Goal: Task Accomplishment & Management: Manage account settings

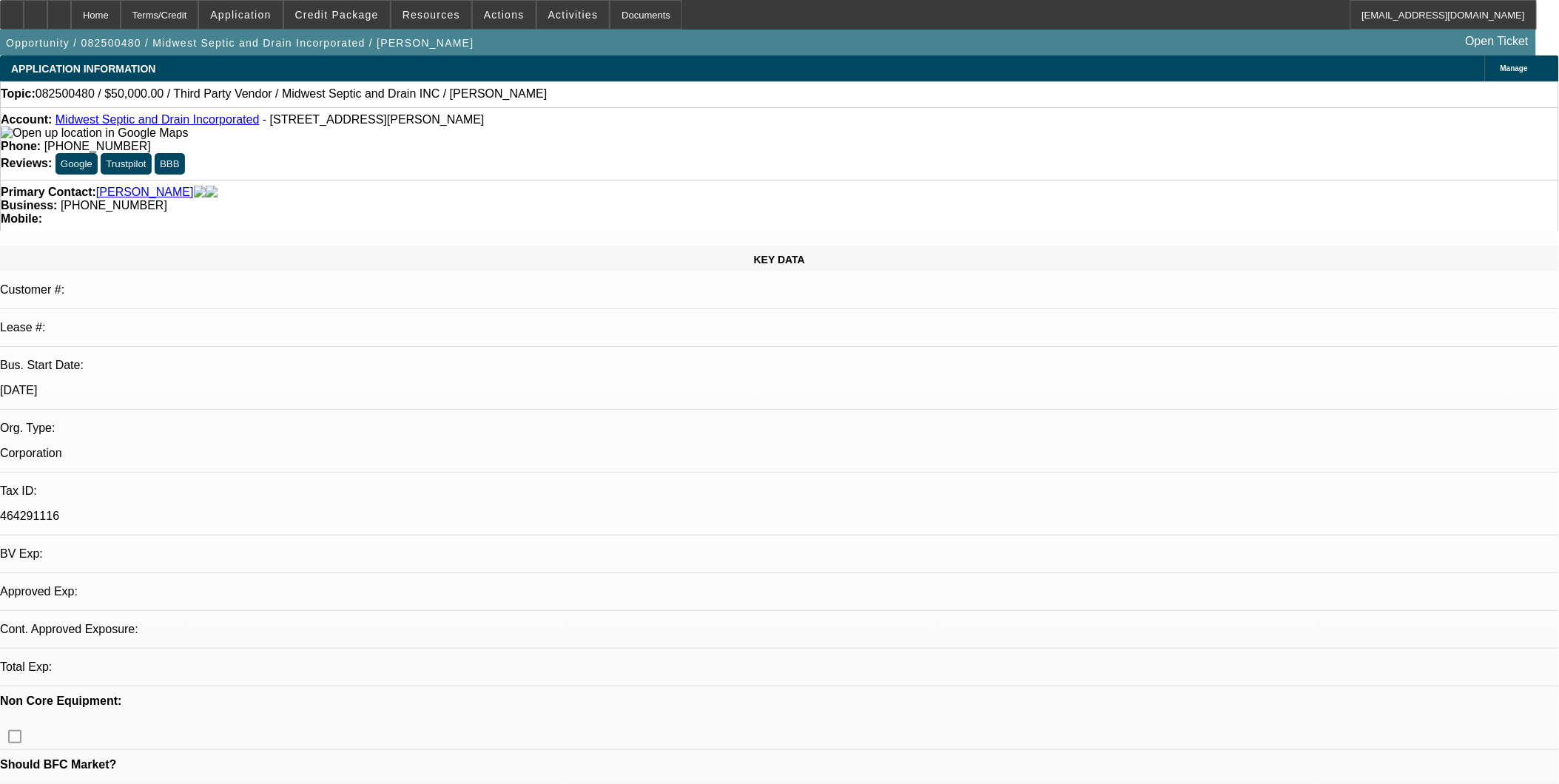
select select "0"
select select "2"
select select "0.1"
select select "1"
select select "2"
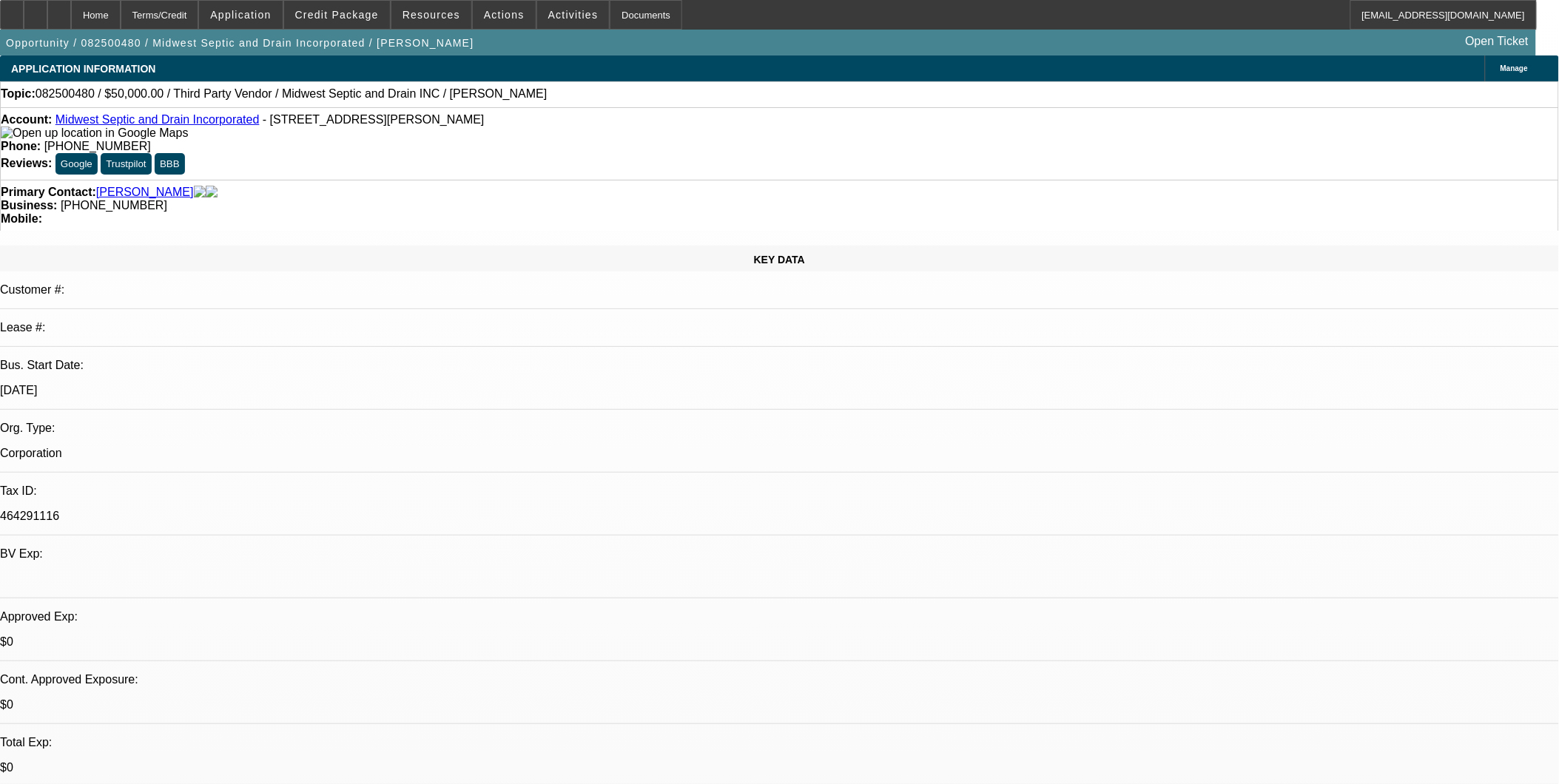
select select "4"
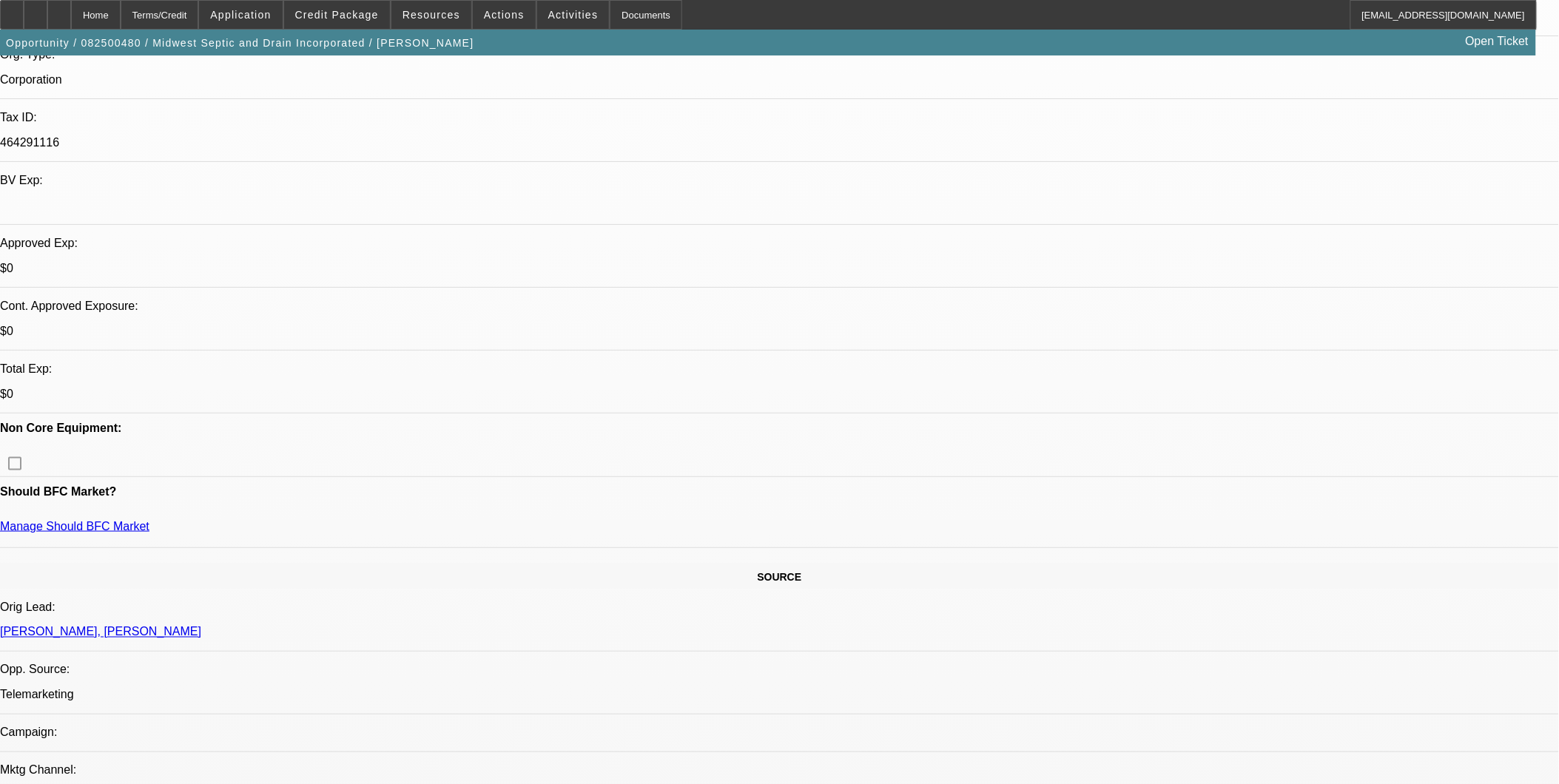
scroll to position [411, 0]
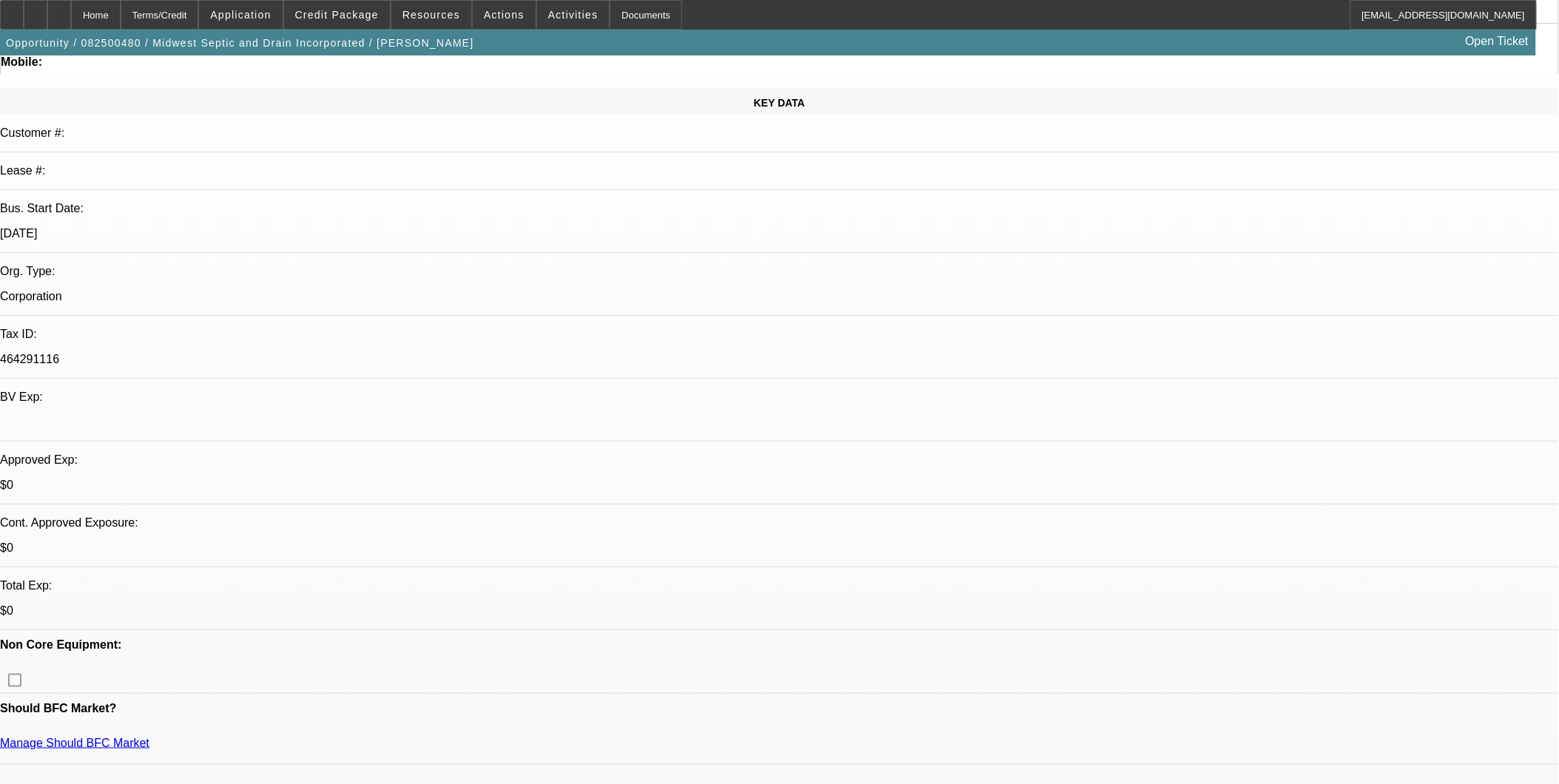
scroll to position [164, 0]
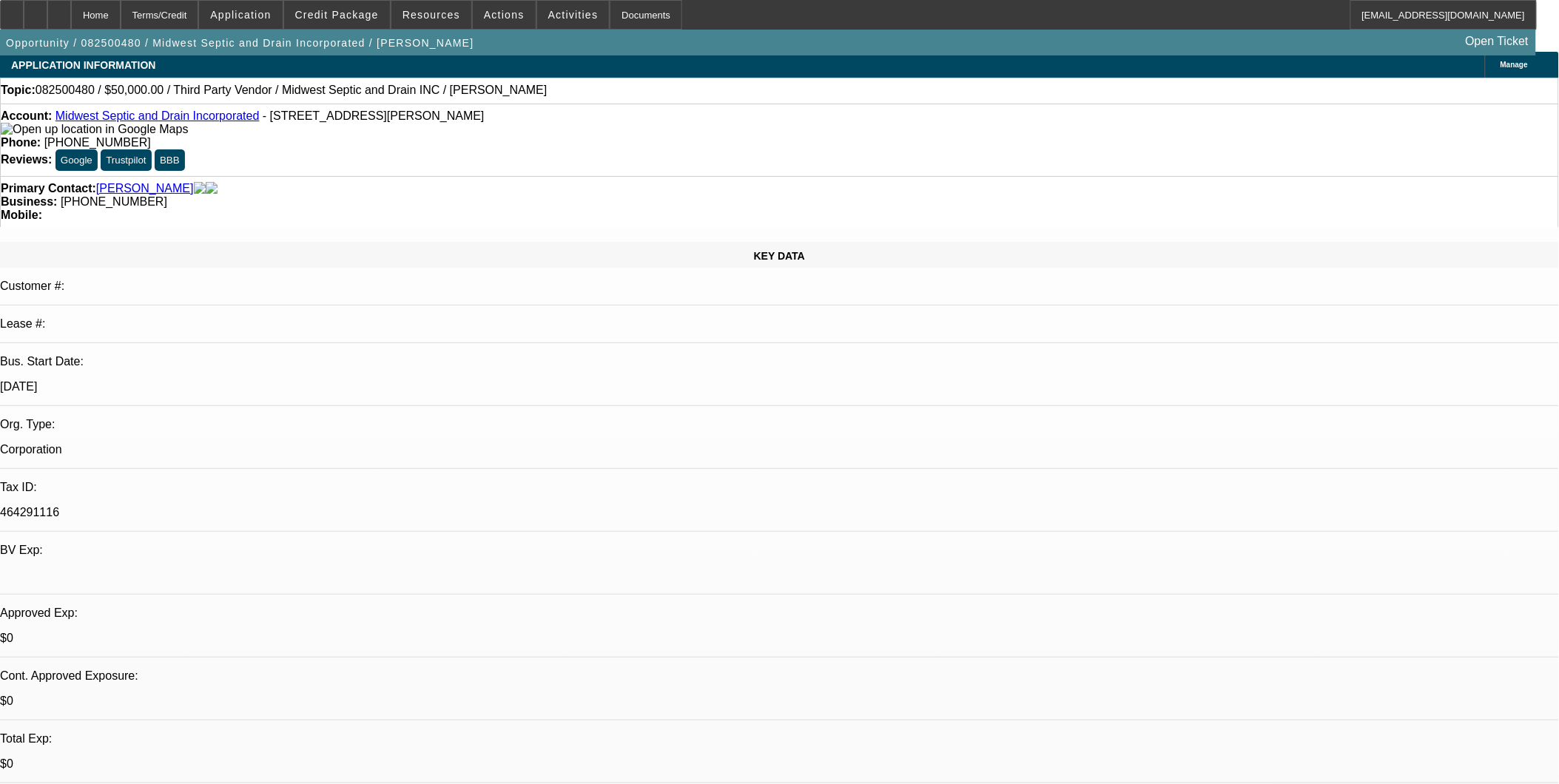
scroll to position [0, 0]
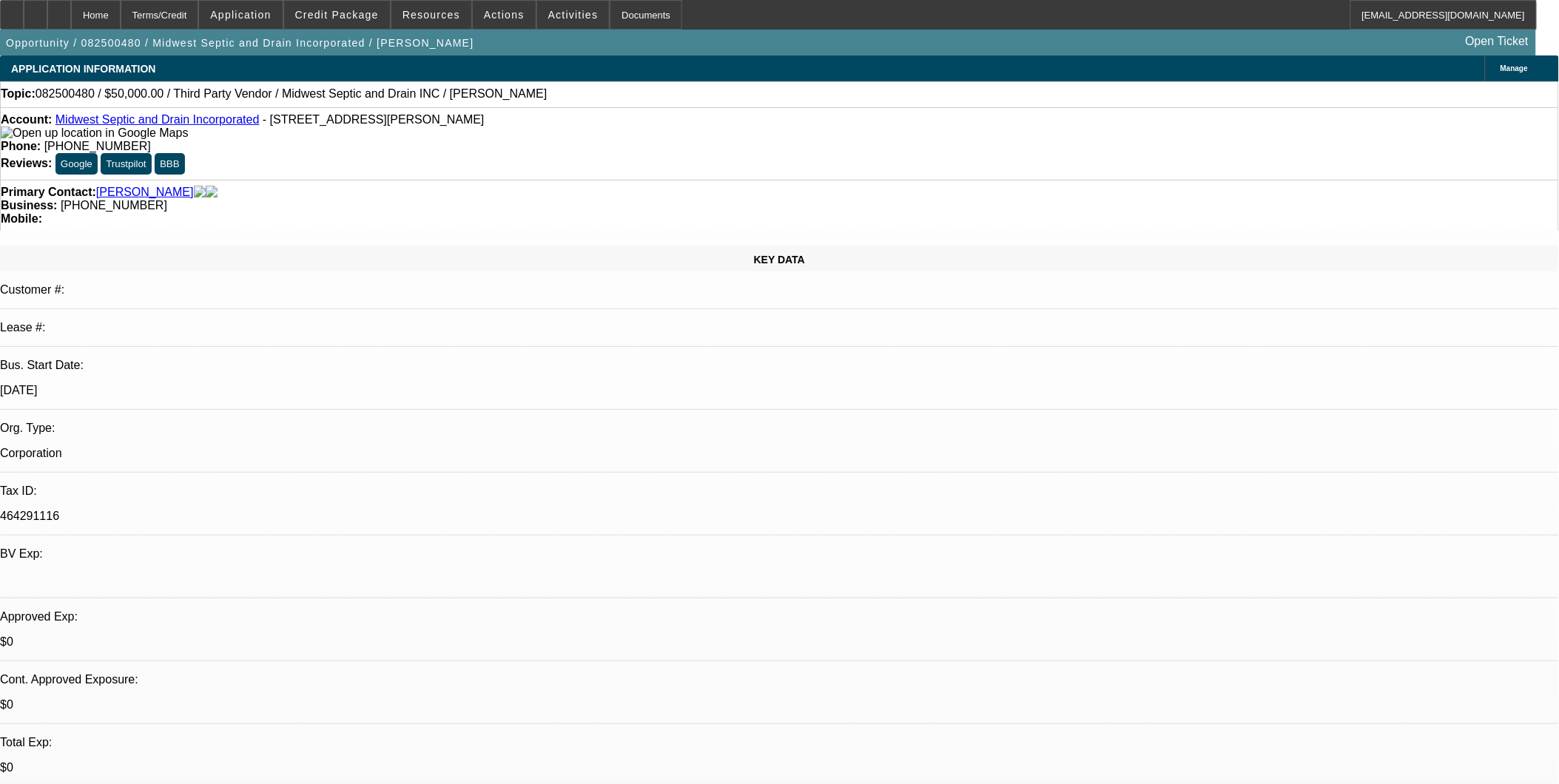
click at [169, 123] on link "Midwest Septic and Drain Incorporated" at bounding box center [158, 119] width 204 height 13
click at [185, 122] on link "Midwest Septic and Drain Incorporated" at bounding box center [158, 119] width 204 height 13
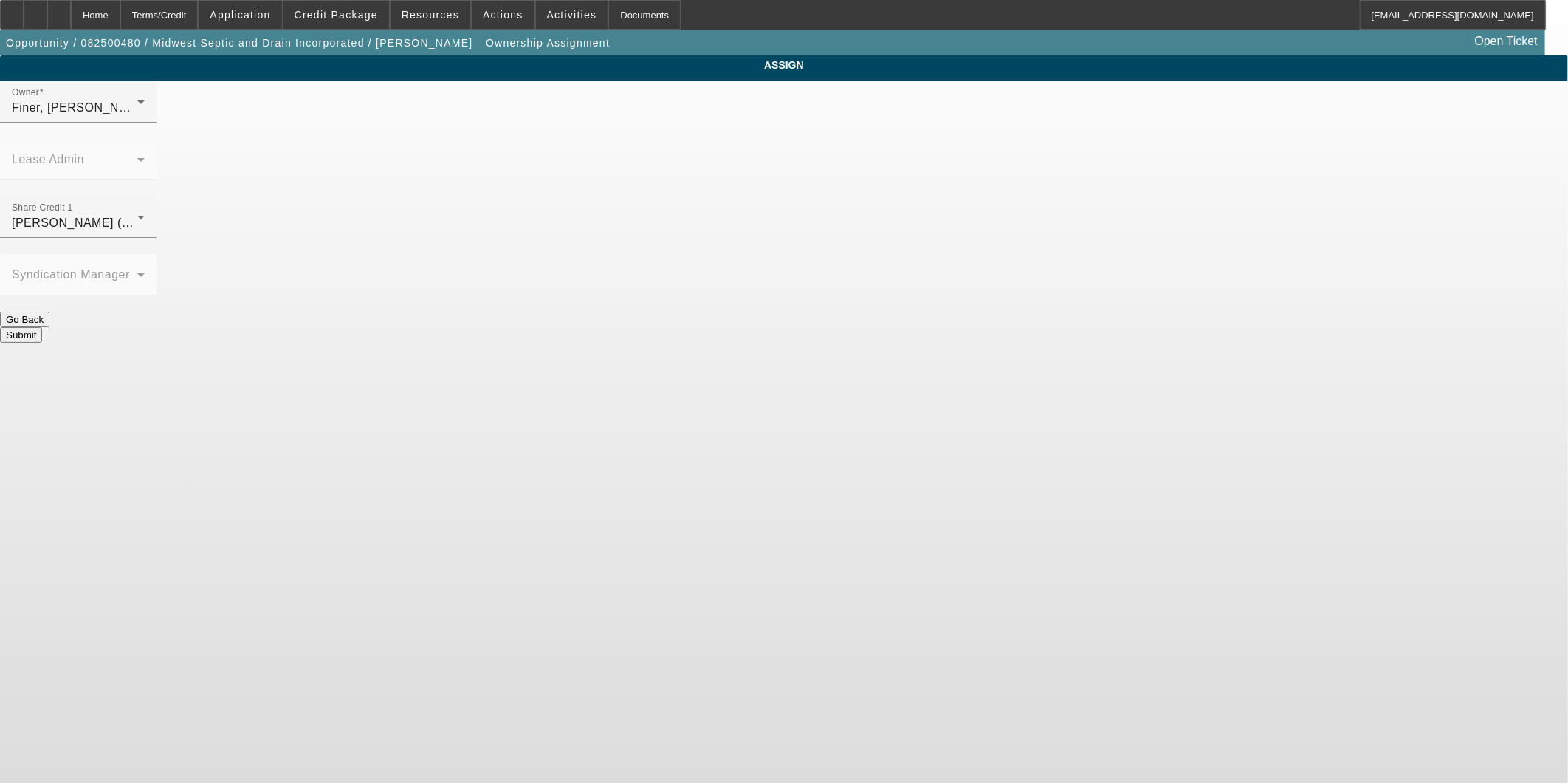
click at [137, 117] on div "Finer, Yinnon (Lvl 1)" at bounding box center [74, 108] width 125 height 18
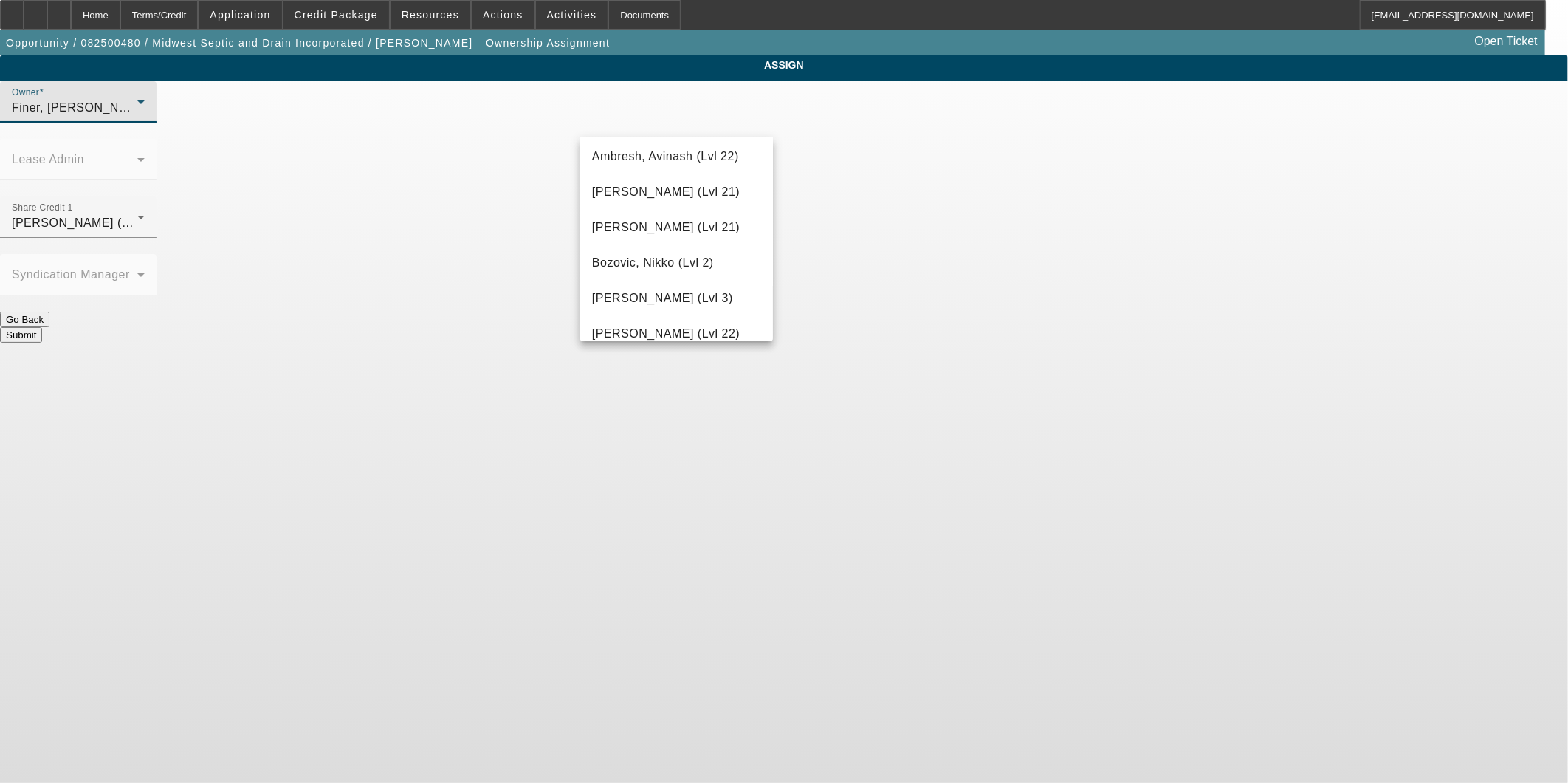
scroll to position [2142, 0]
click at [633, 322] on span "Zallik, Asher (Lvl 6)" at bounding box center [677, 324] width 169 height 35
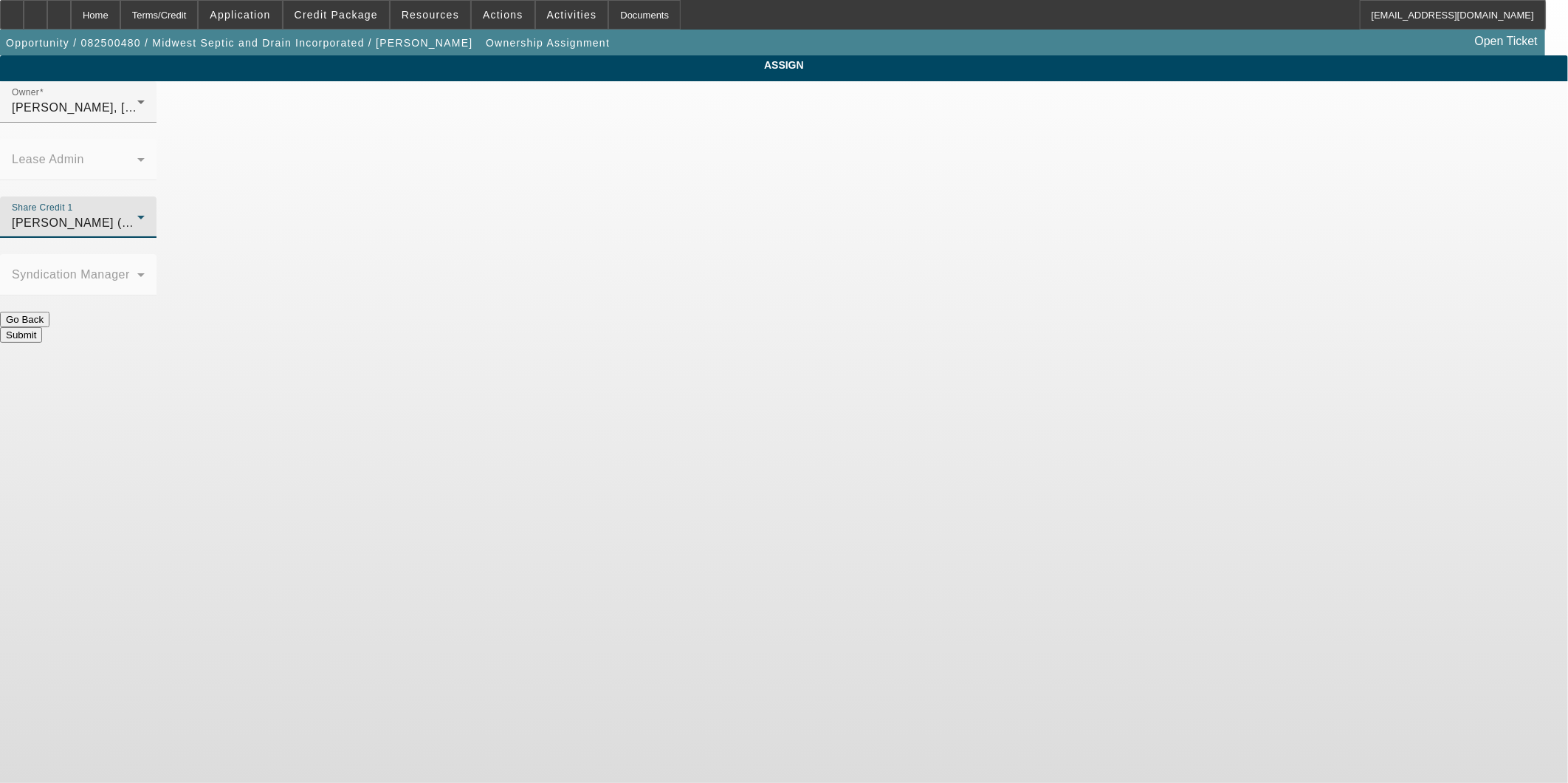
click at [137, 214] on div "Fiumetto, Daniel (Lvl 19)" at bounding box center [74, 224] width 125 height 18
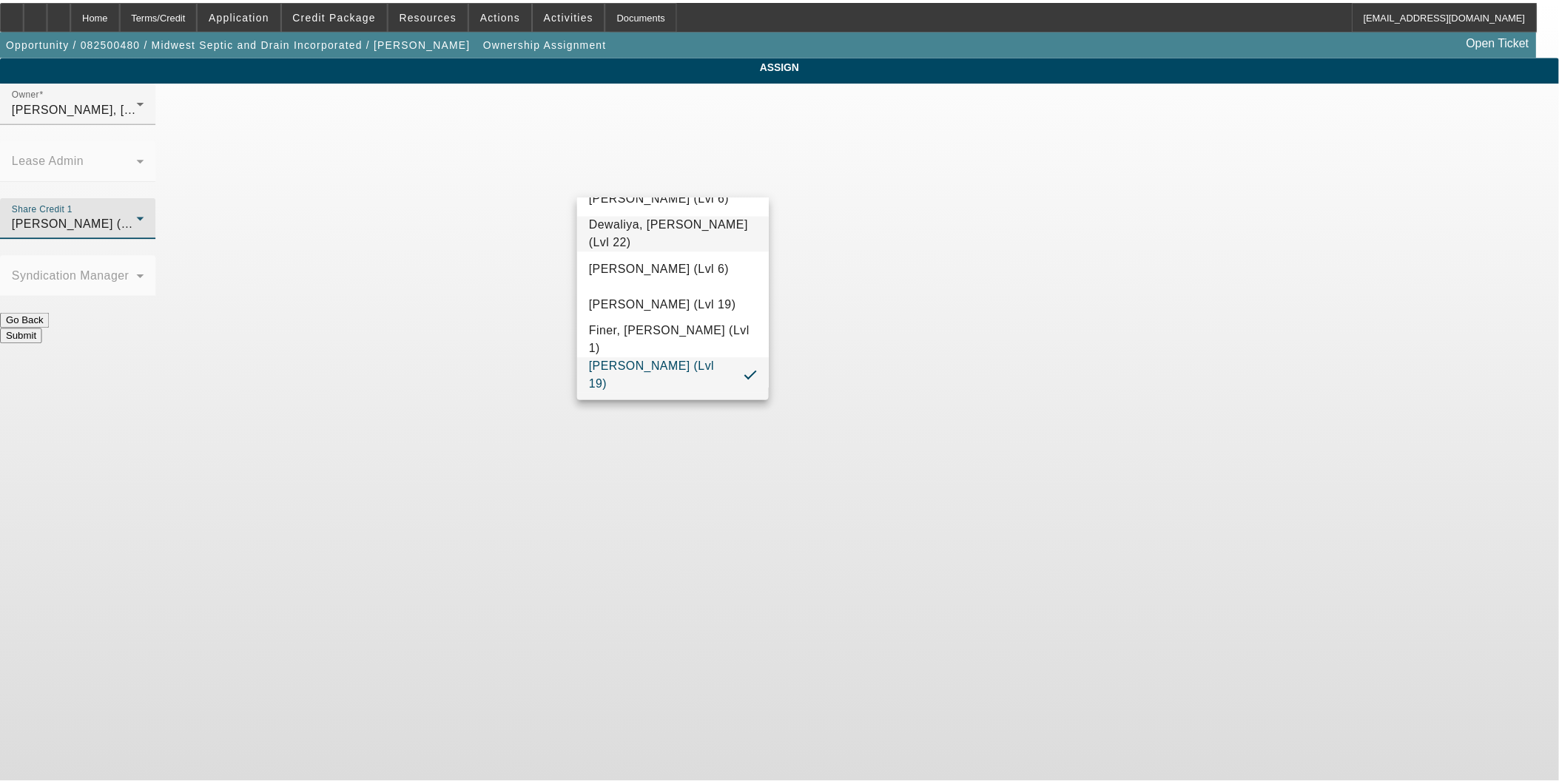
scroll to position [413, 0]
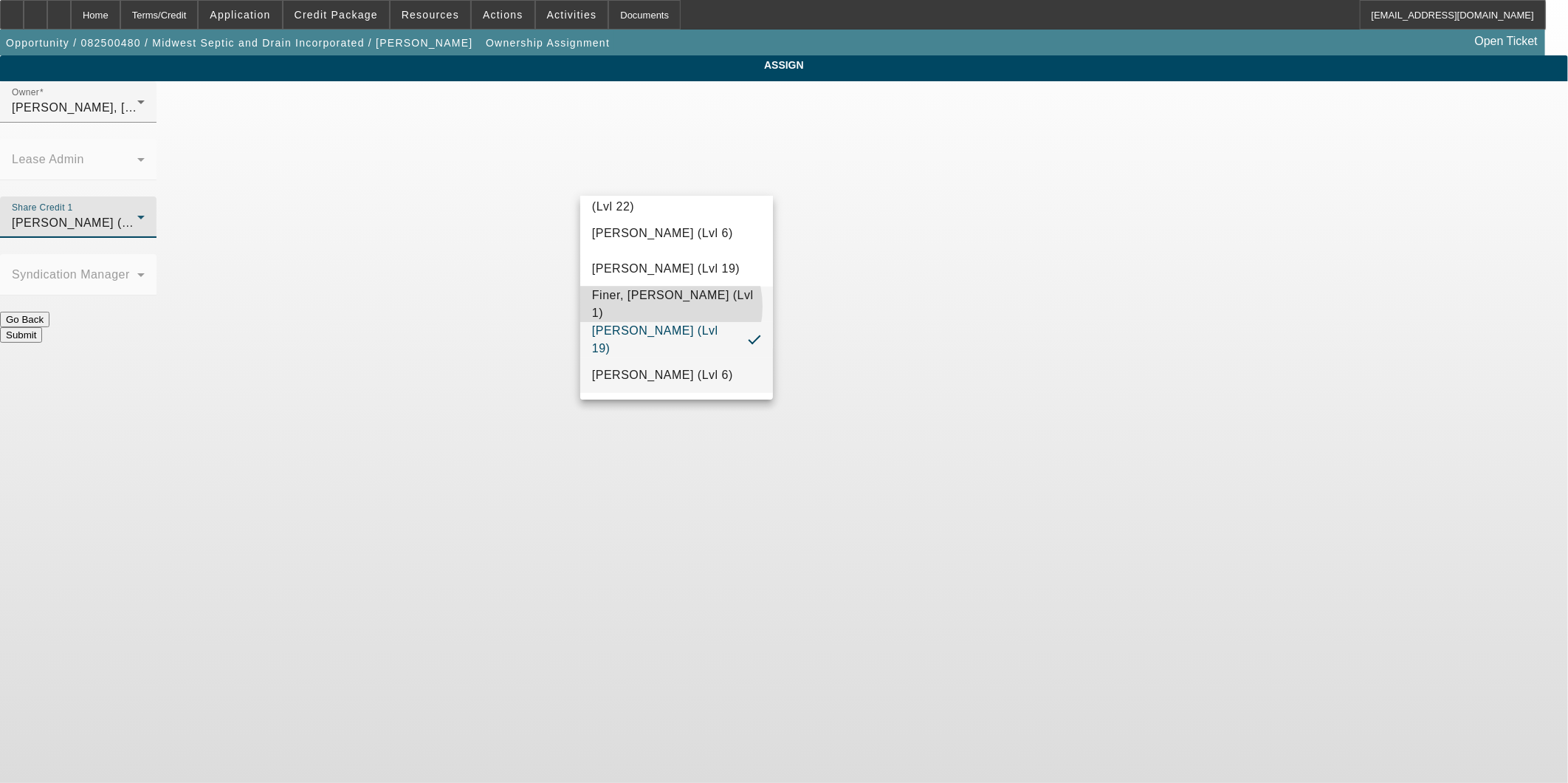
click at [662, 306] on span "Finer, Yinnon (Lvl 1)" at bounding box center [677, 304] width 169 height 35
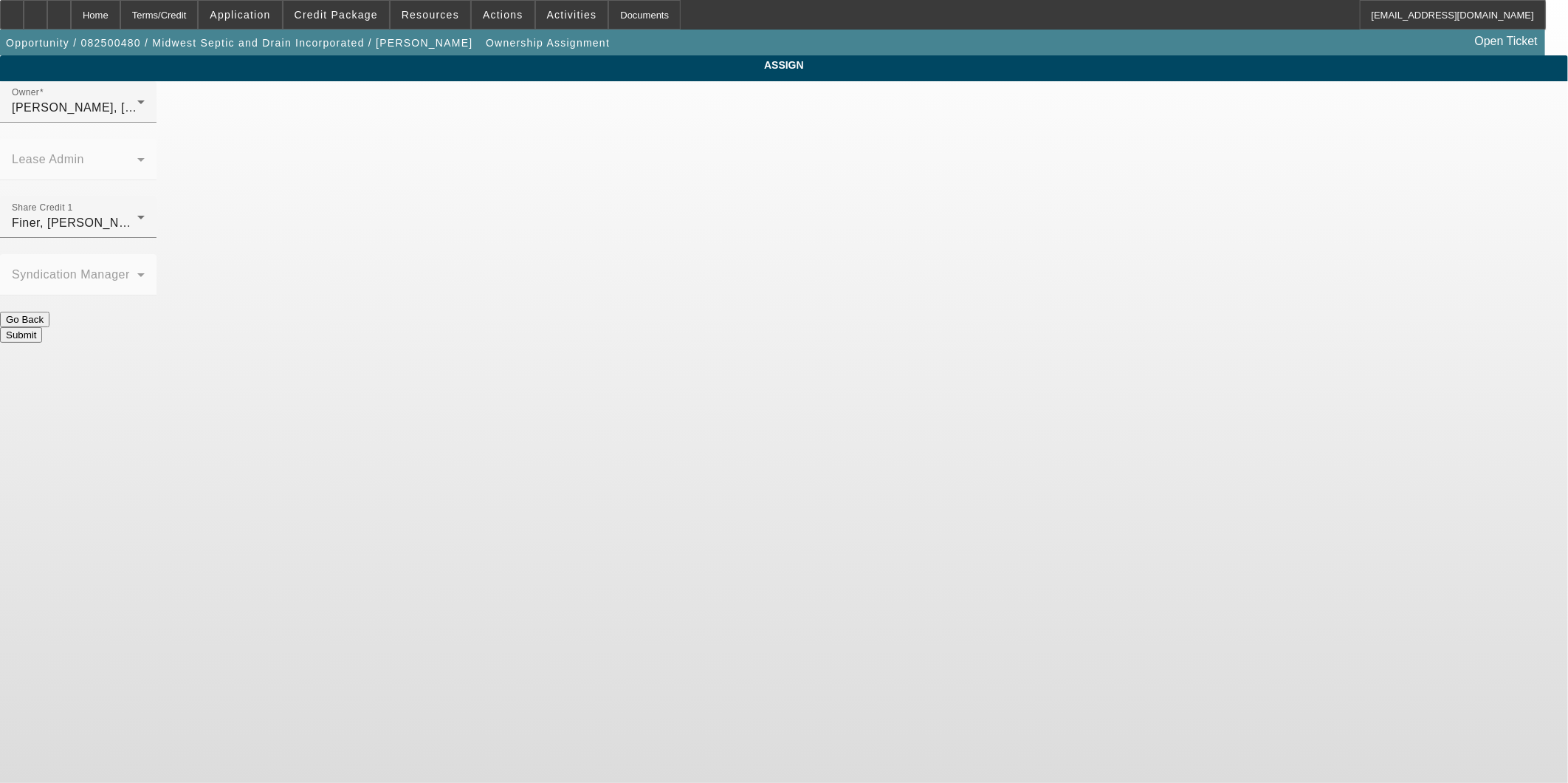
click at [42, 327] on button "Submit" at bounding box center [21, 334] width 42 height 16
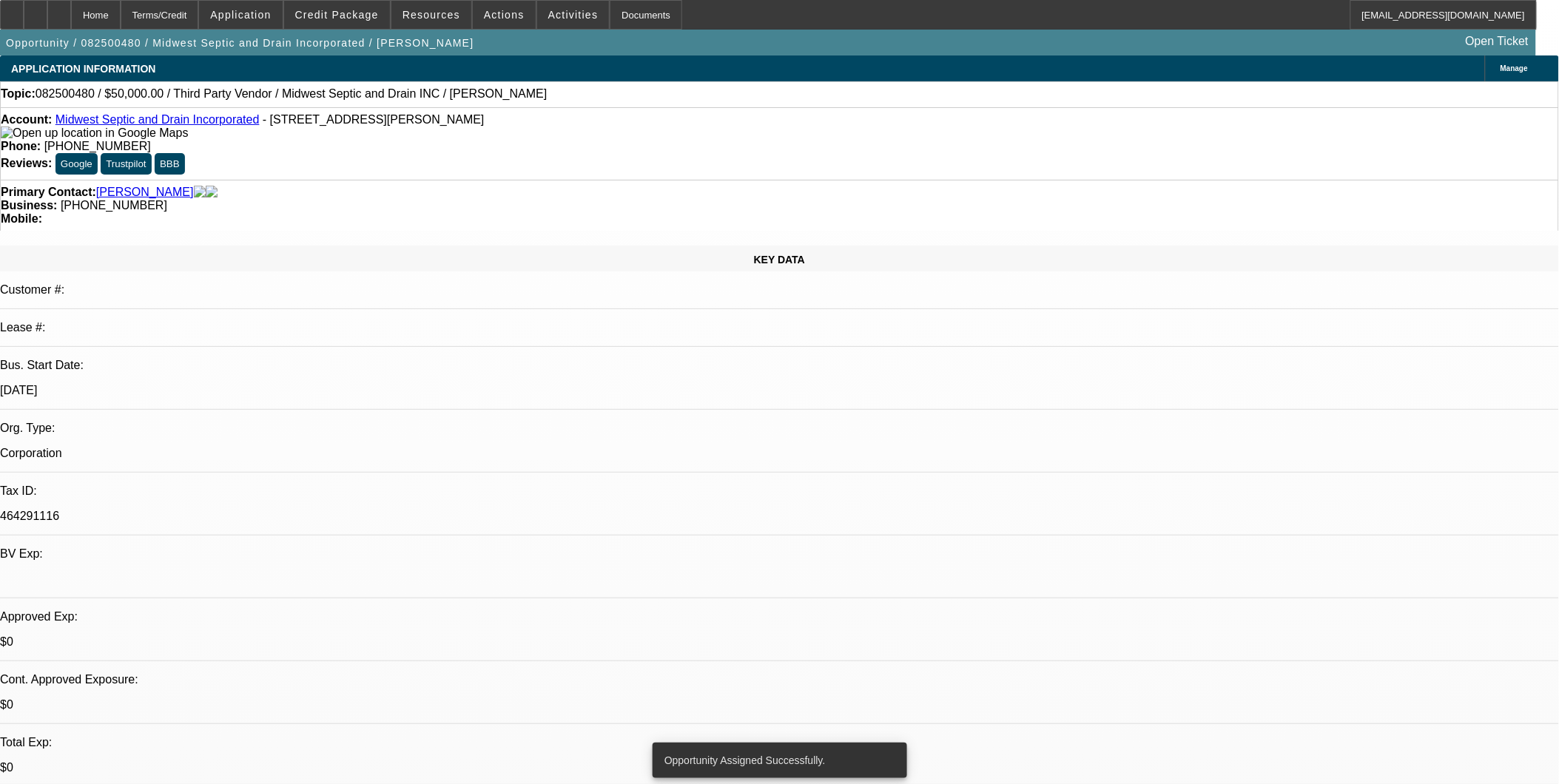
select select "0"
select select "2"
select select "0.1"
select select "4"
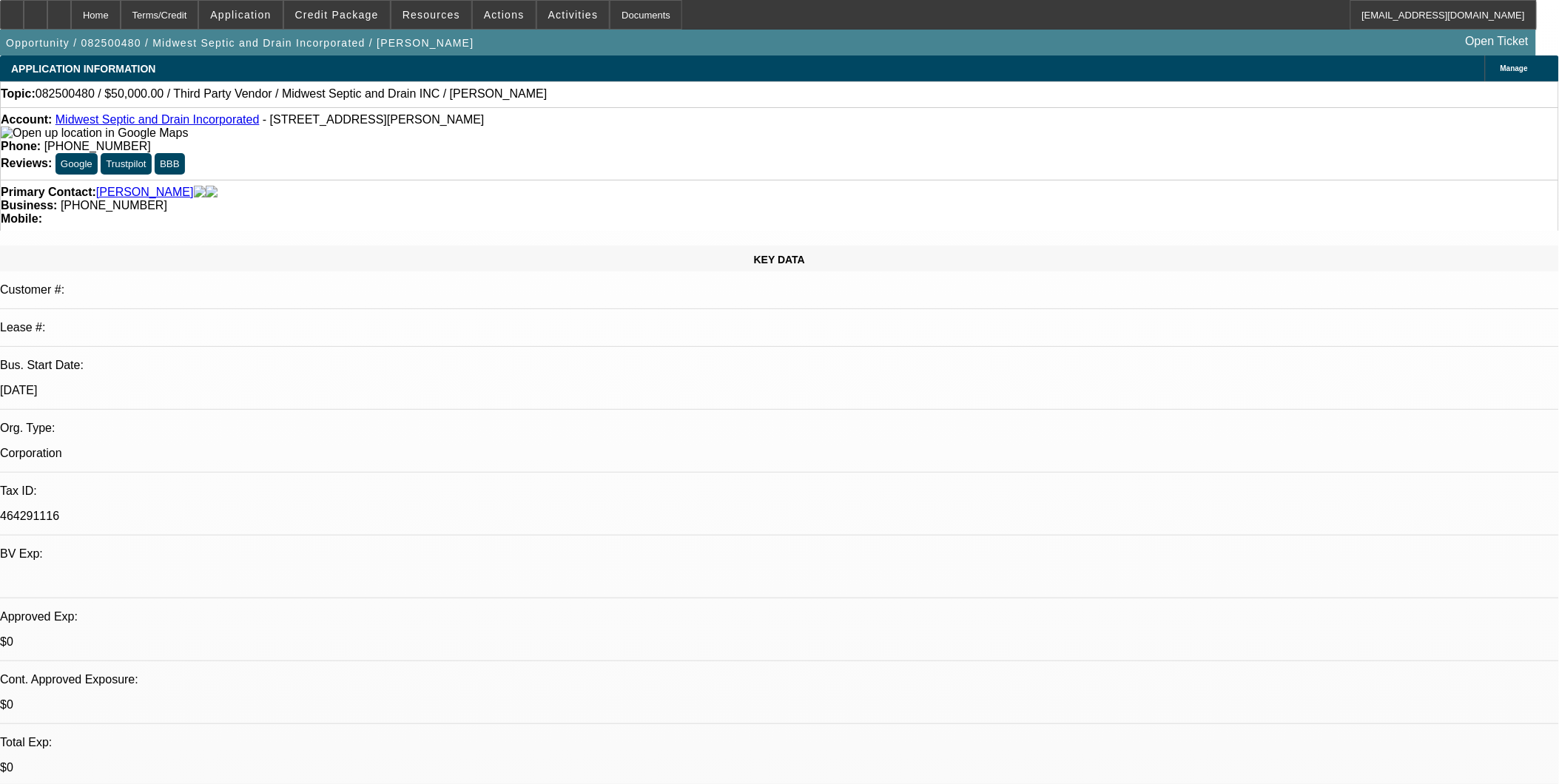
click at [751, 140] on div "Phone: (815) 926-2088" at bounding box center [779, 146] width 1557 height 14
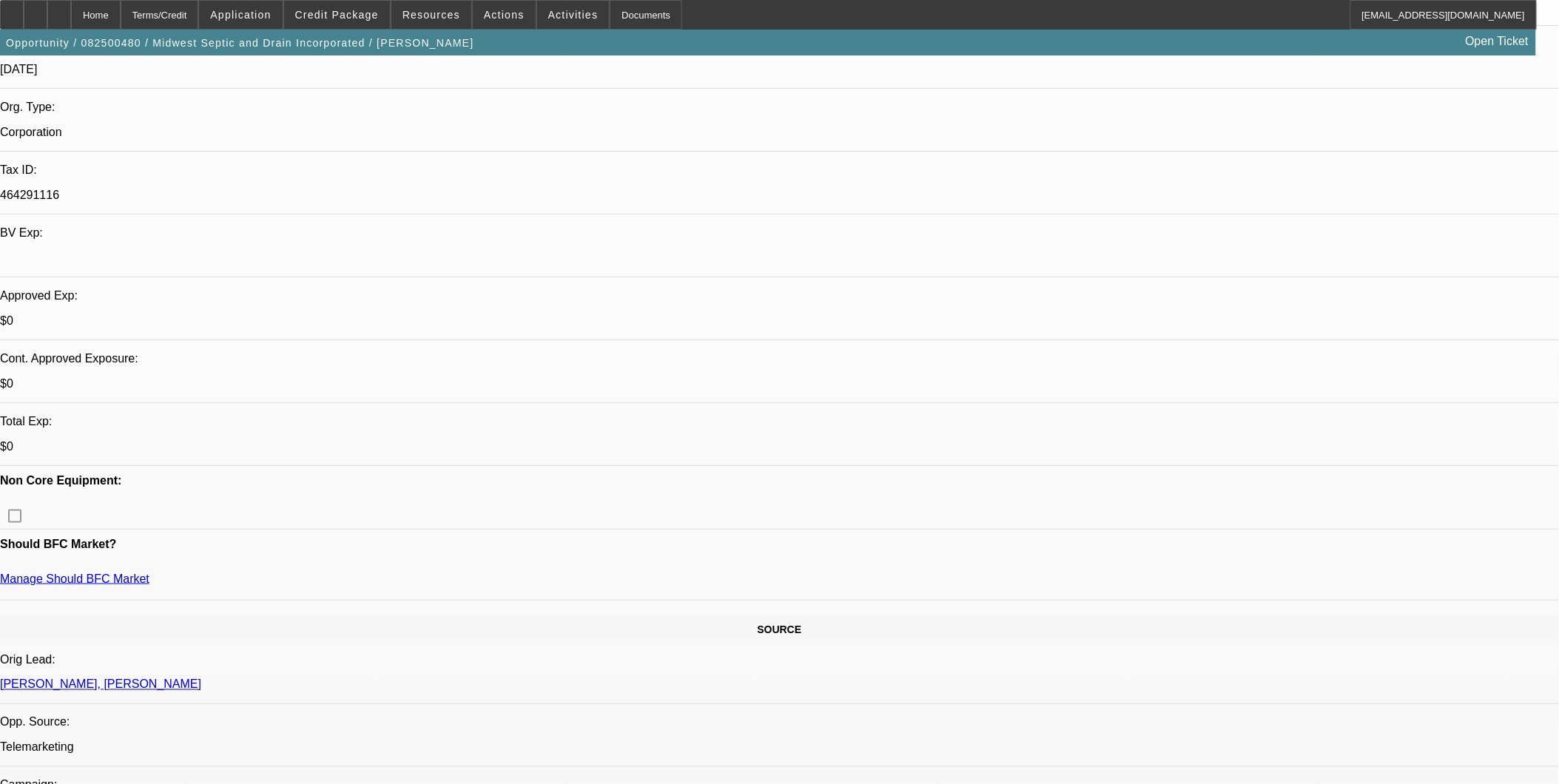
scroll to position [328, 0]
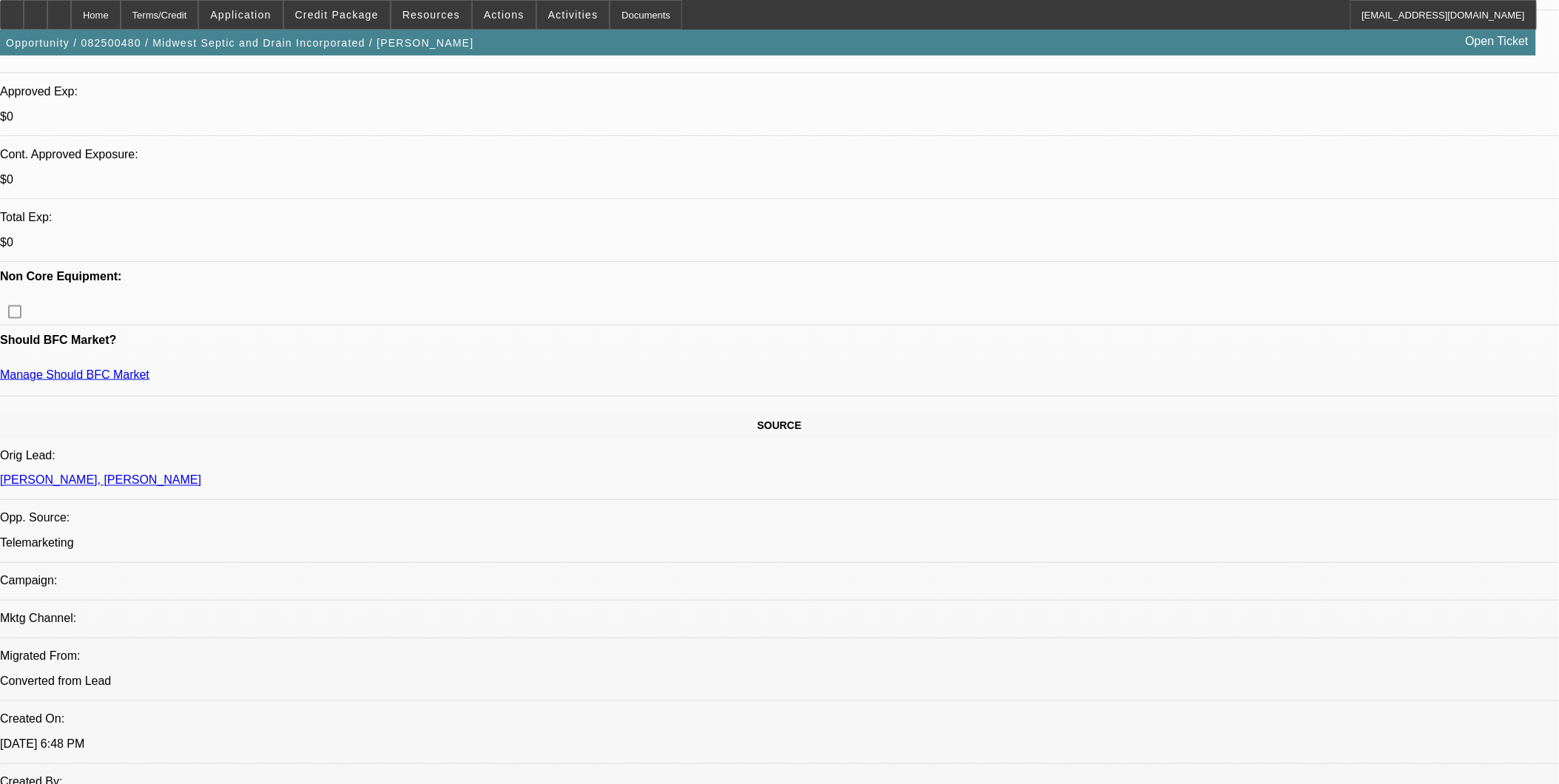
scroll to position [574, 0]
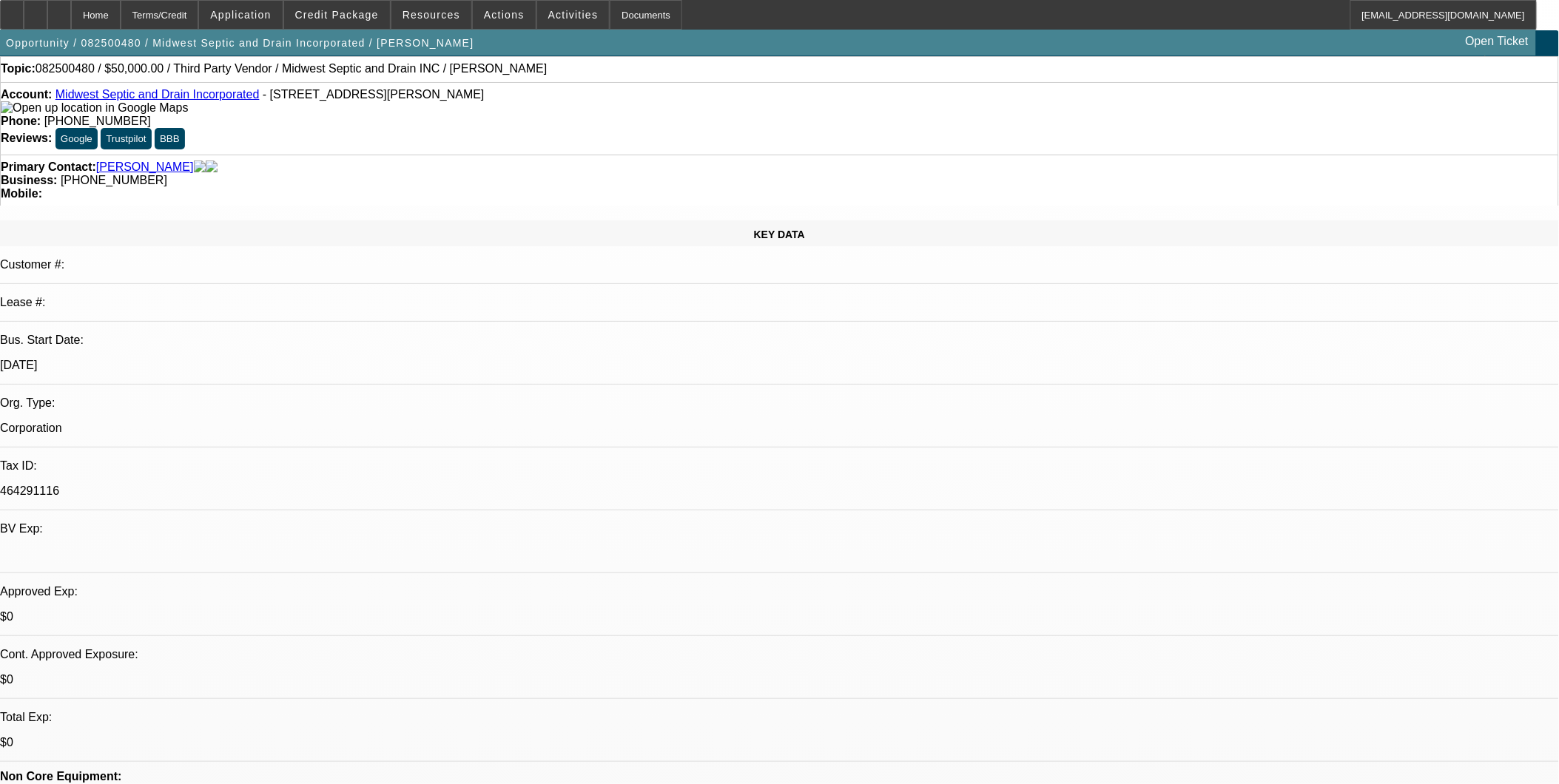
scroll to position [0, 0]
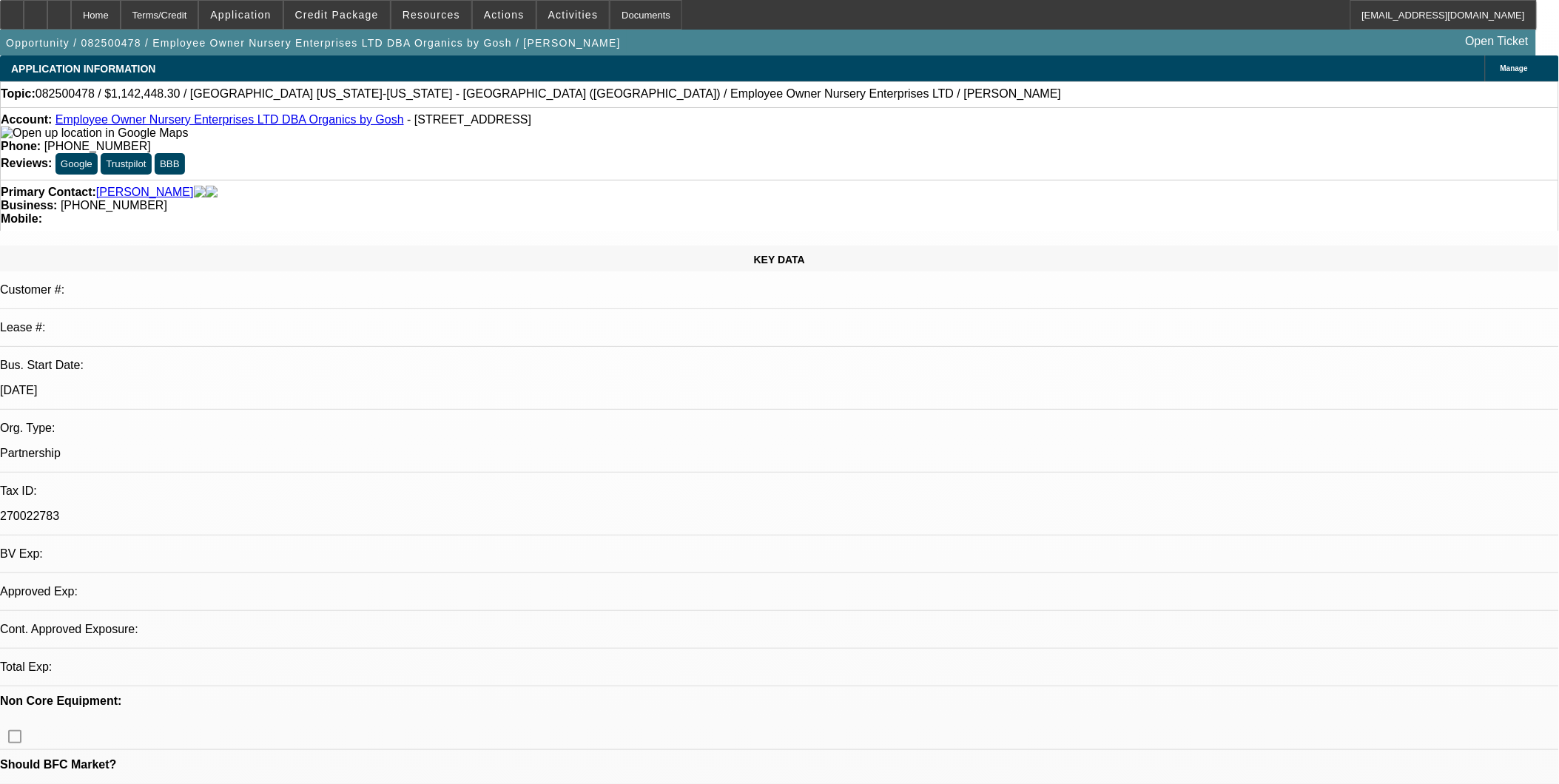
select select "0.1"
select select "2"
select select "0.1"
select select "1"
select select "2"
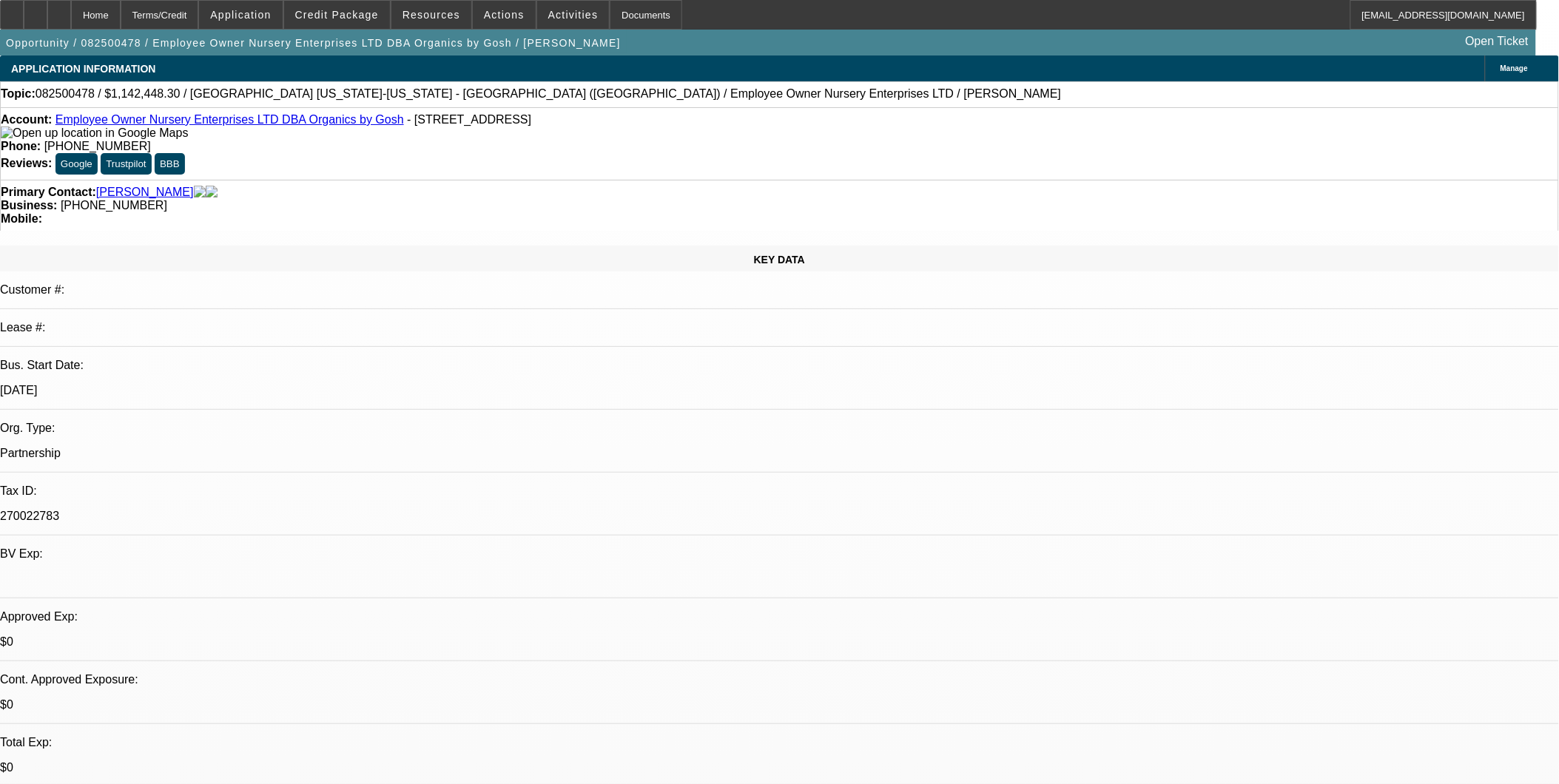
select select "4"
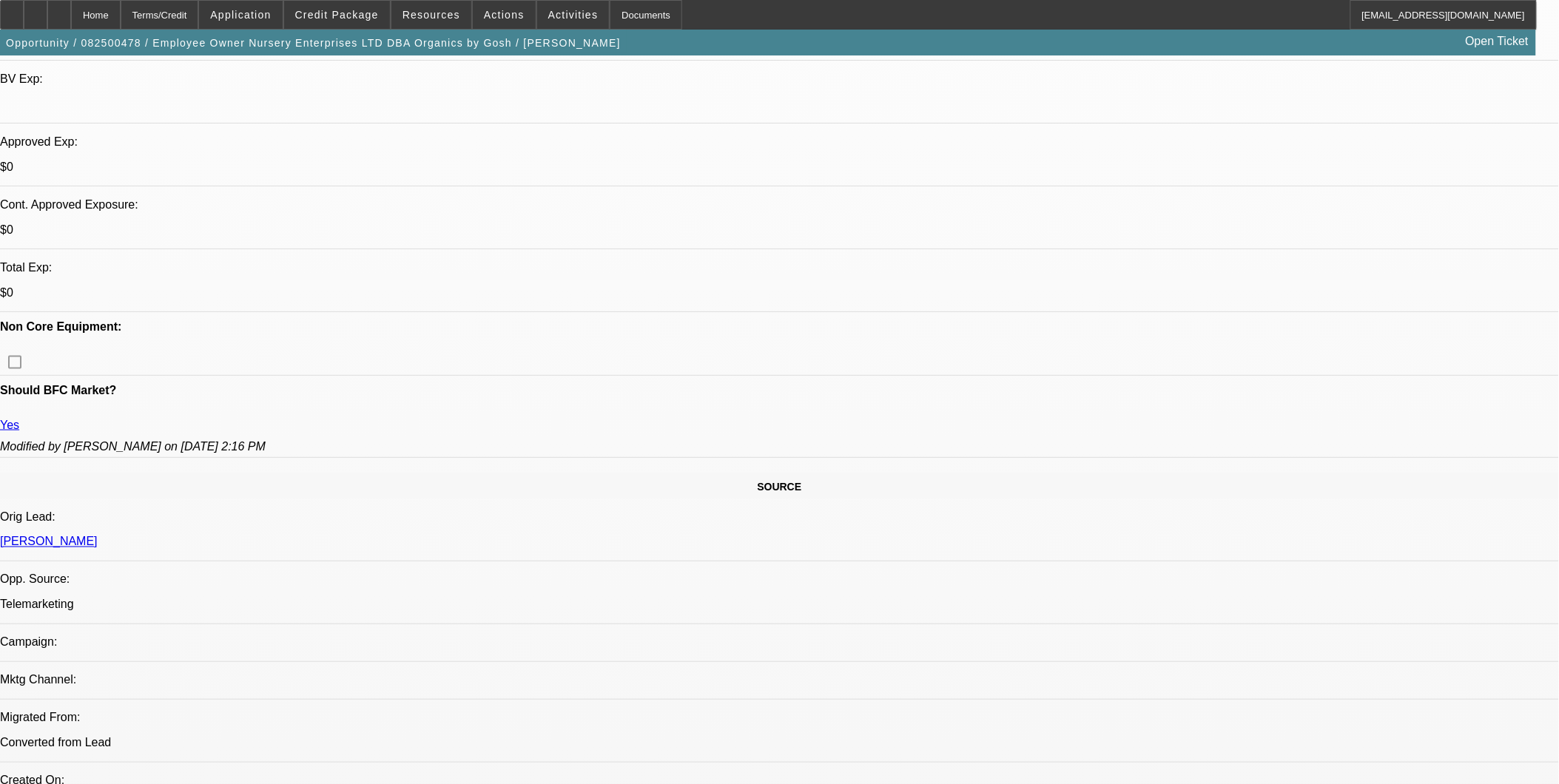
scroll to position [493, 0]
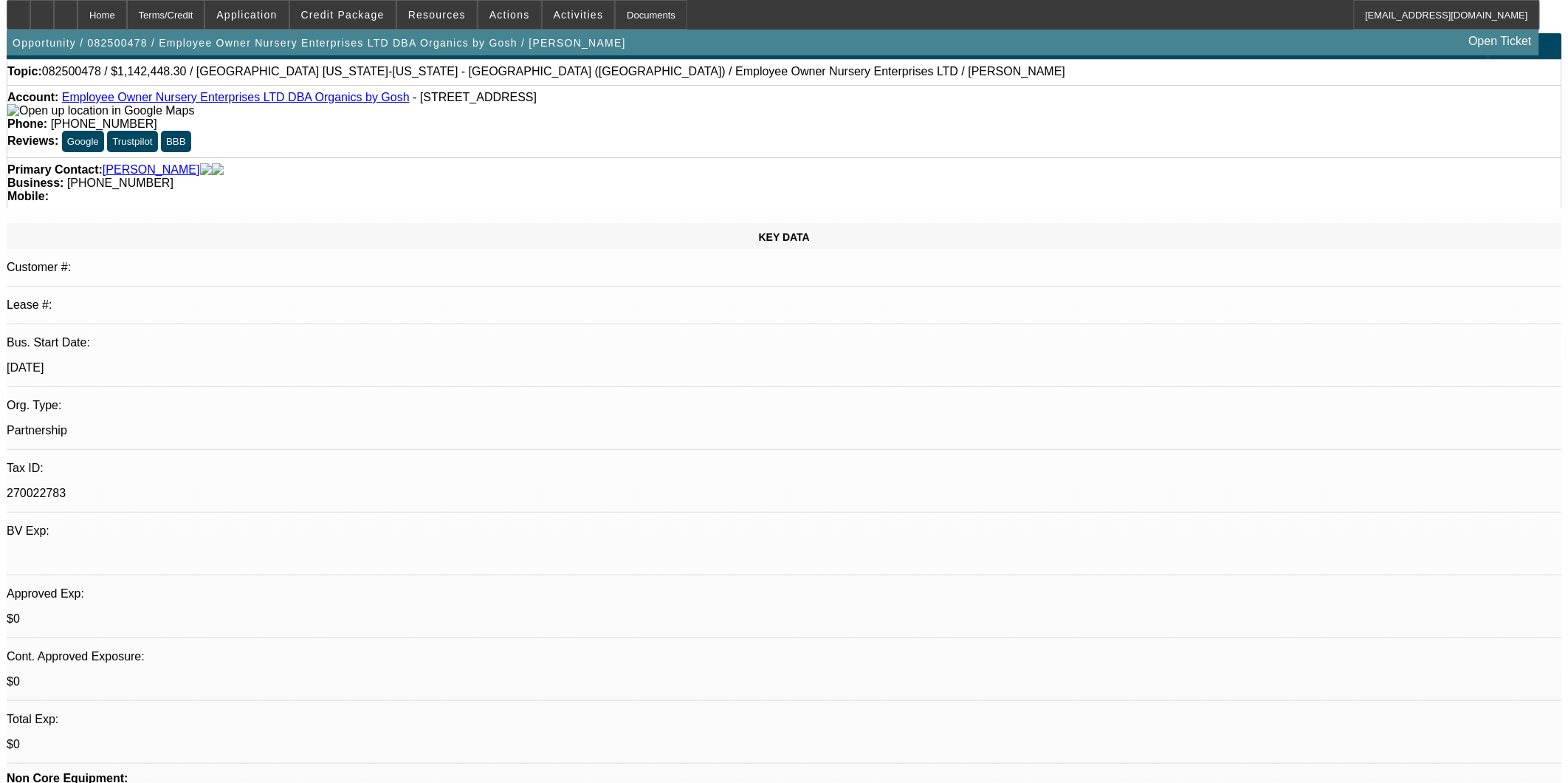
scroll to position [0, 0]
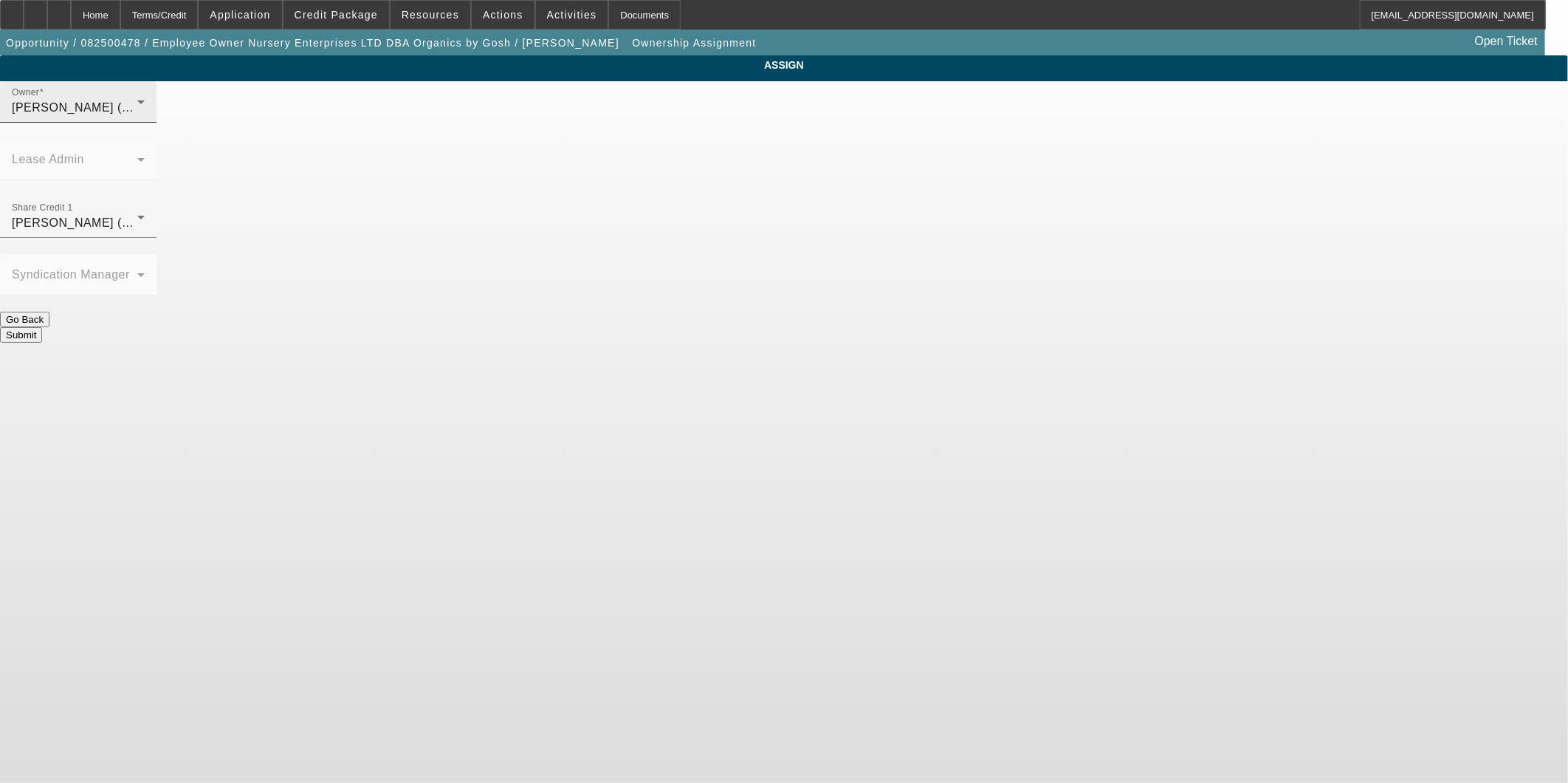
click at [137, 117] on div "Dunphy, Sean (Lvl 19)" at bounding box center [74, 108] width 125 height 18
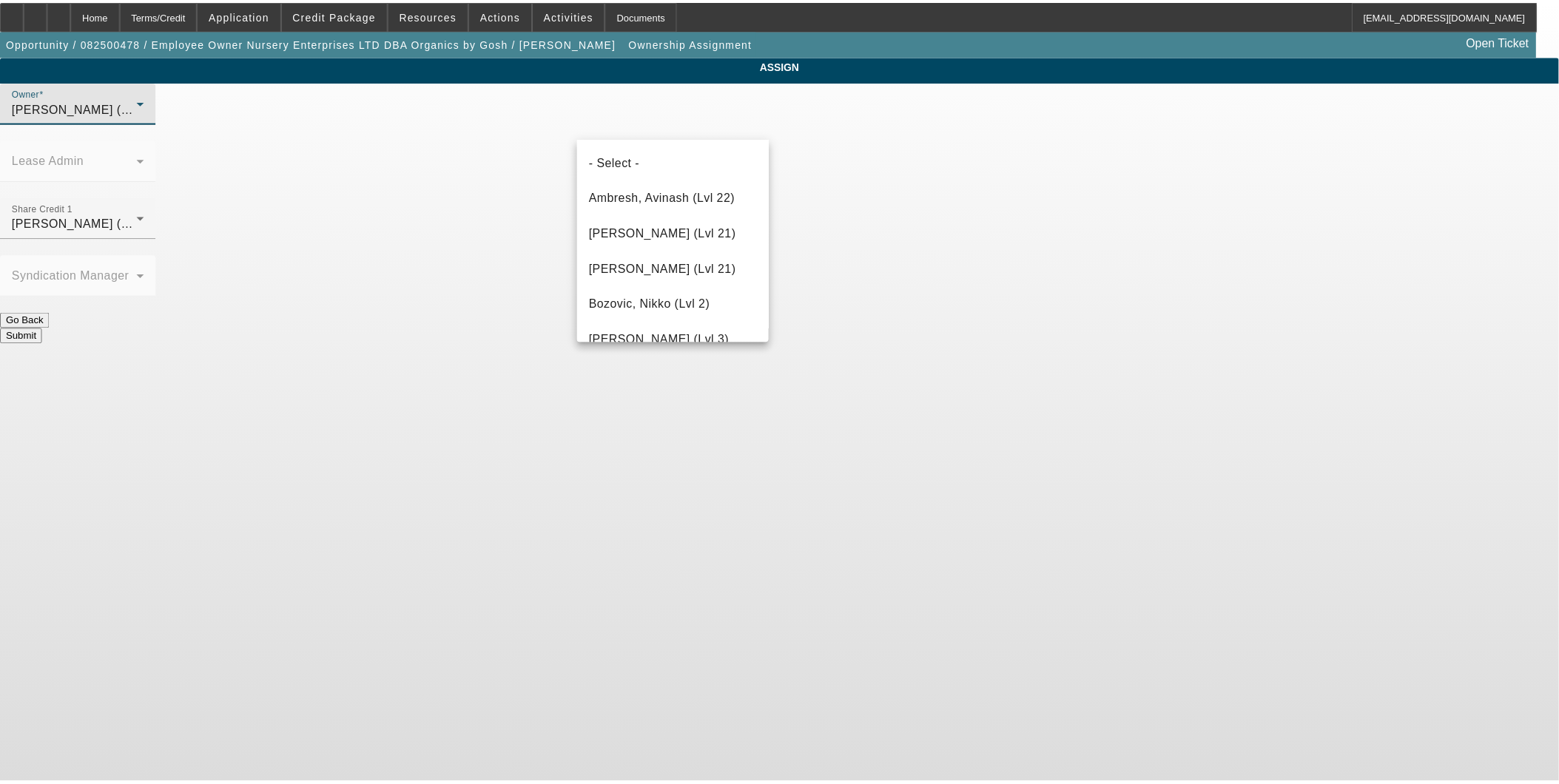
scroll to position [300, 0]
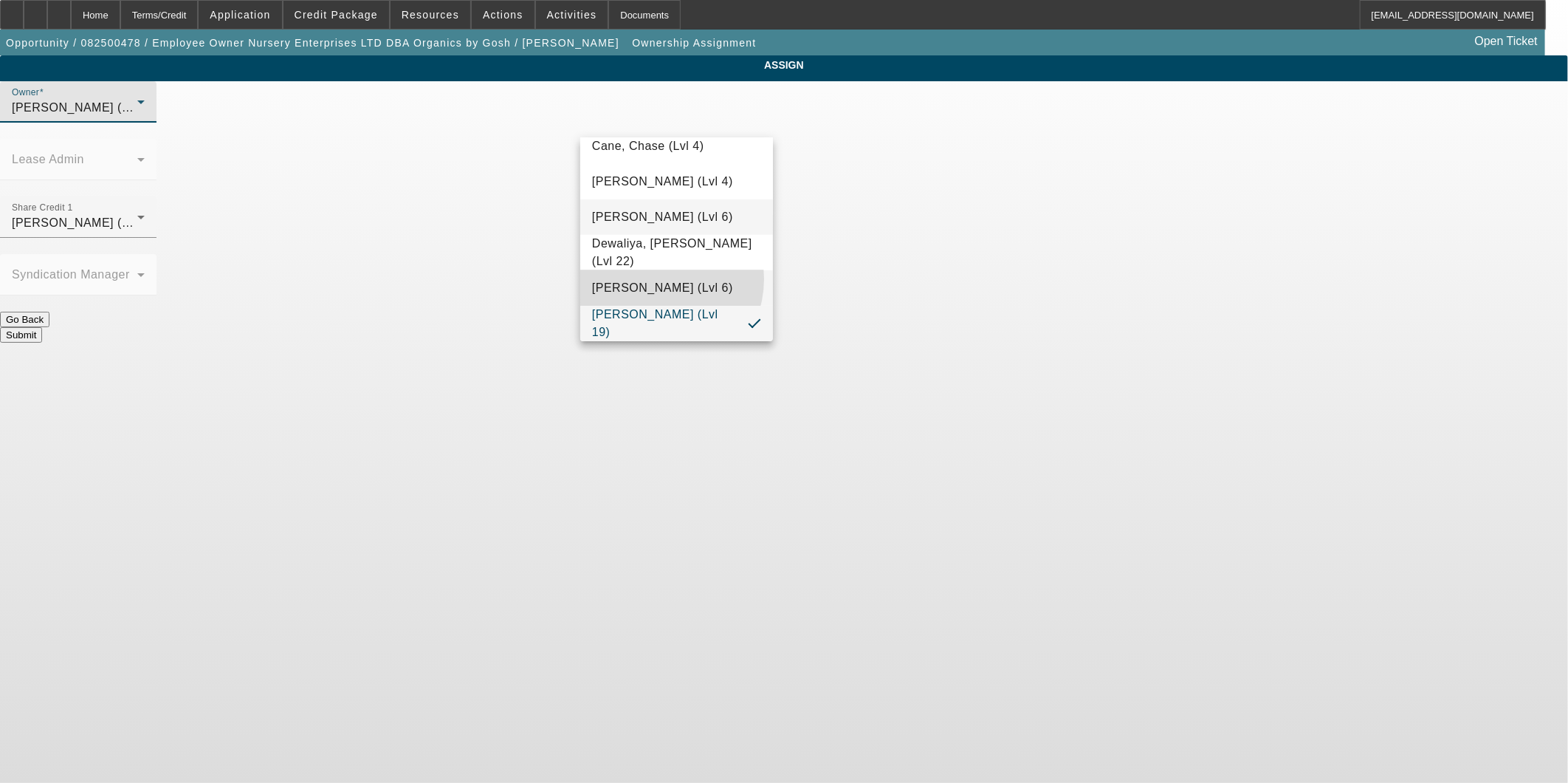
click at [655, 279] on span "Dubow, Bob (Lvl 6)" at bounding box center [663, 288] width 141 height 18
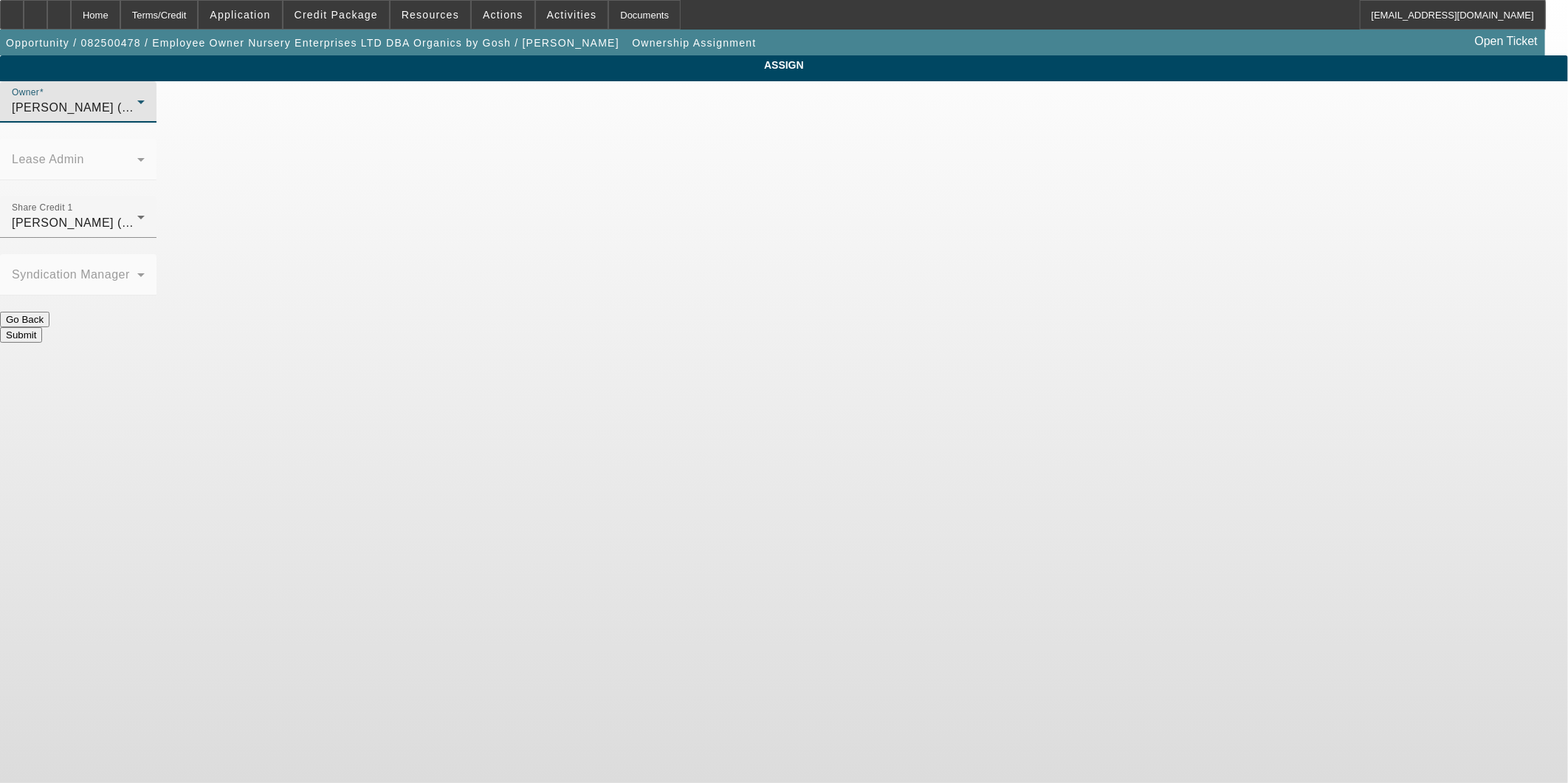
click at [42, 327] on button "Submit" at bounding box center [21, 334] width 42 height 16
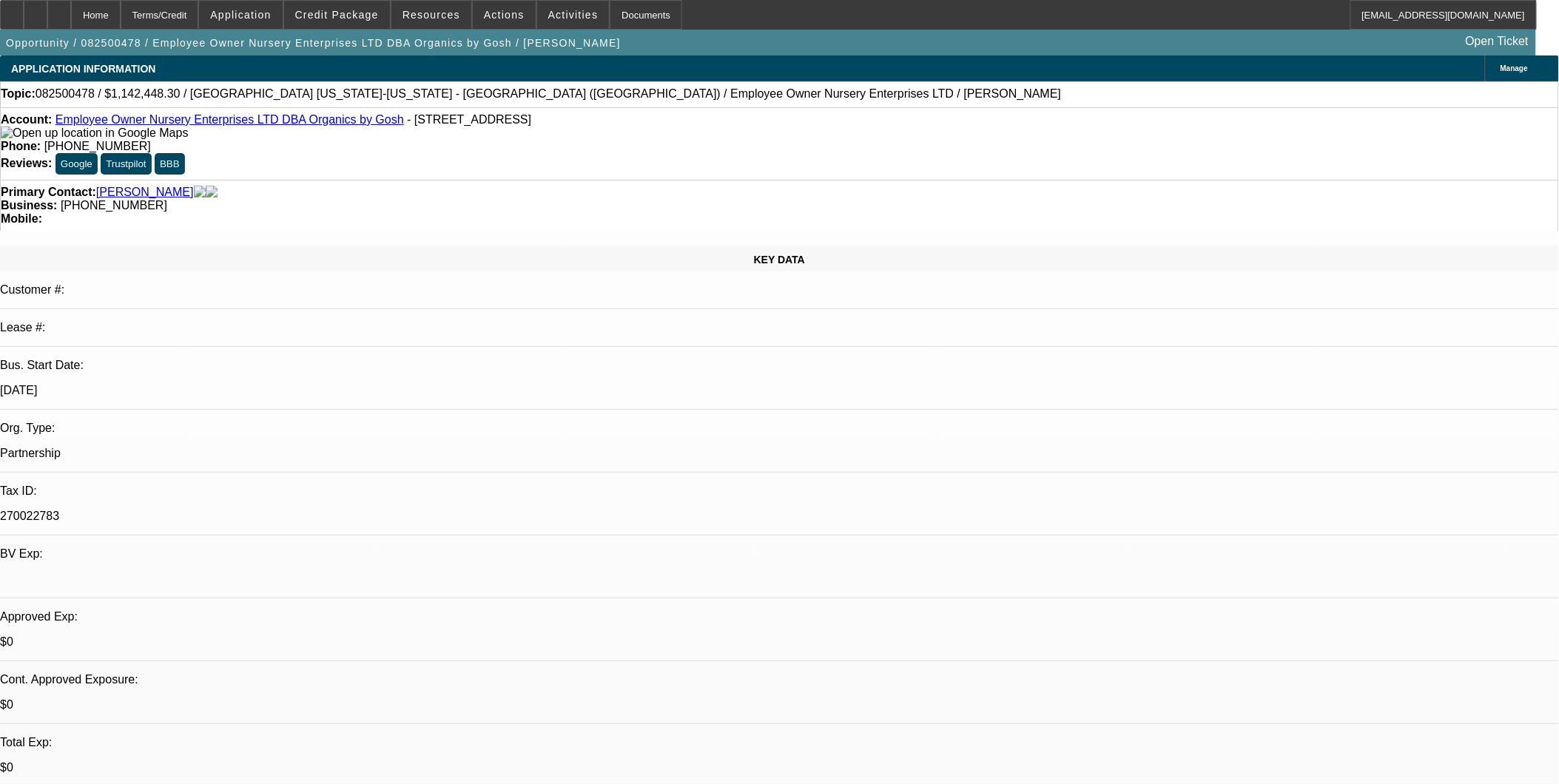
select select "0.1"
select select "2"
select select "0.1"
select select "4"
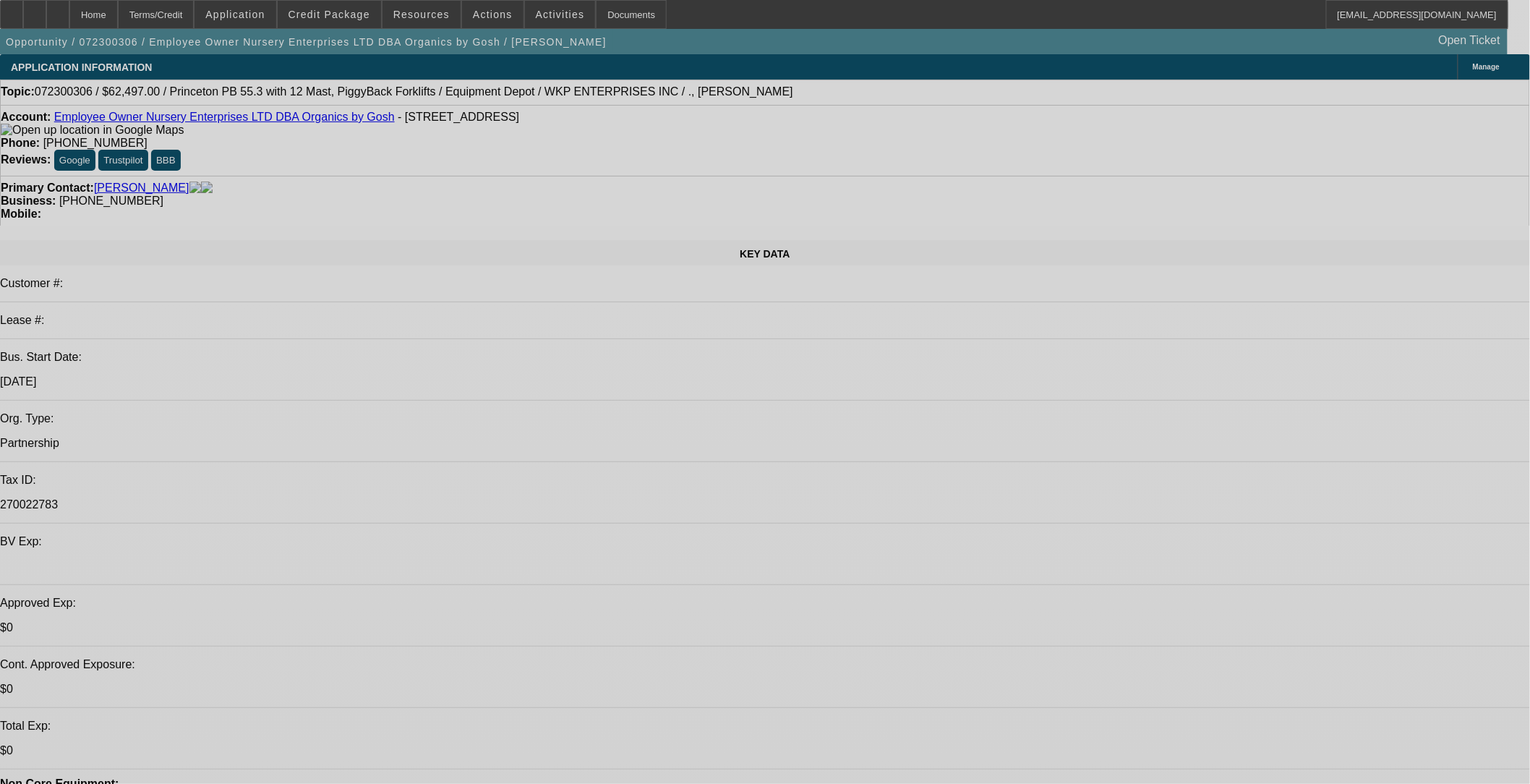
select select "0"
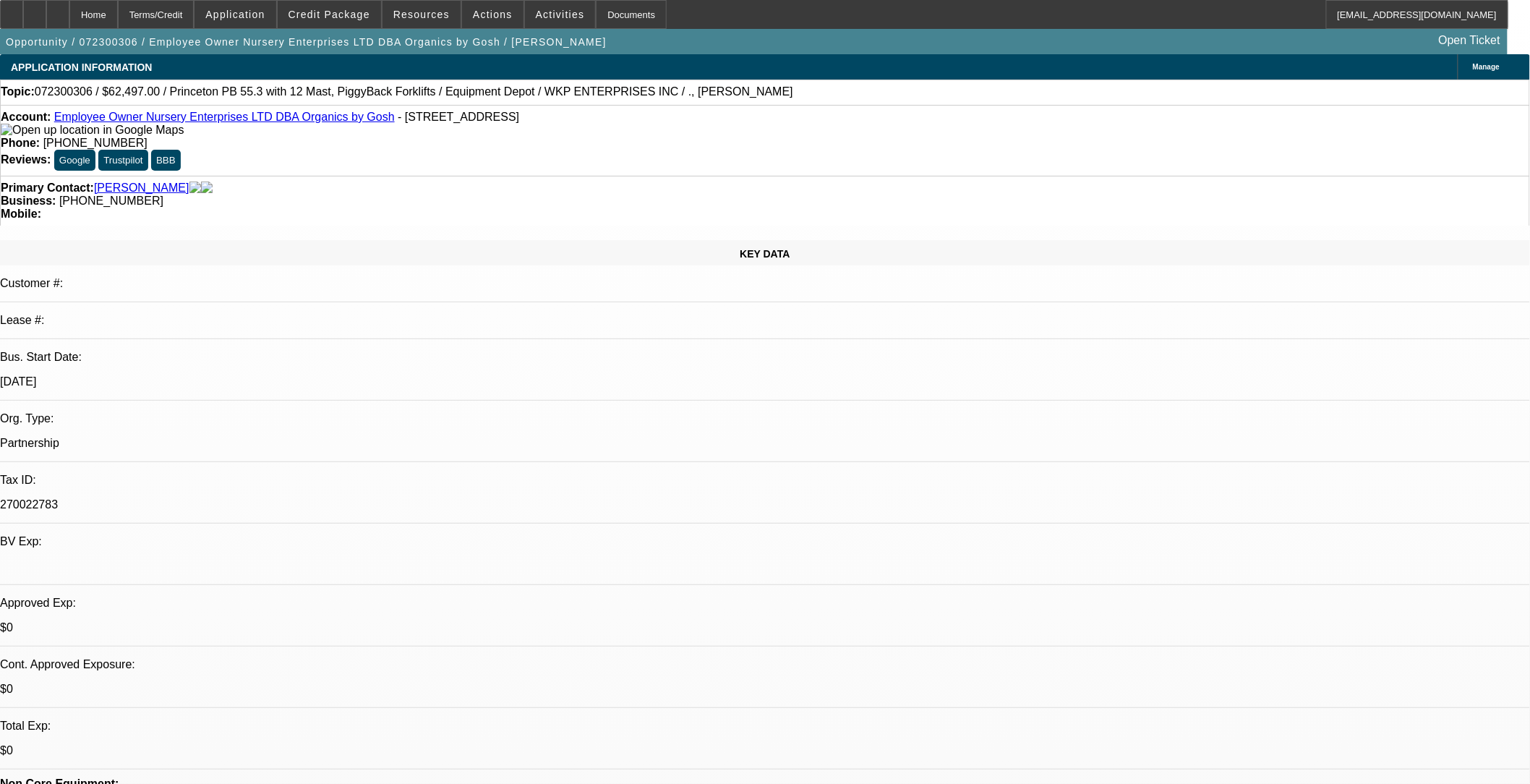
select select "0"
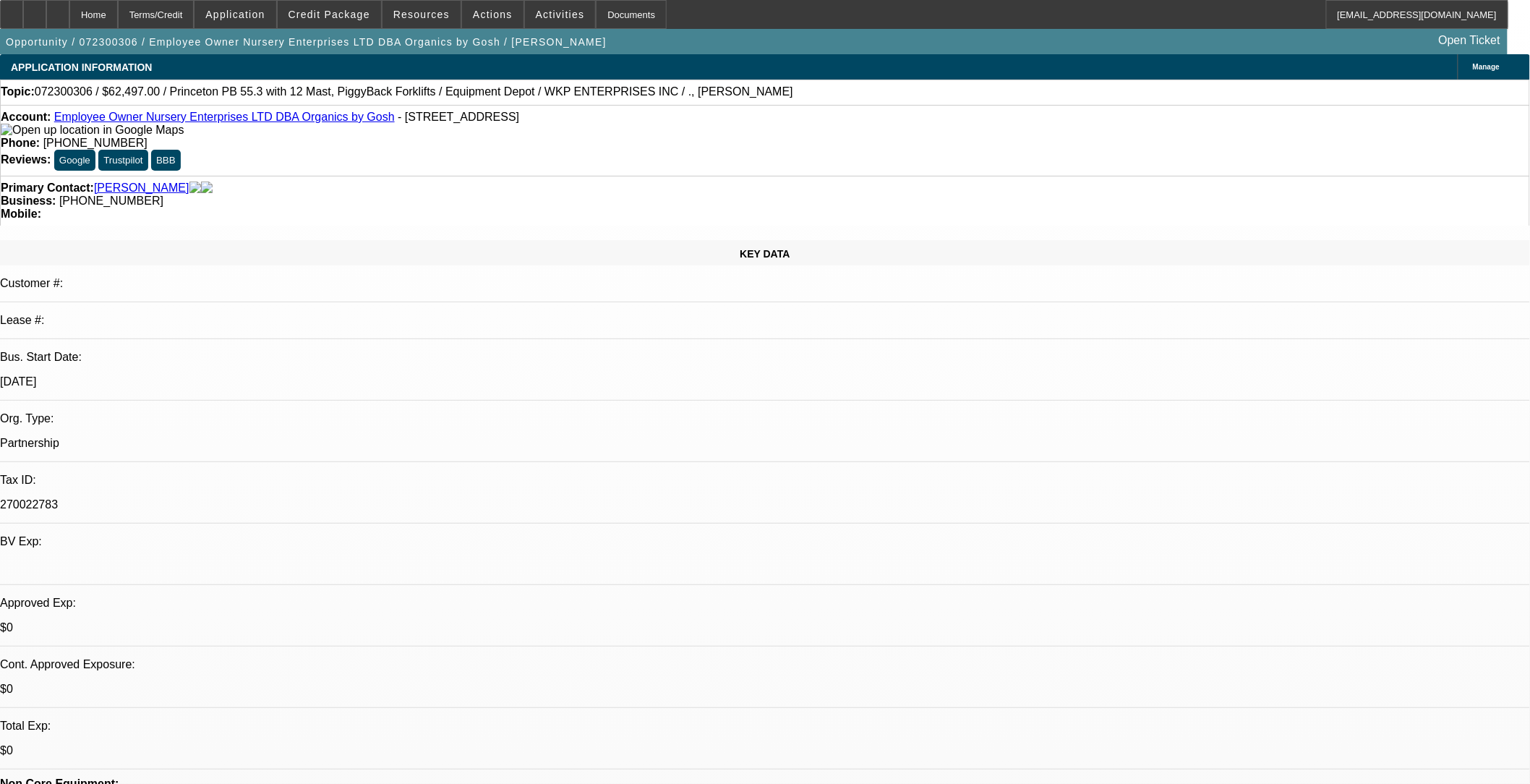
select select "0"
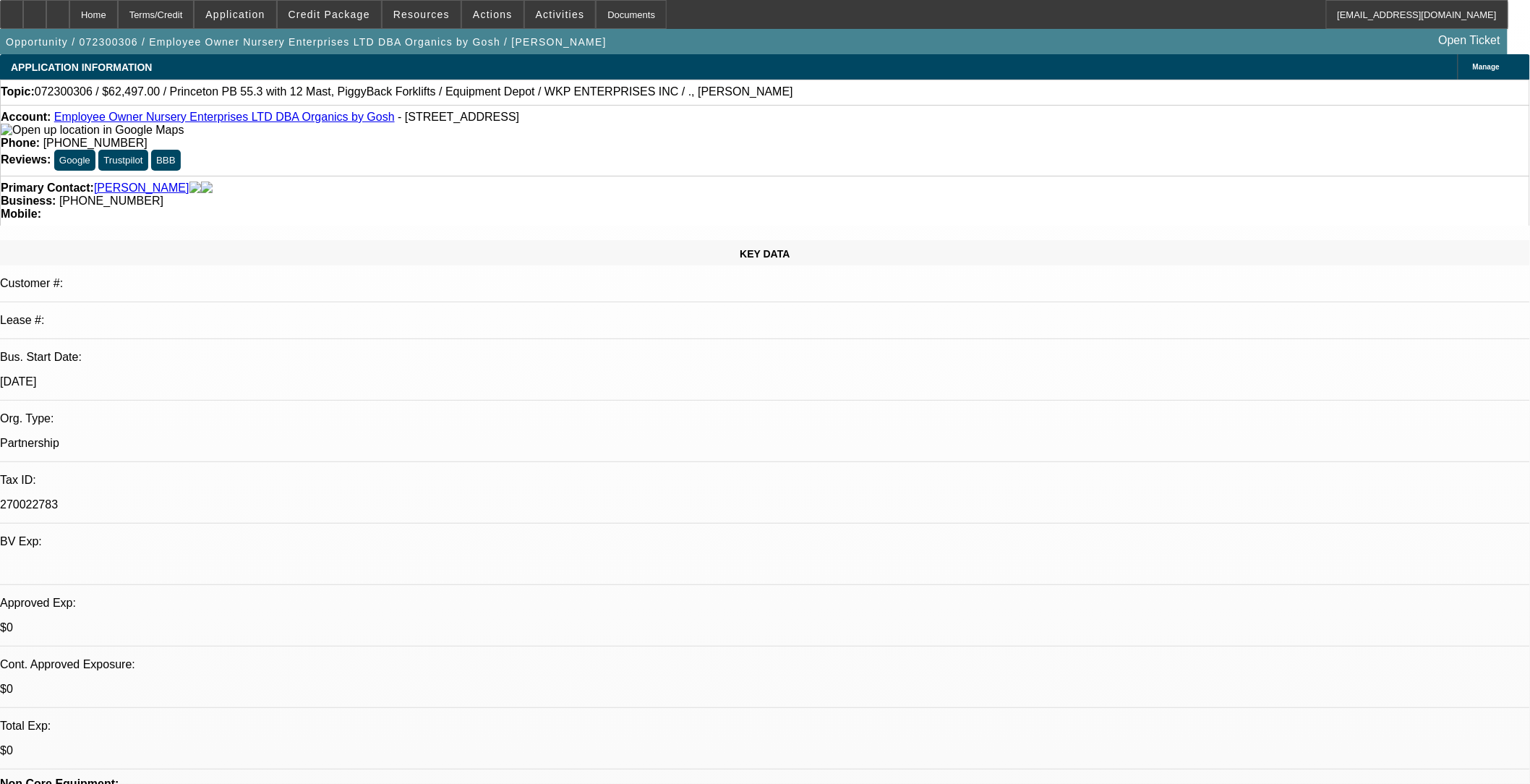
select select "0"
select select "1"
select select "6"
select select "1"
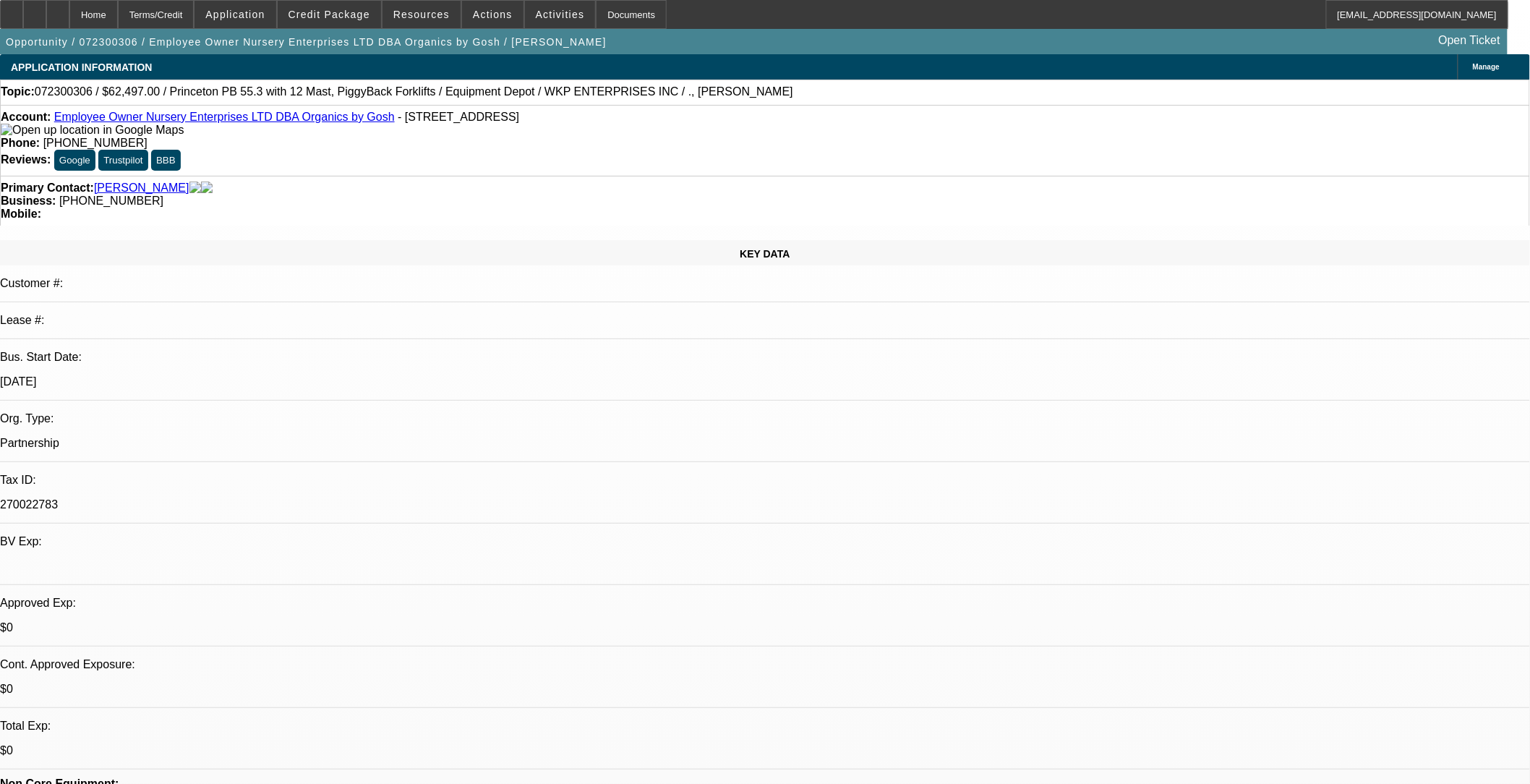
select select "2"
select select "6"
select select "1"
select select "2"
select select "6"
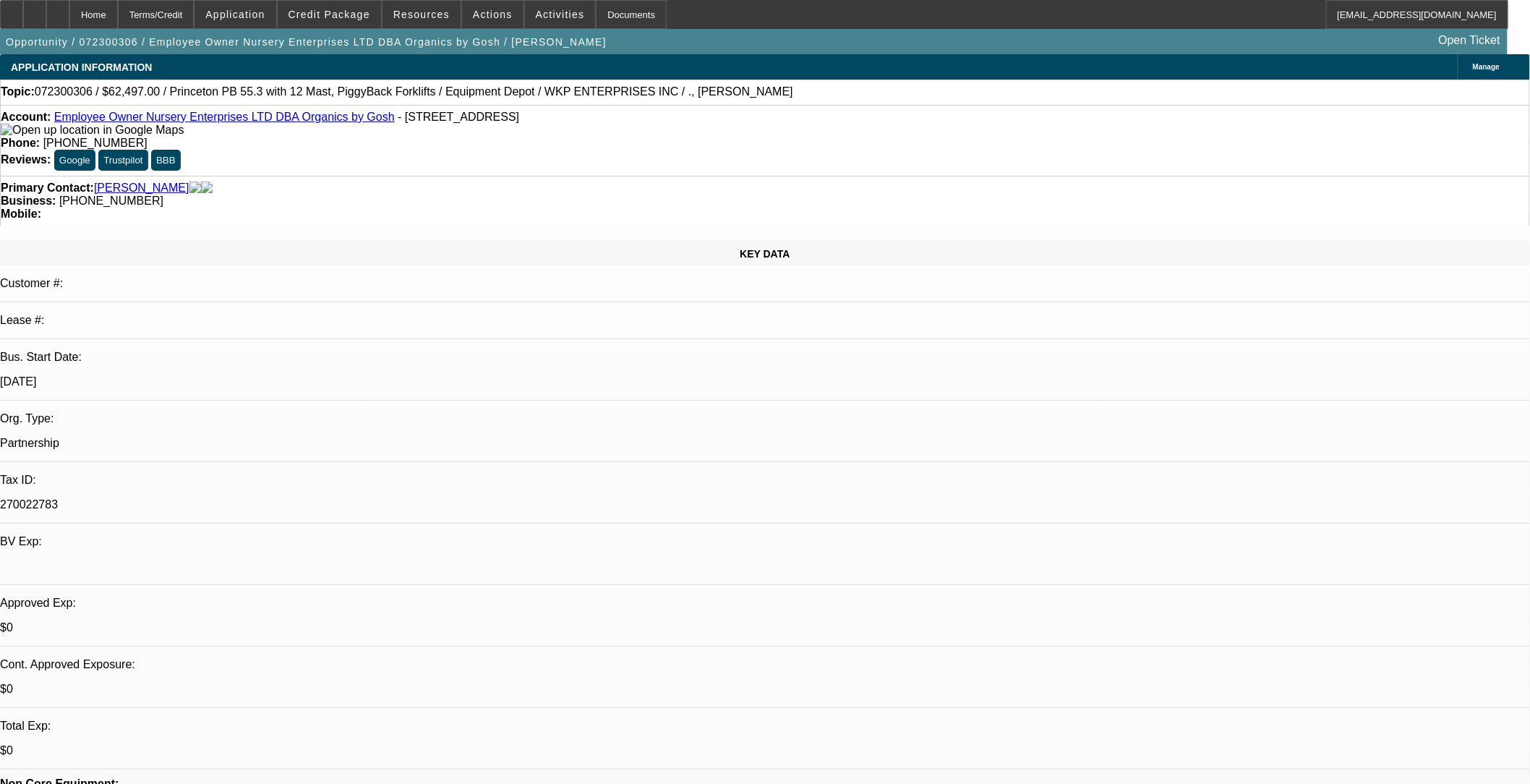
select select "1"
select select "2"
select select "6"
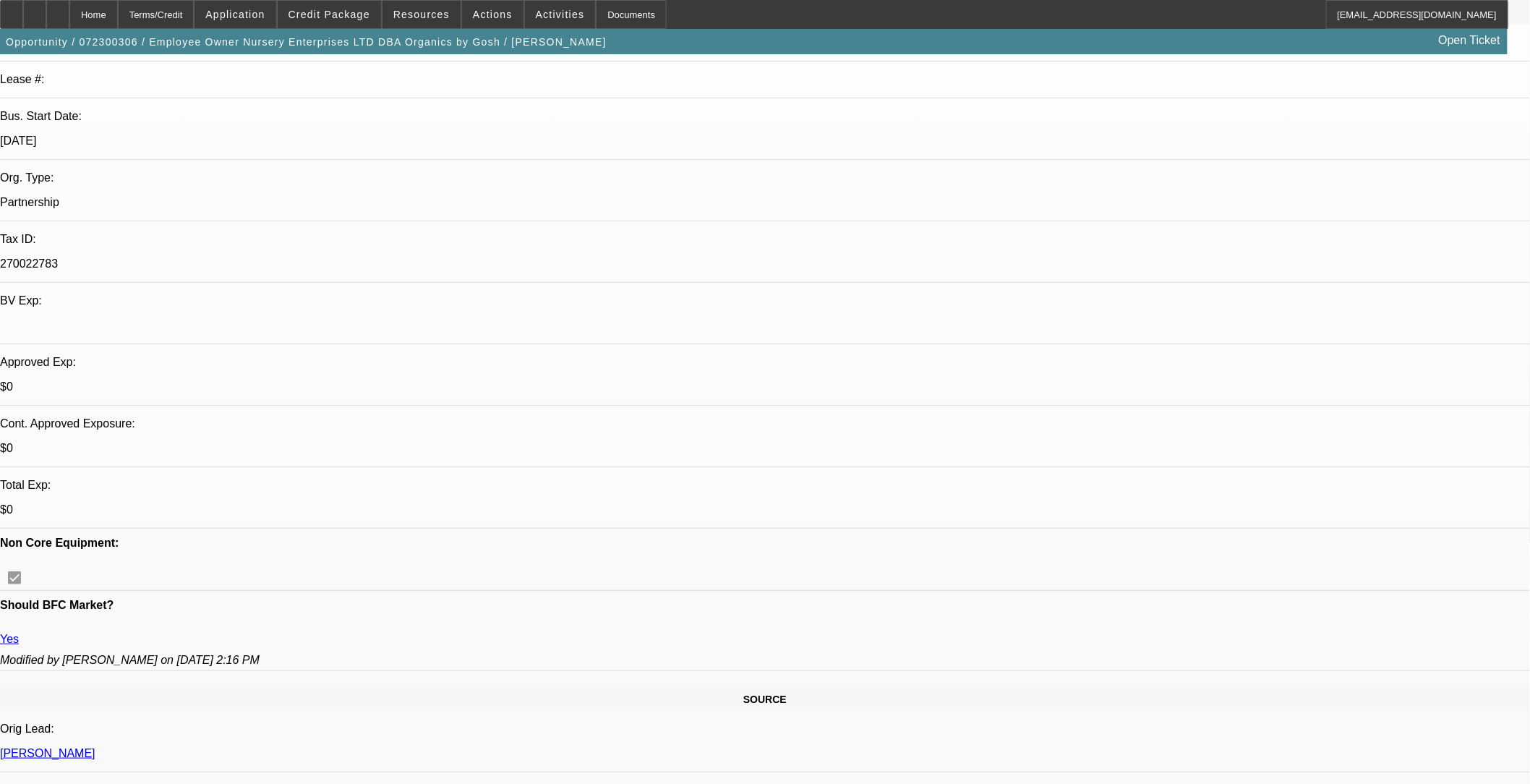
scroll to position [642, 0]
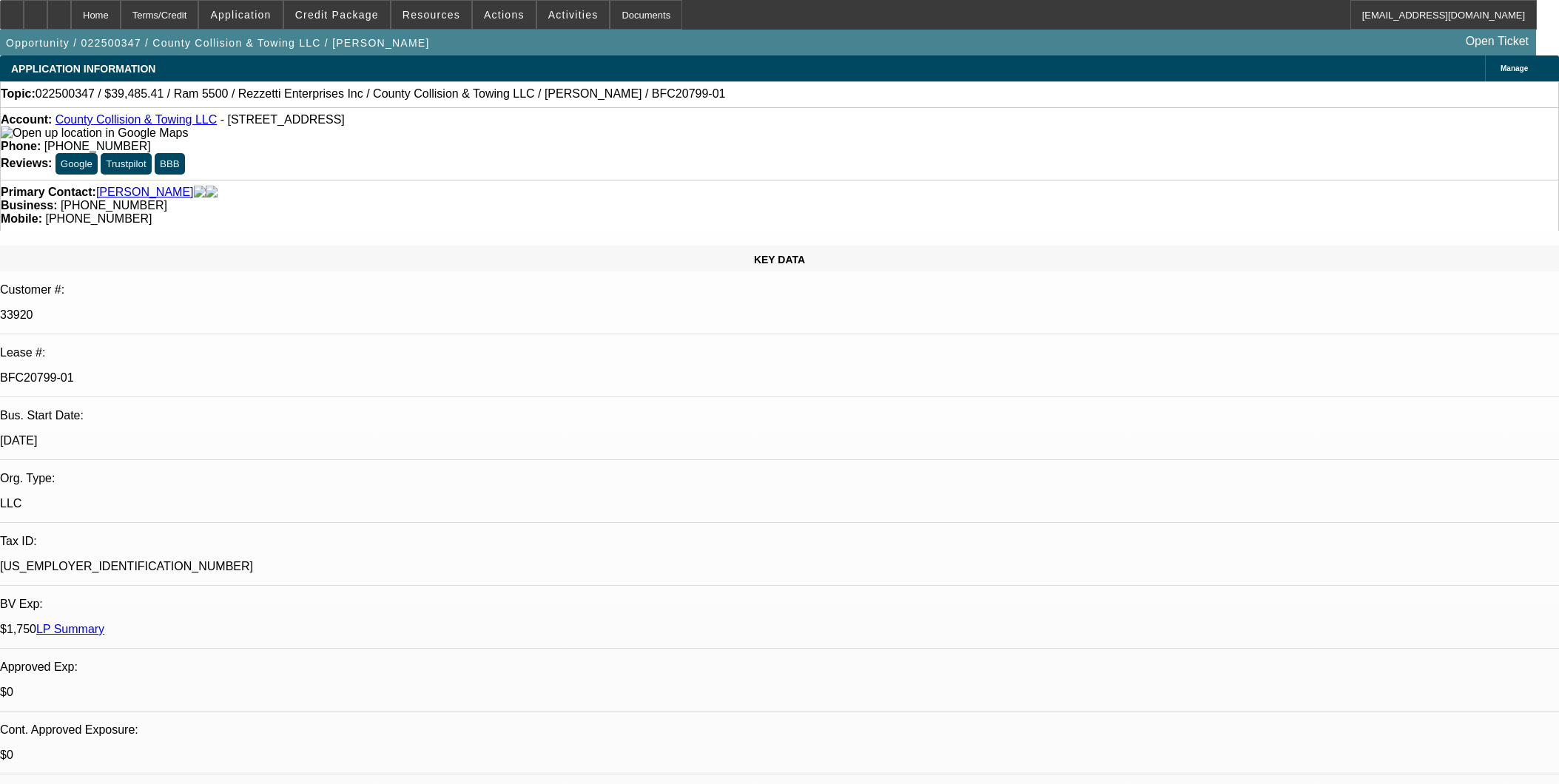
select select "0"
select select "0.1"
select select "4"
select select "0"
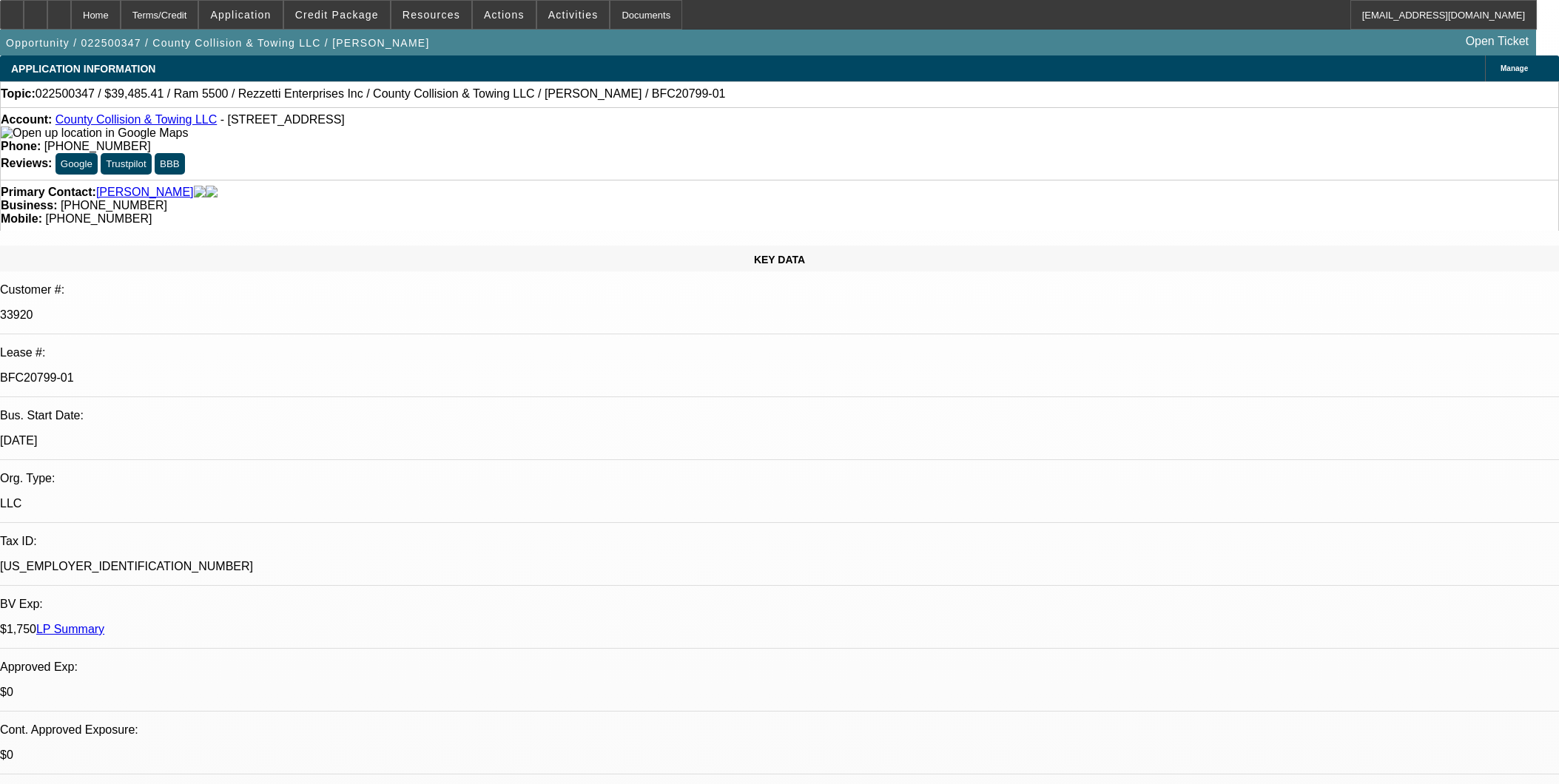
select select "0"
select select "0.1"
select select "4"
select select "0"
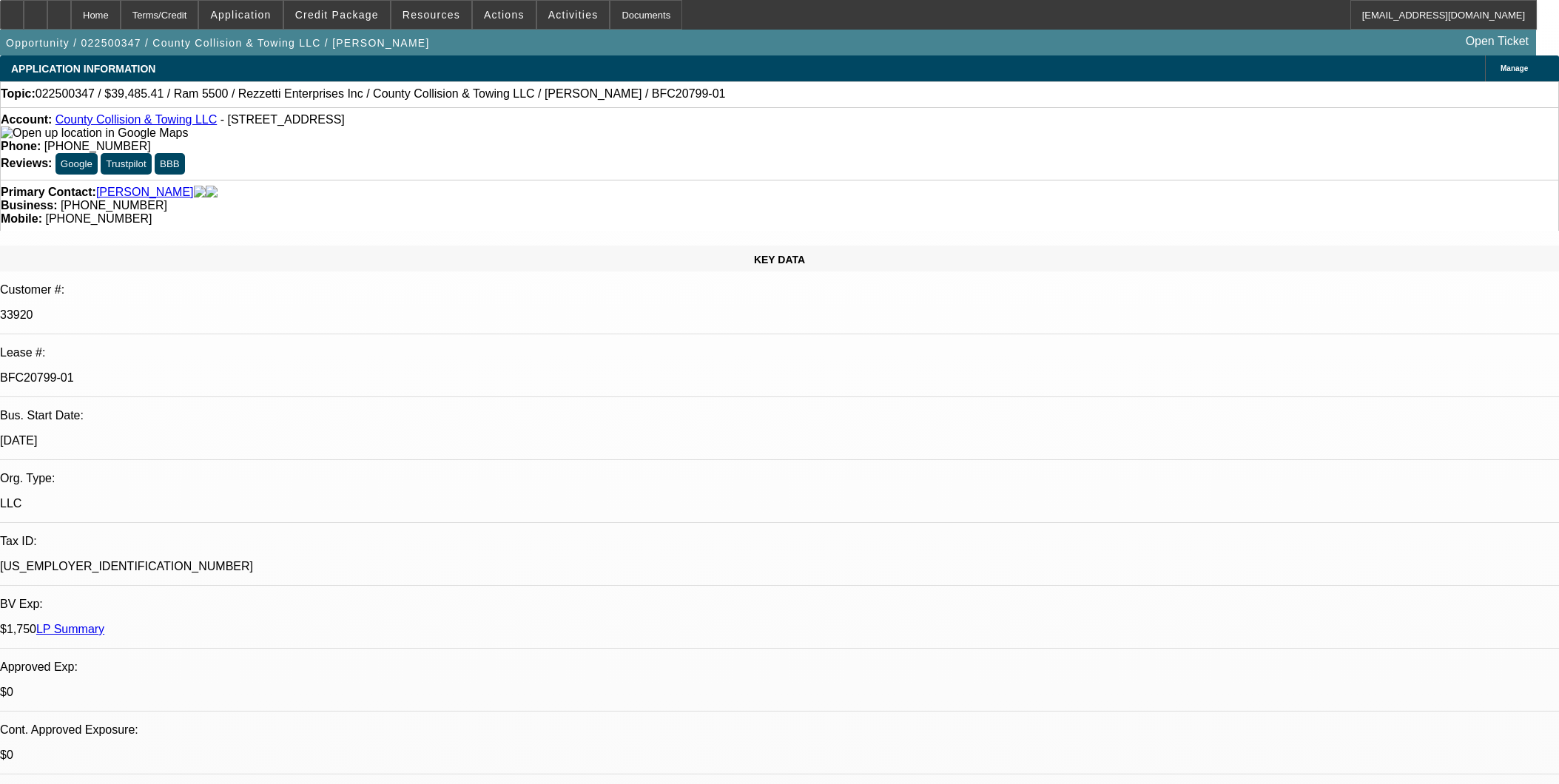
select select "0.1"
select select "4"
select select "0"
select select "0.1"
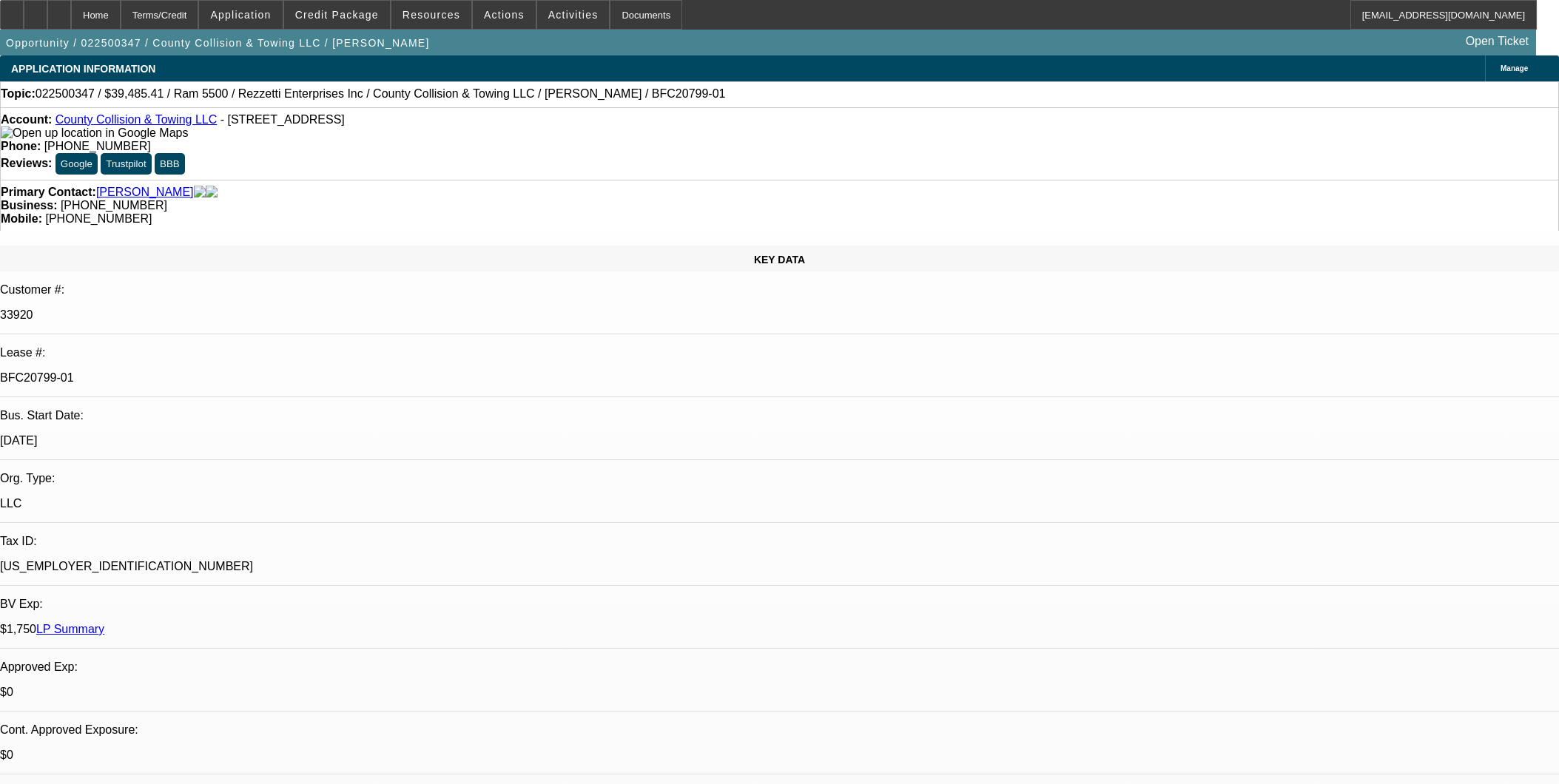
select select "4"
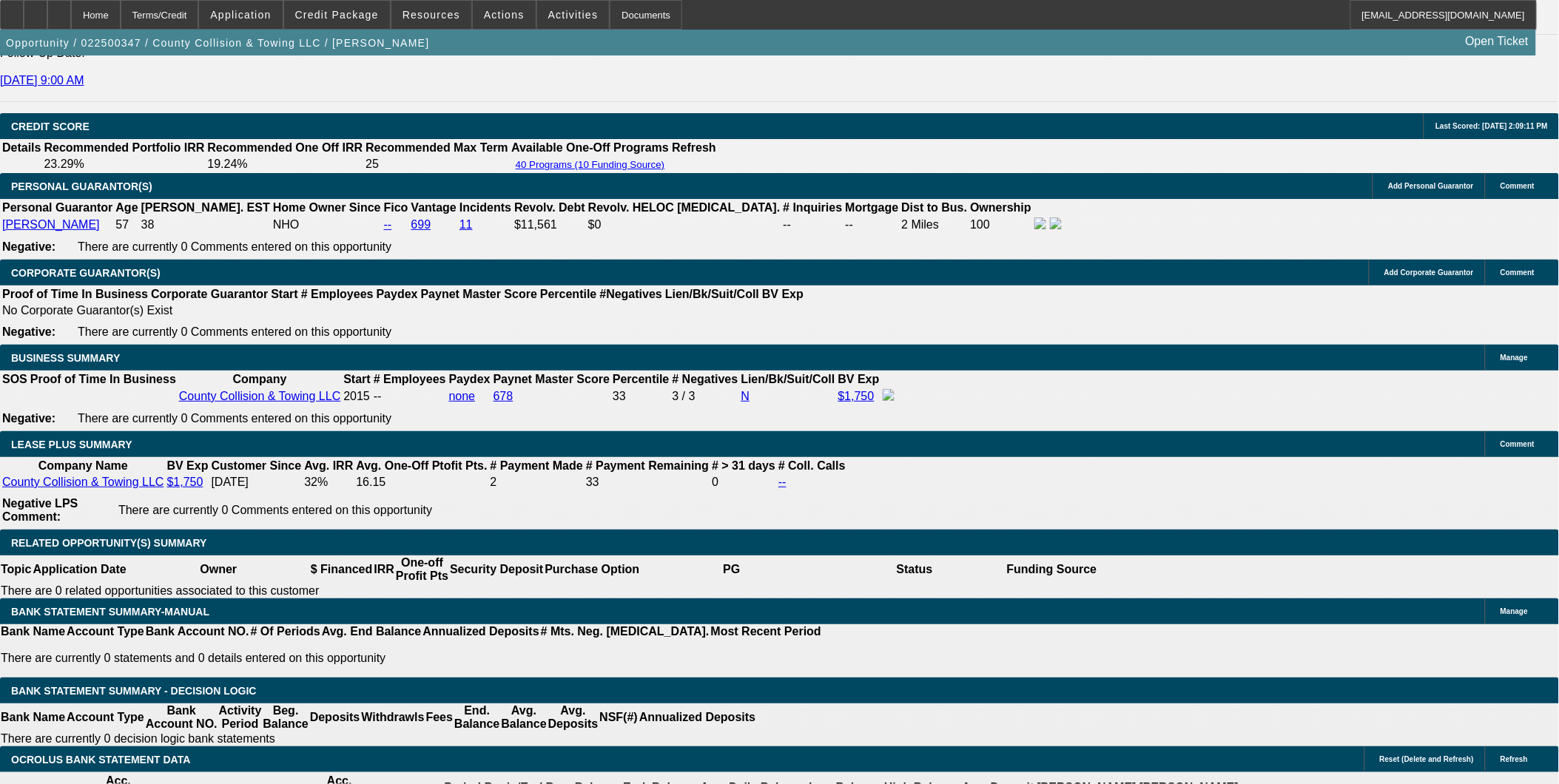
scroll to position [2136, 0]
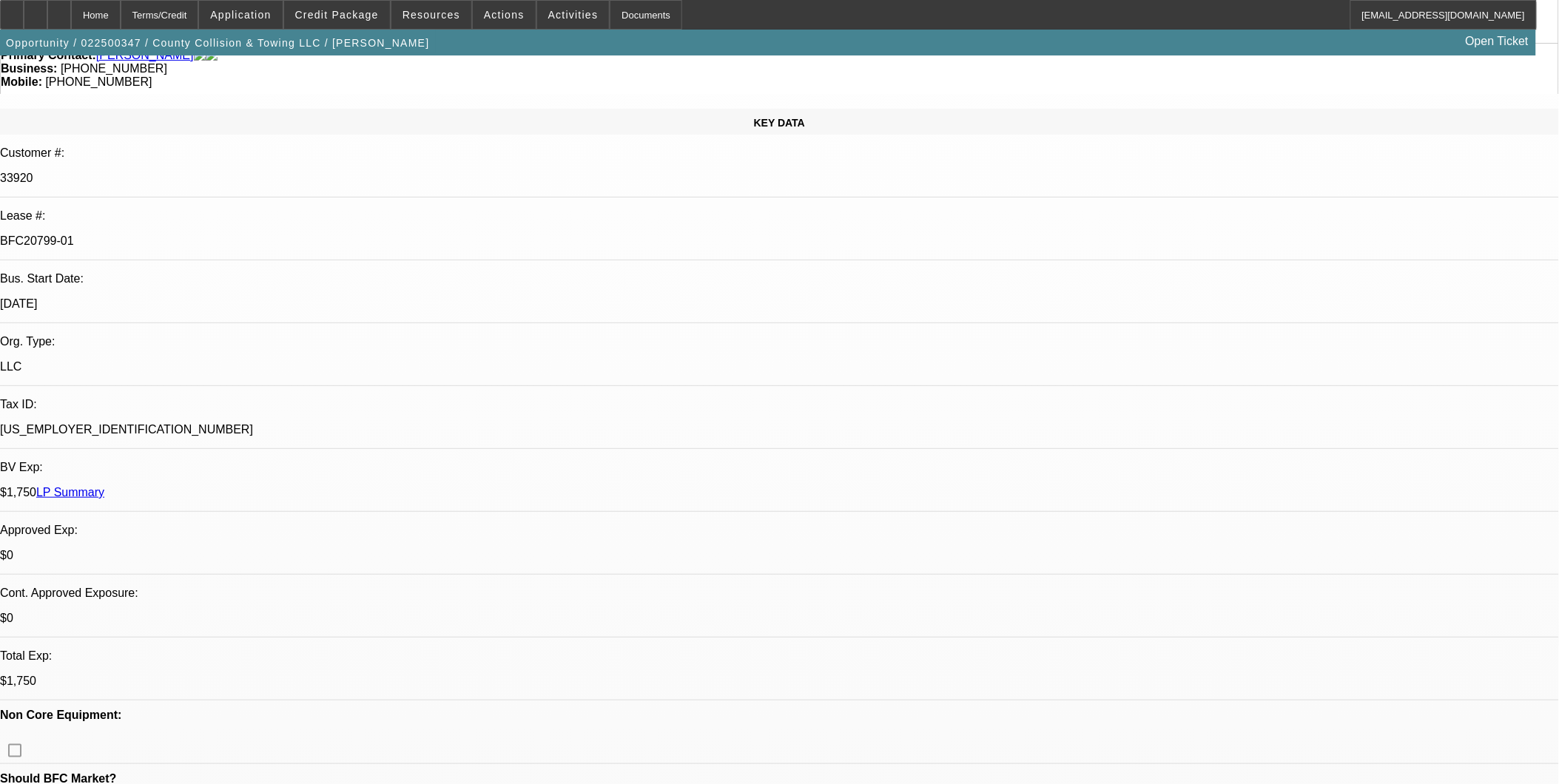
scroll to position [0, 0]
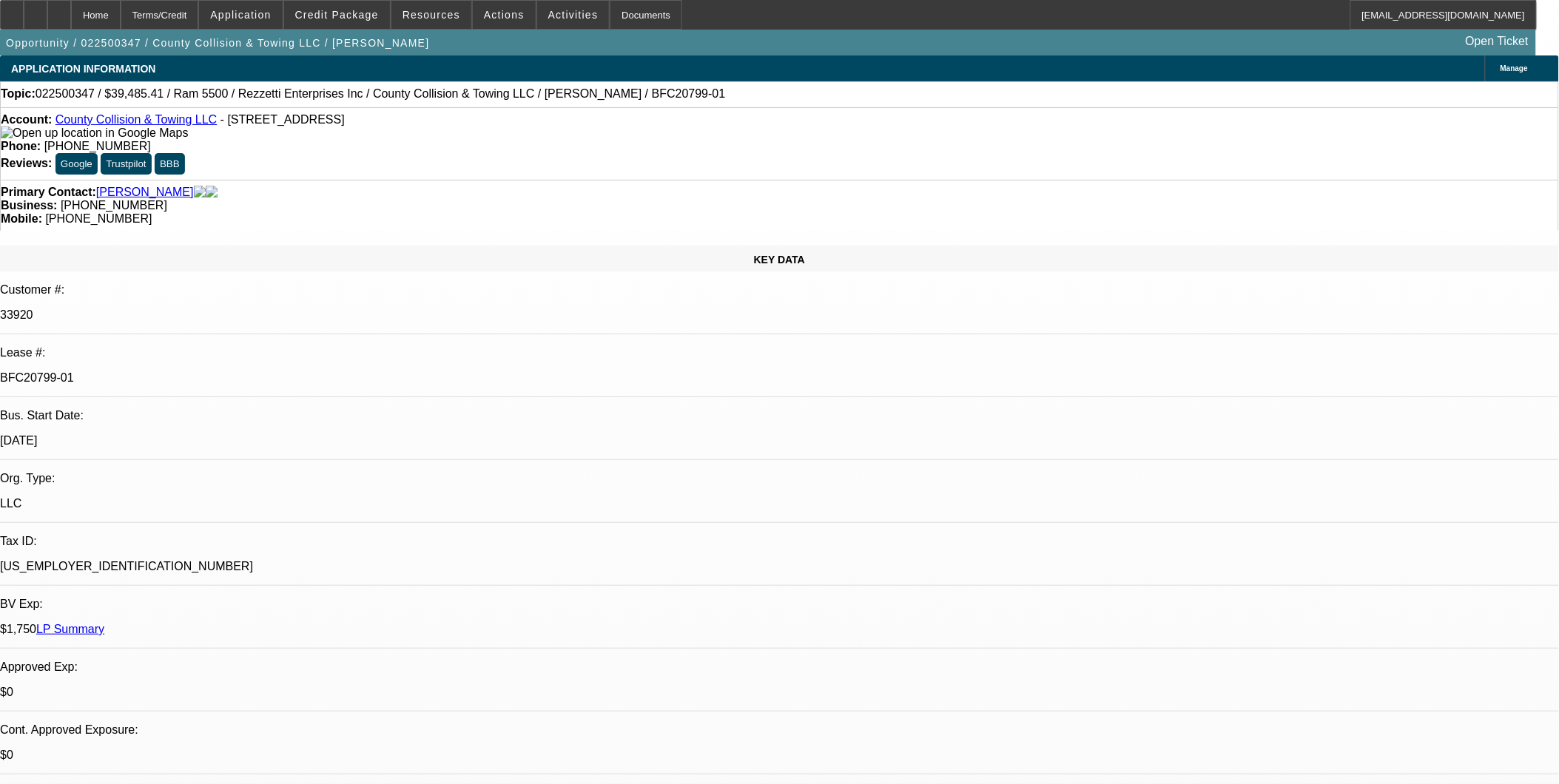
click at [140, 122] on link "County Collision & Towing LLC" at bounding box center [136, 119] width 162 height 13
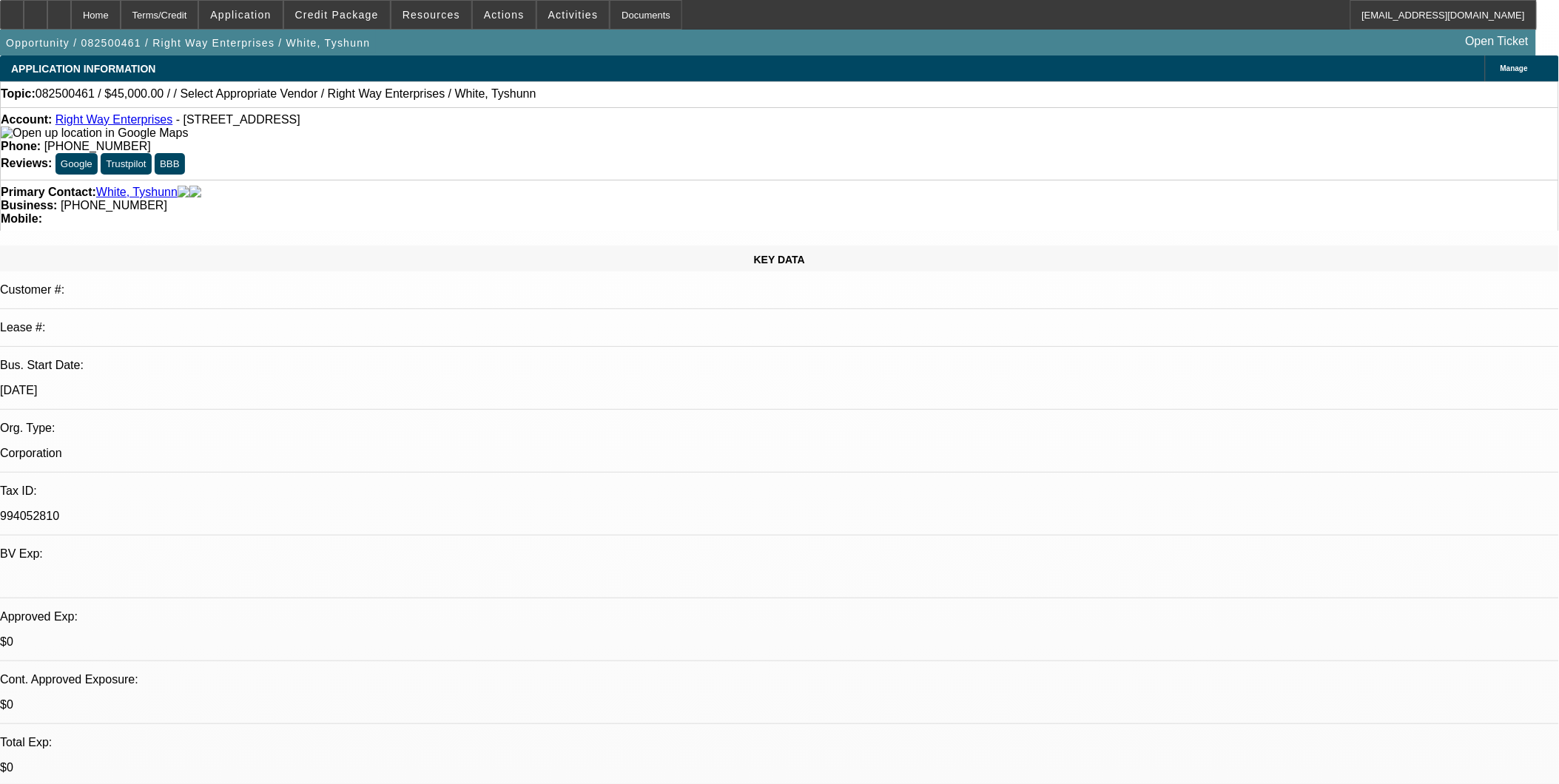
select select "0.1"
select select "2"
select select "0.1"
select select "4"
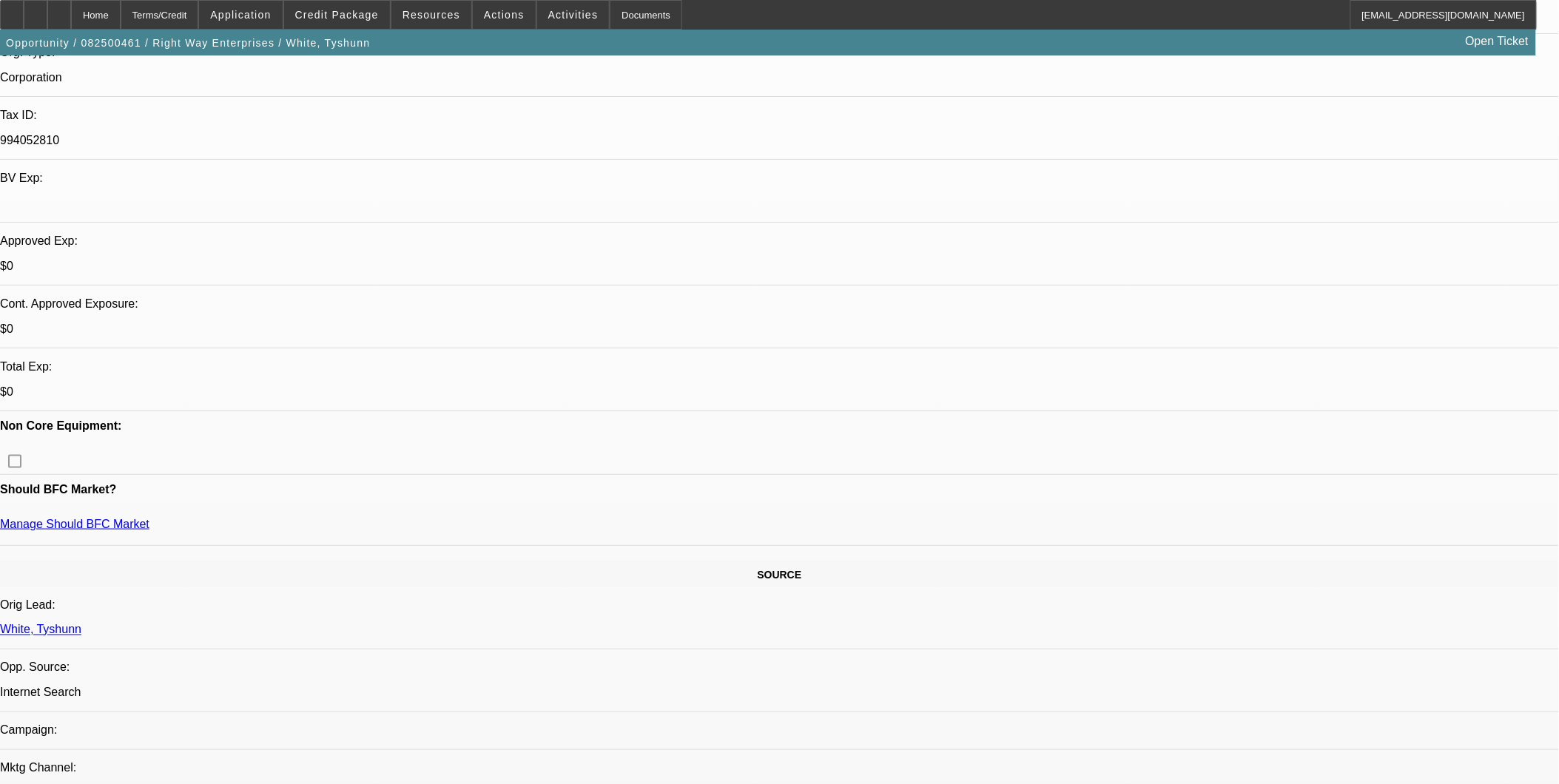
scroll to position [411, 0]
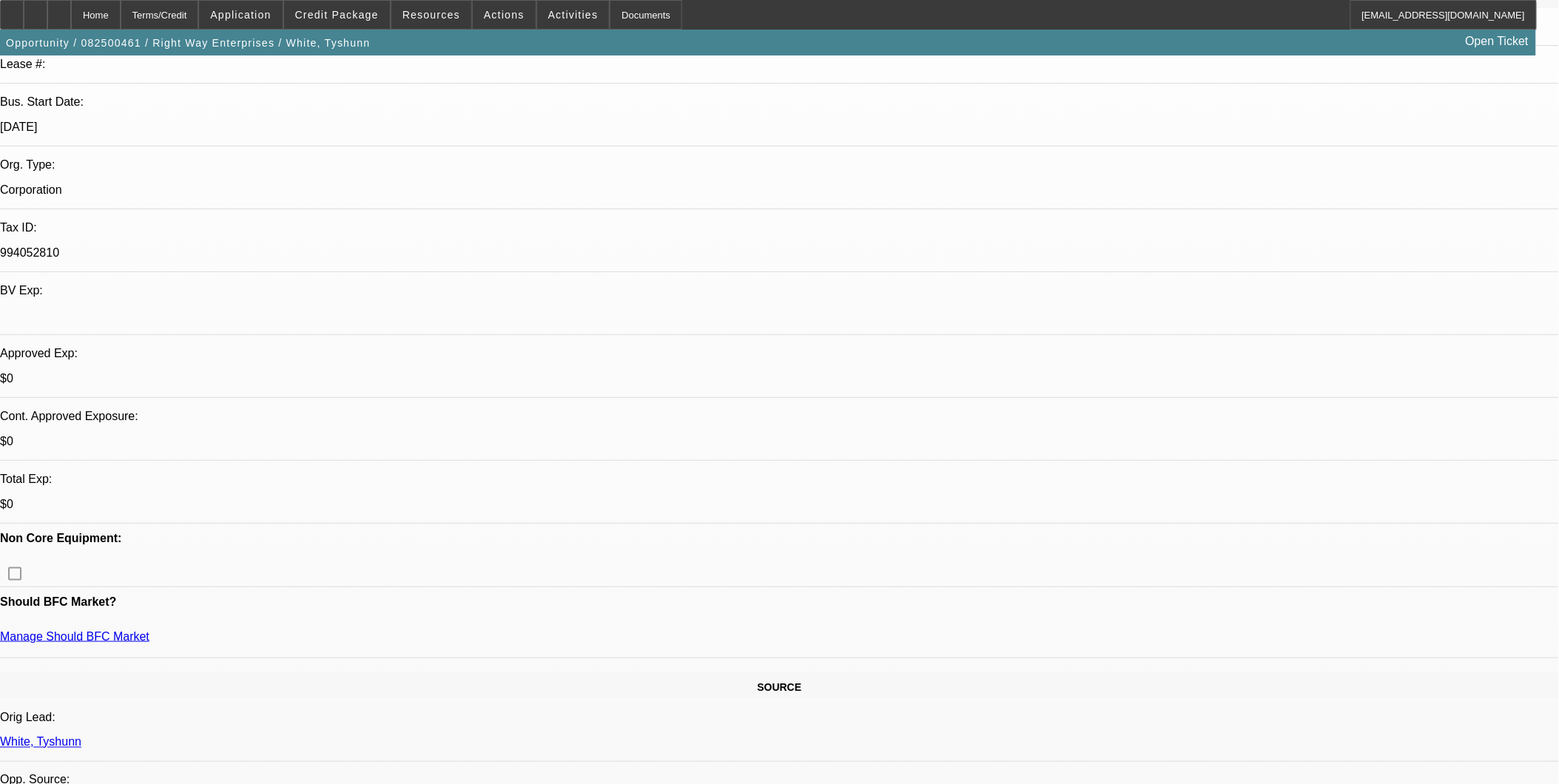
scroll to position [246, 0]
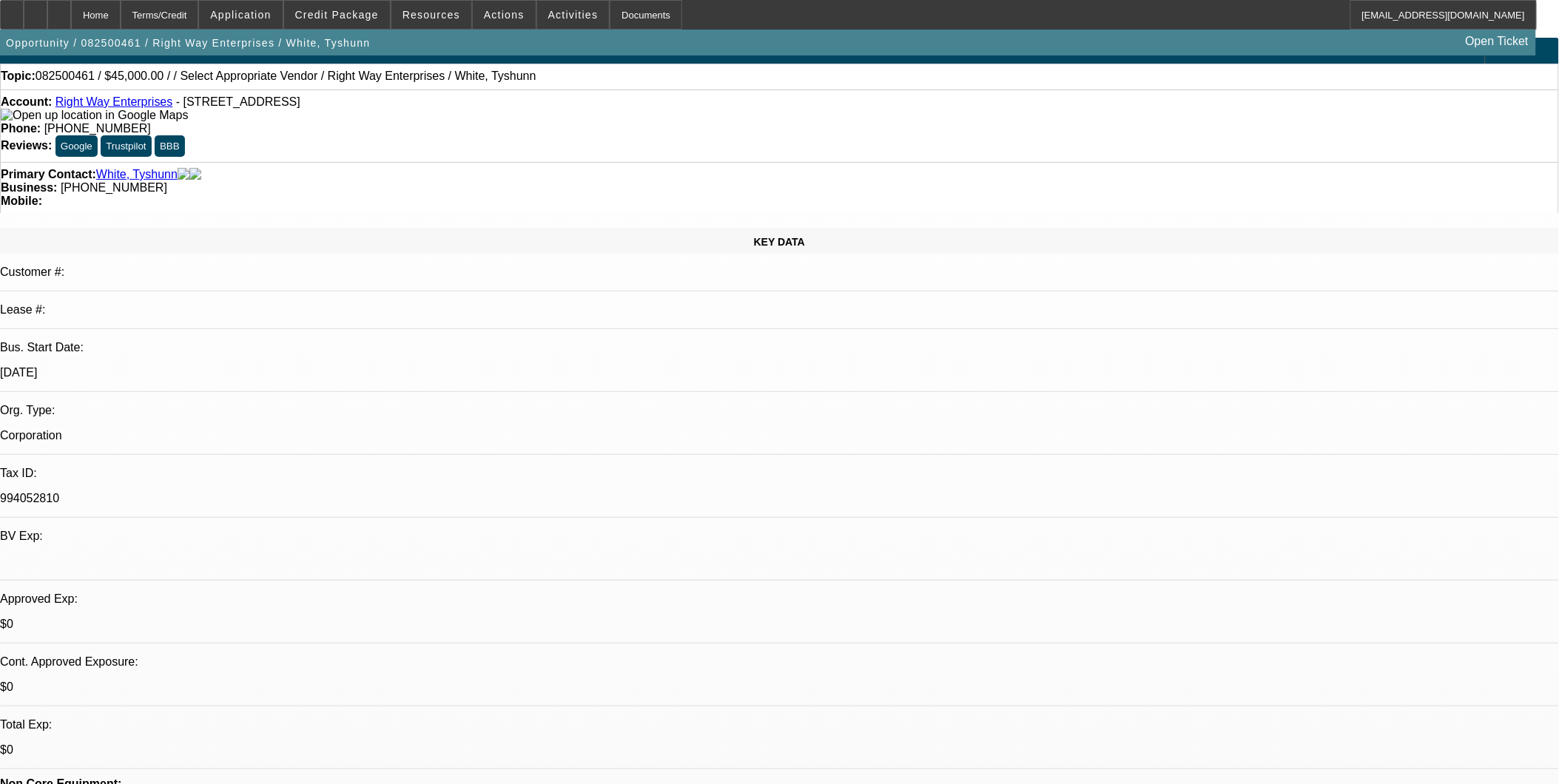
scroll to position [0, 0]
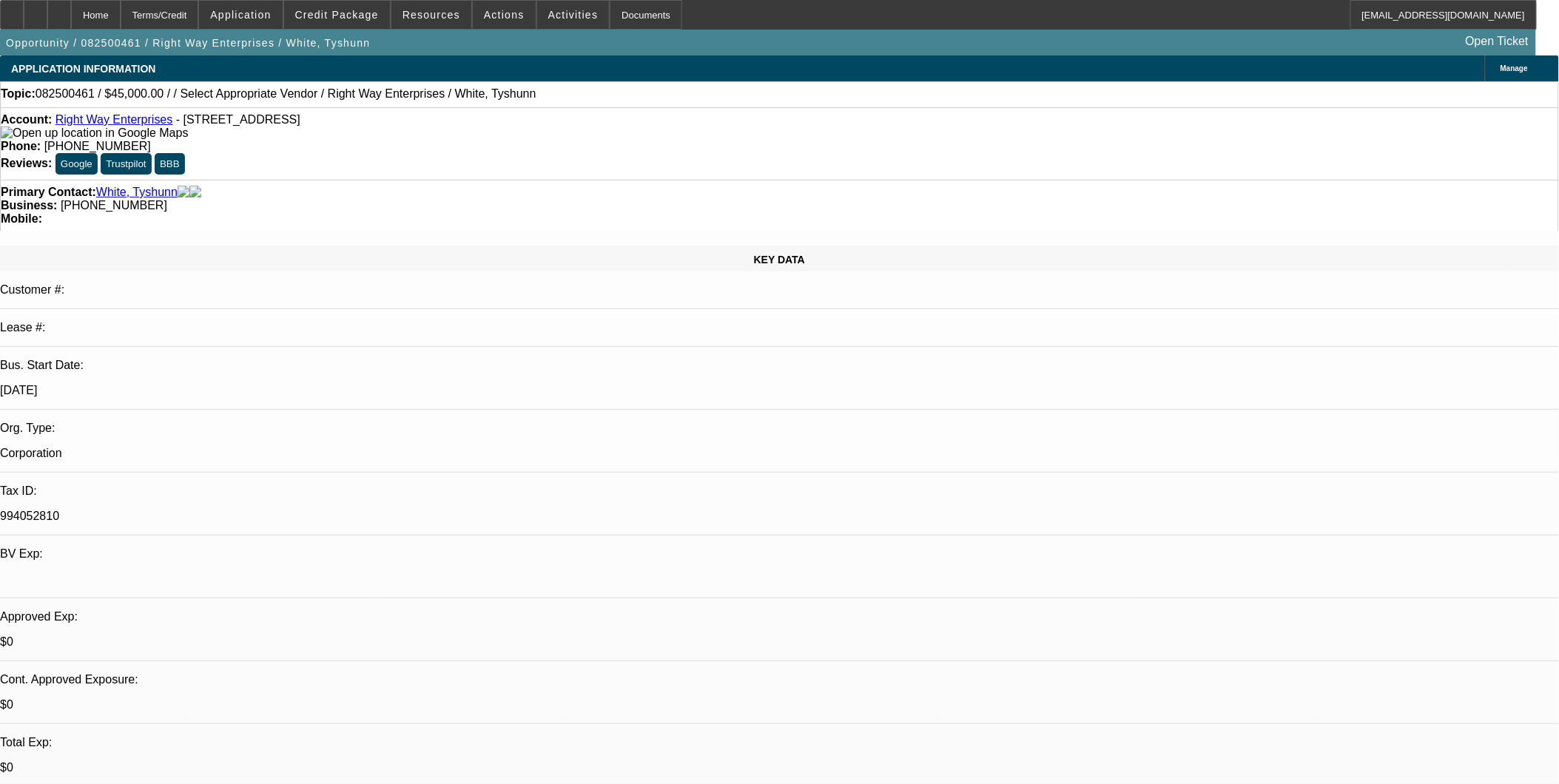
click at [135, 122] on link "Right Way Enterprises" at bounding box center [114, 119] width 118 height 13
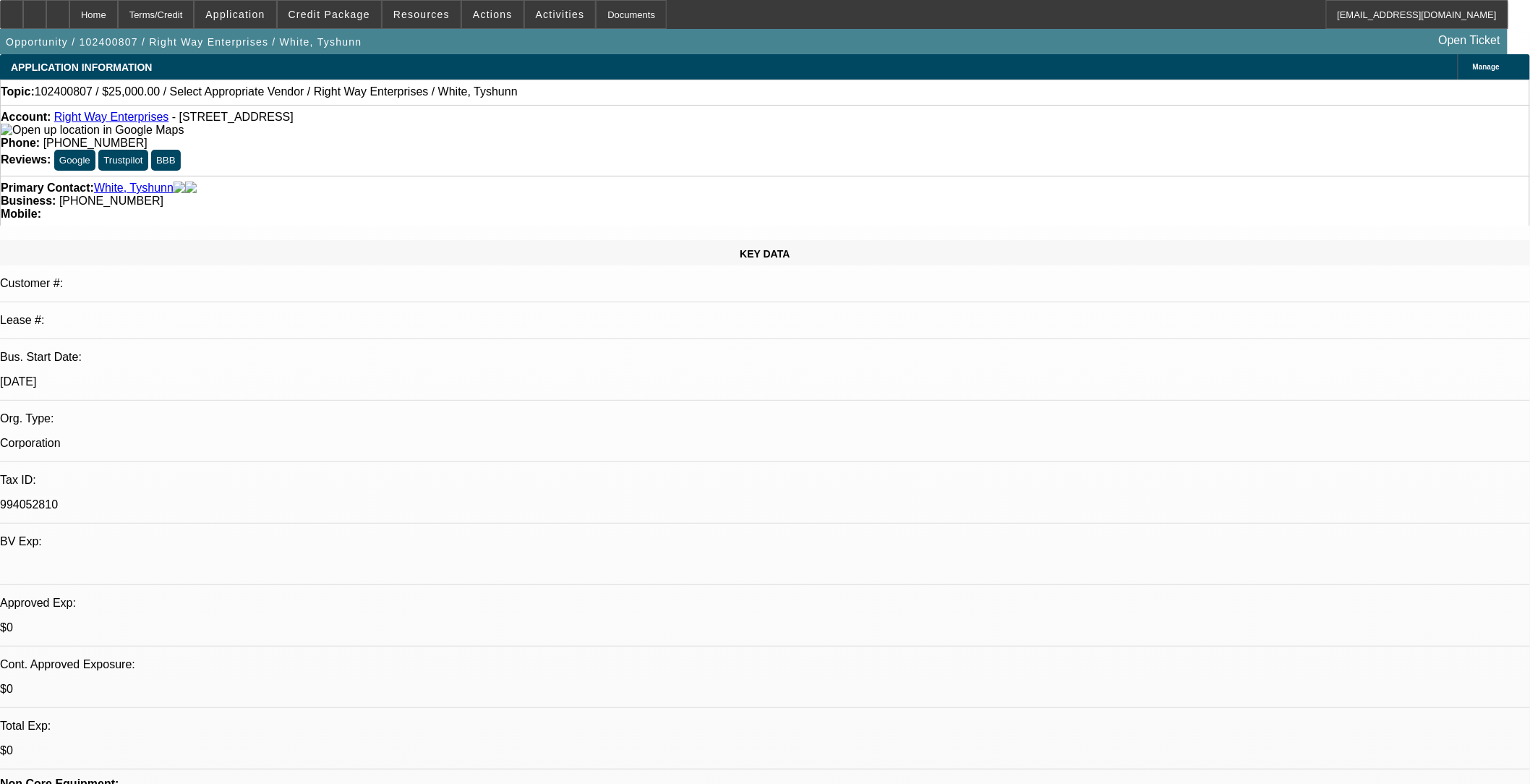
select select "0"
select select "2"
select select "0.1"
select select "4"
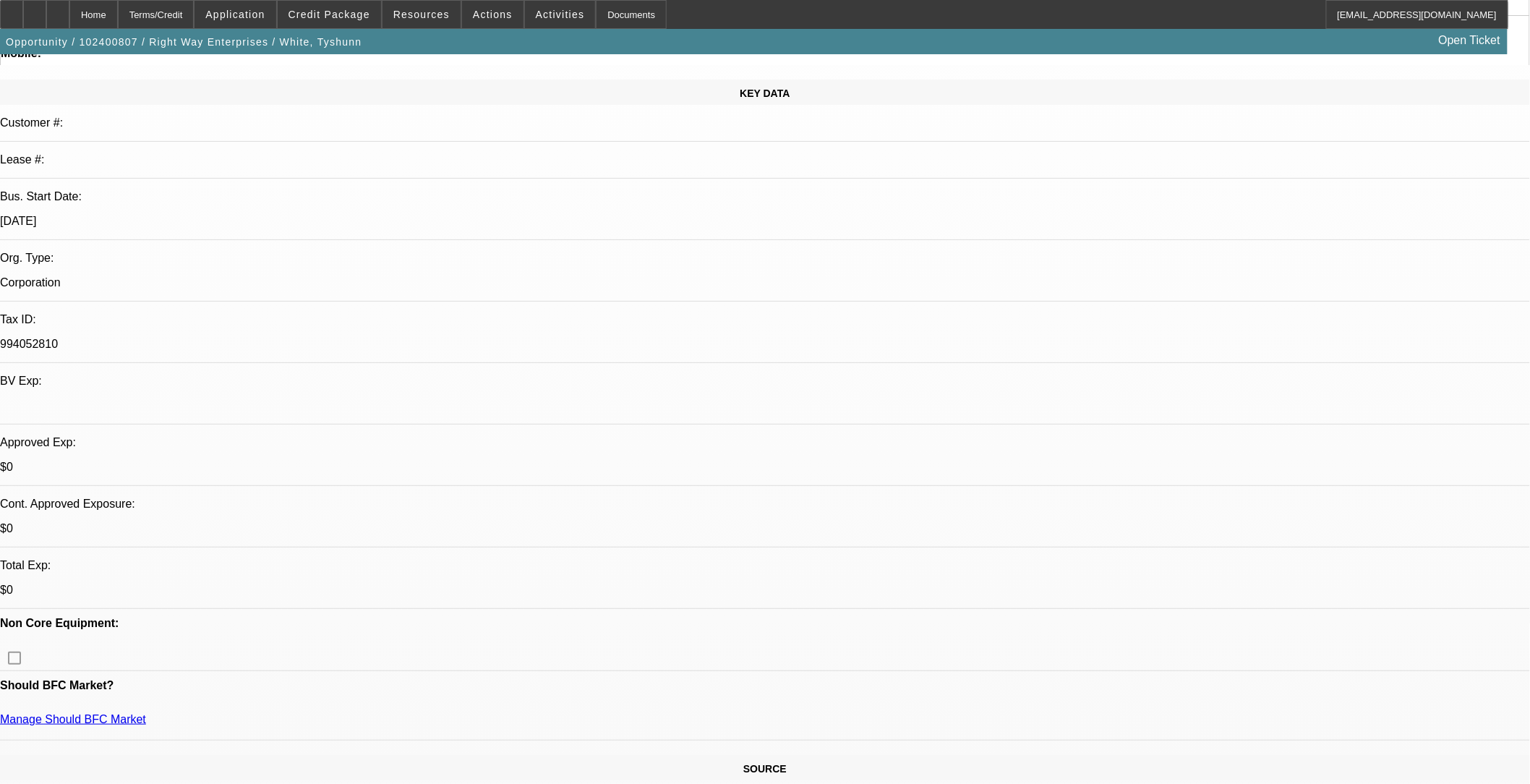
scroll to position [66, 0]
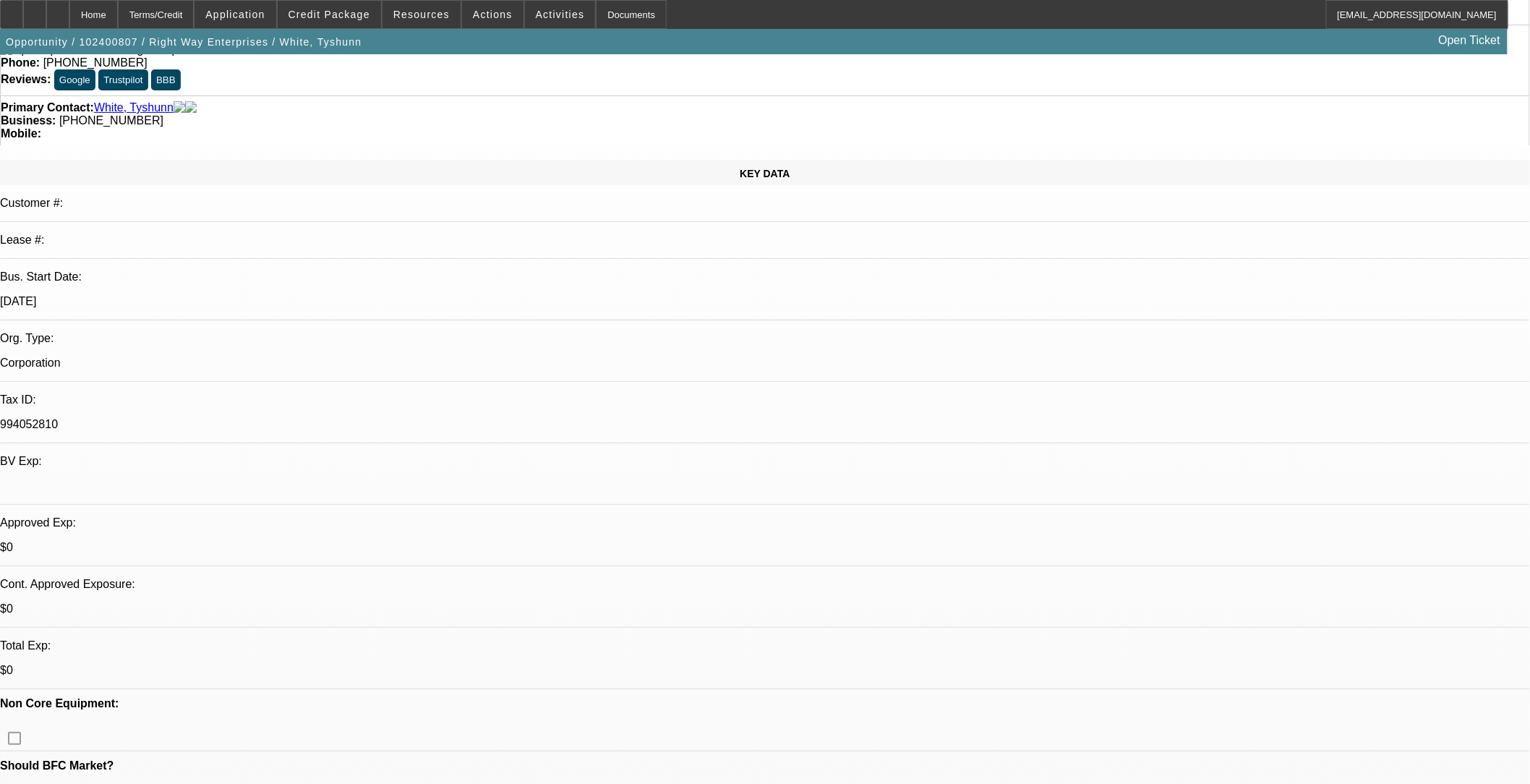
scroll to position [0, 0]
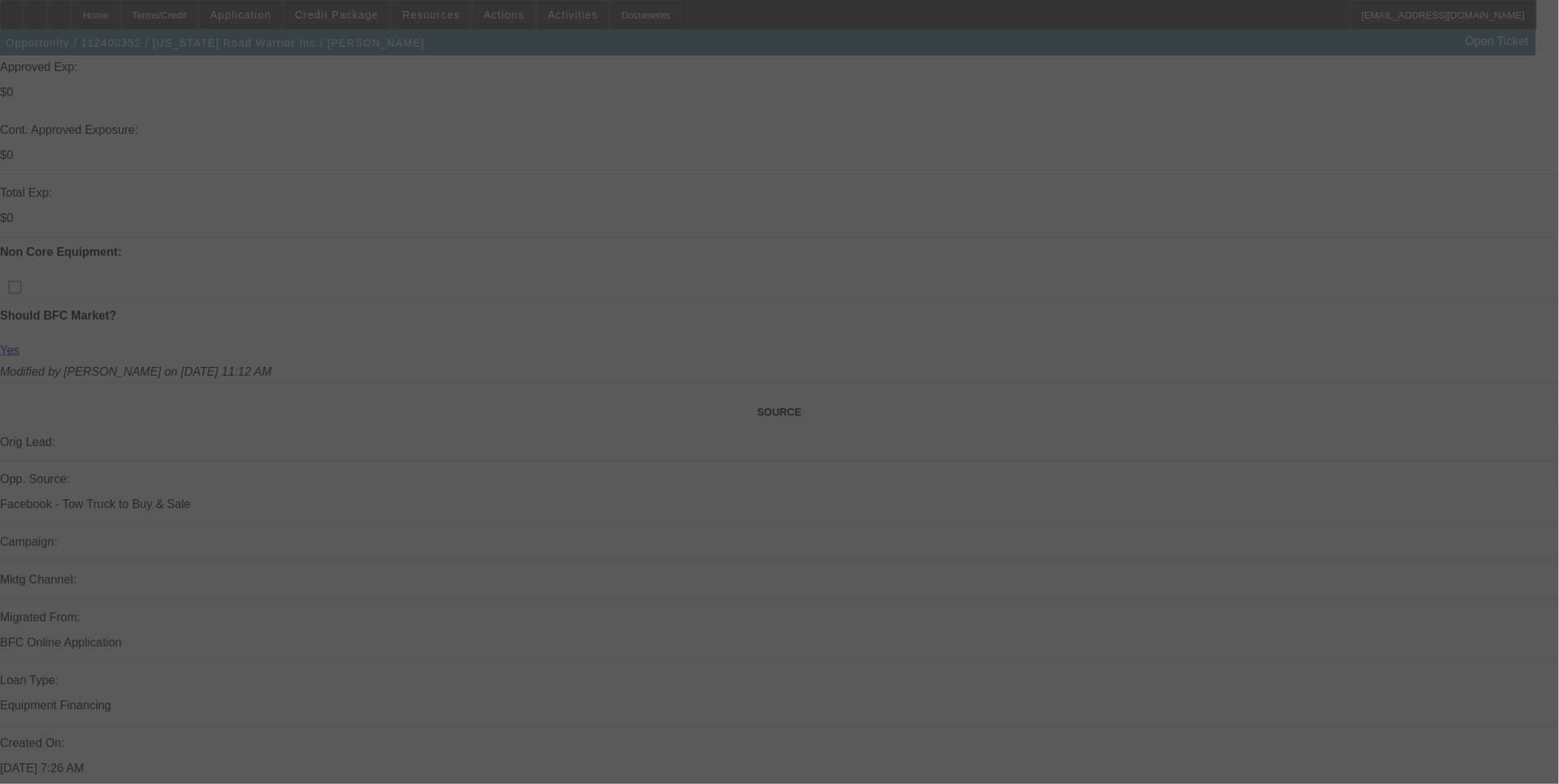
scroll to position [574, 0]
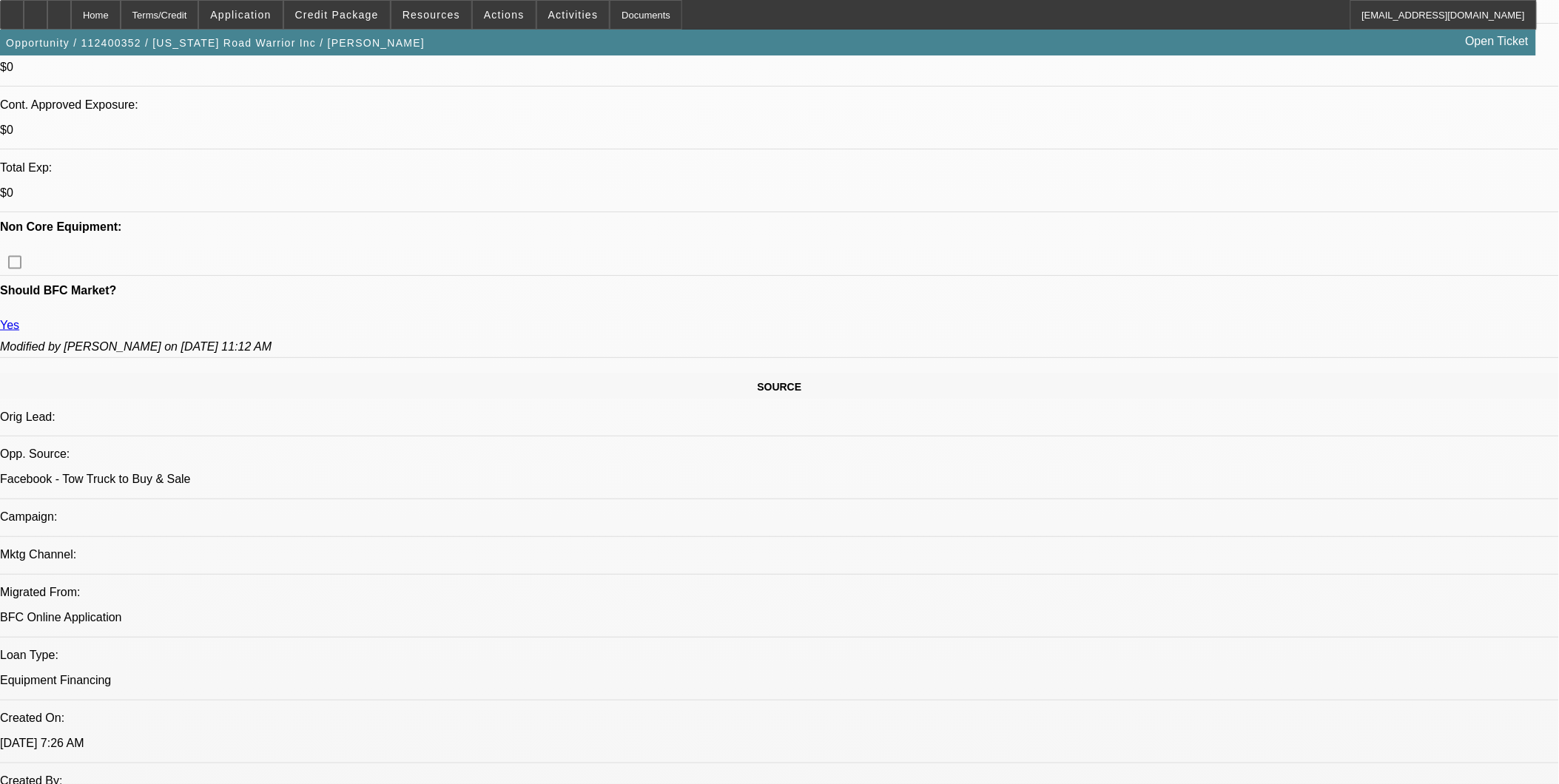
select select "0"
select select "0.1"
select select "0"
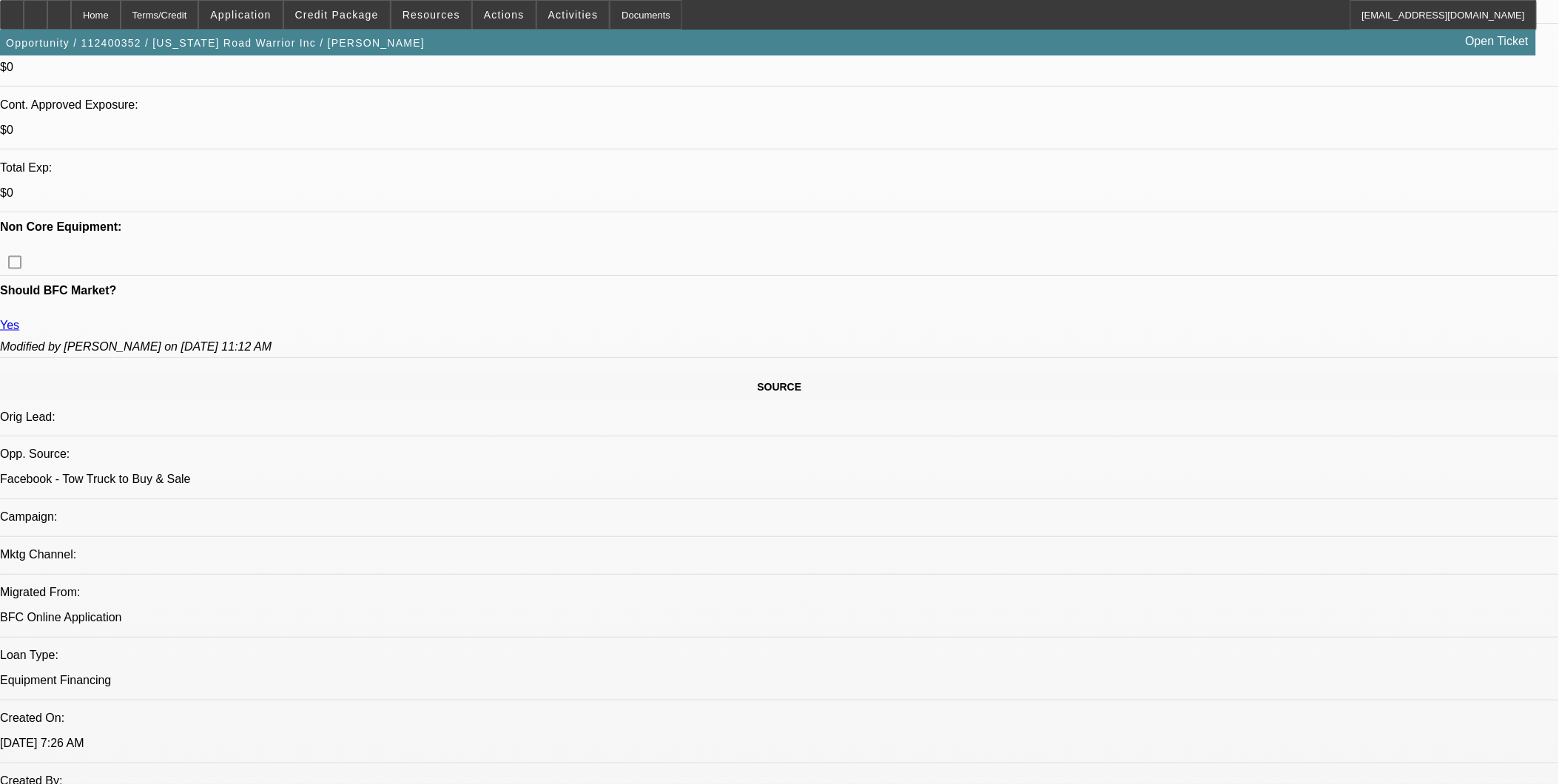
select select "0.1"
select select "0"
select select "2"
select select "0.1"
select select "0"
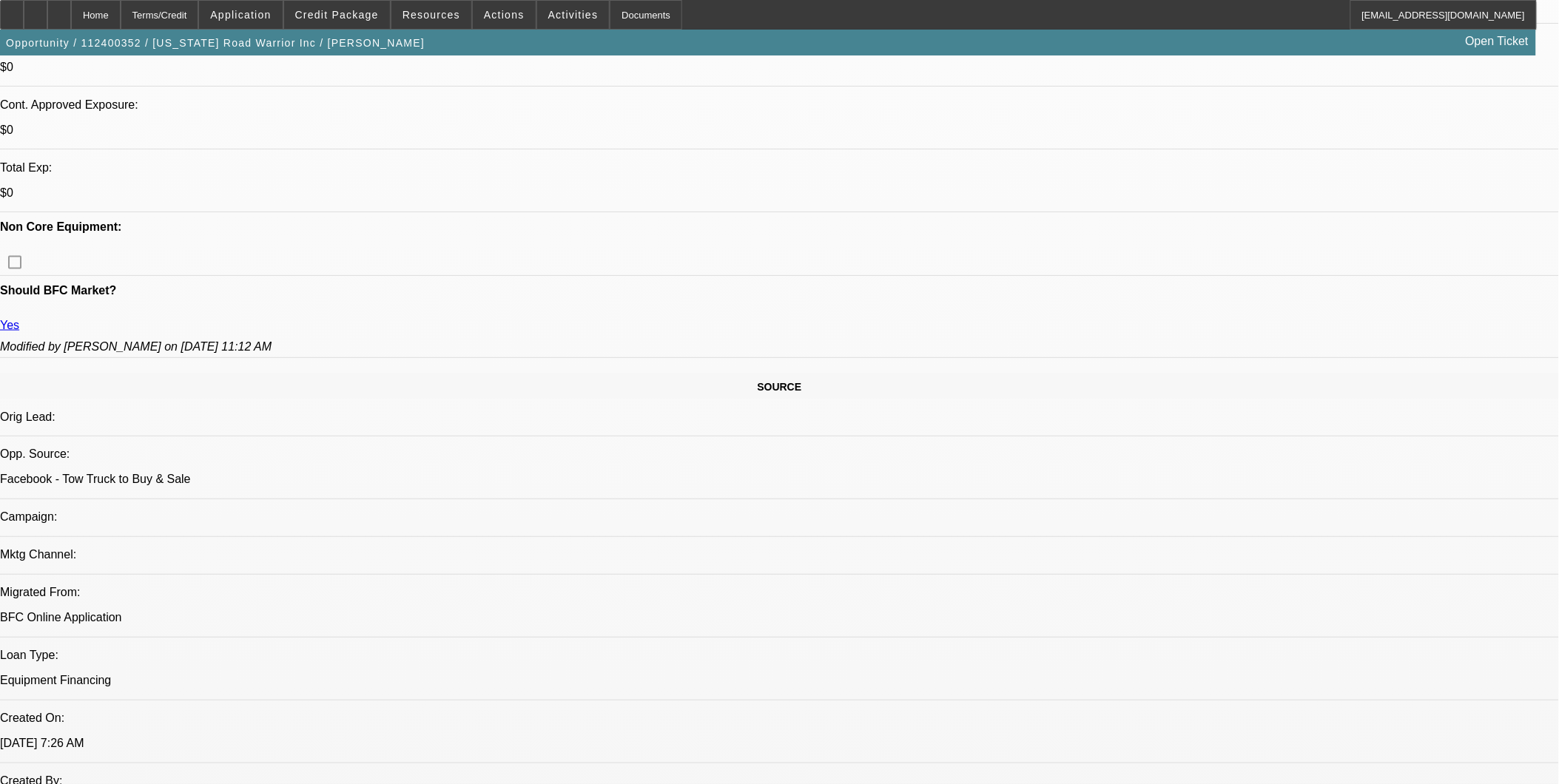
select select "2"
select select "0.1"
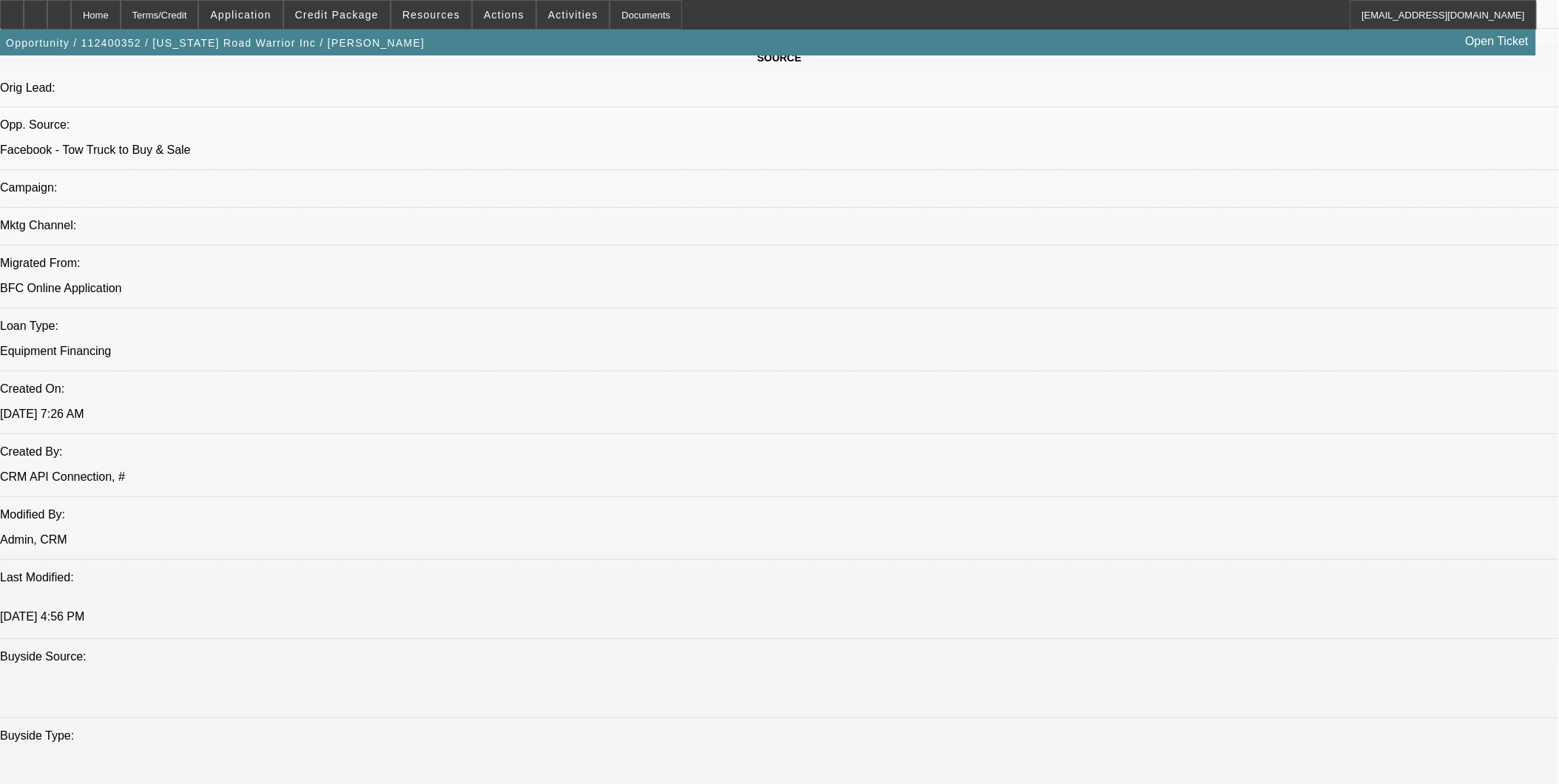
select select "1"
select select "3"
select select "4"
select select "1"
select select "3"
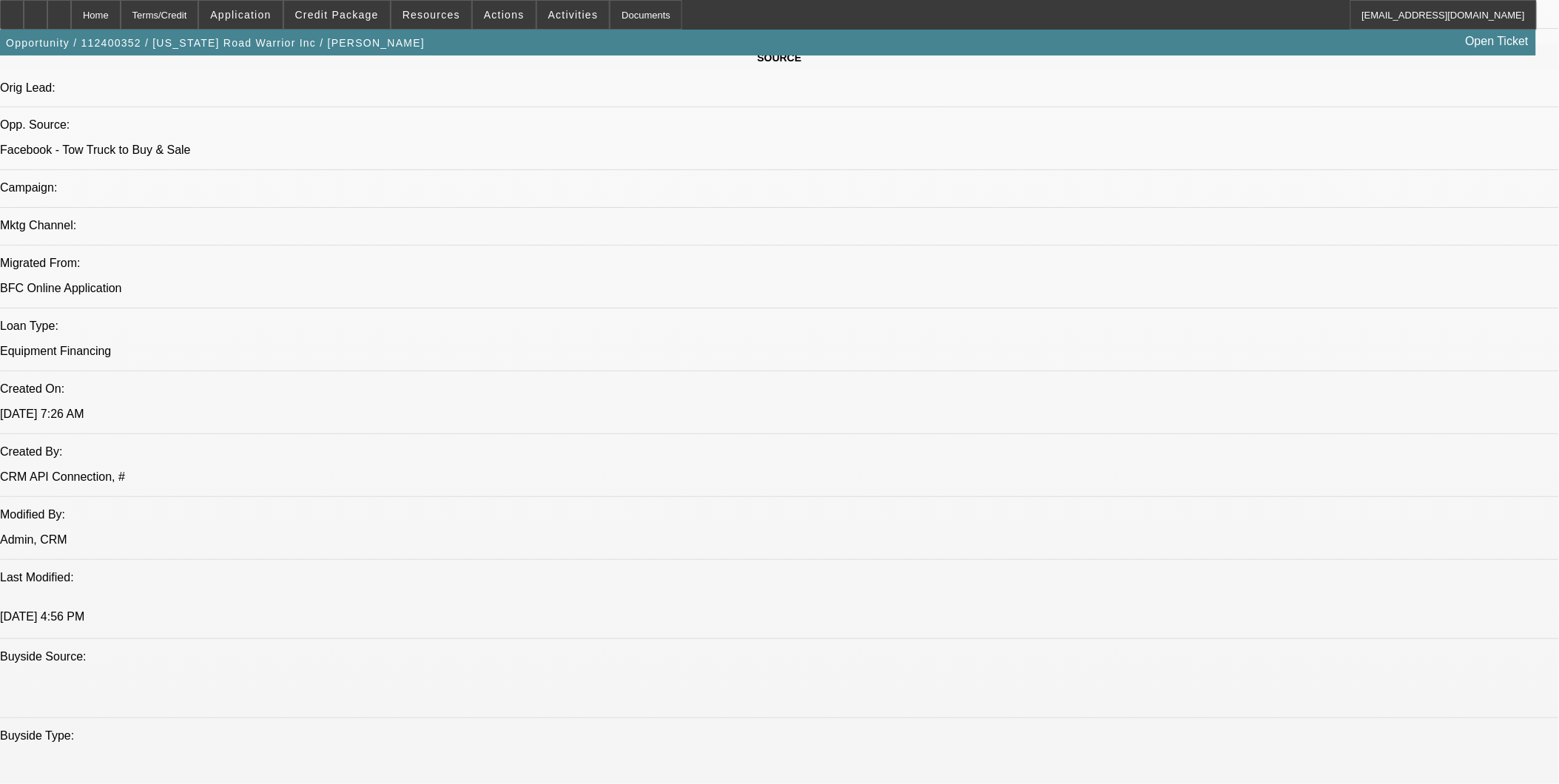
select select "4"
select select "1"
select select "2"
select select "4"
select select "1"
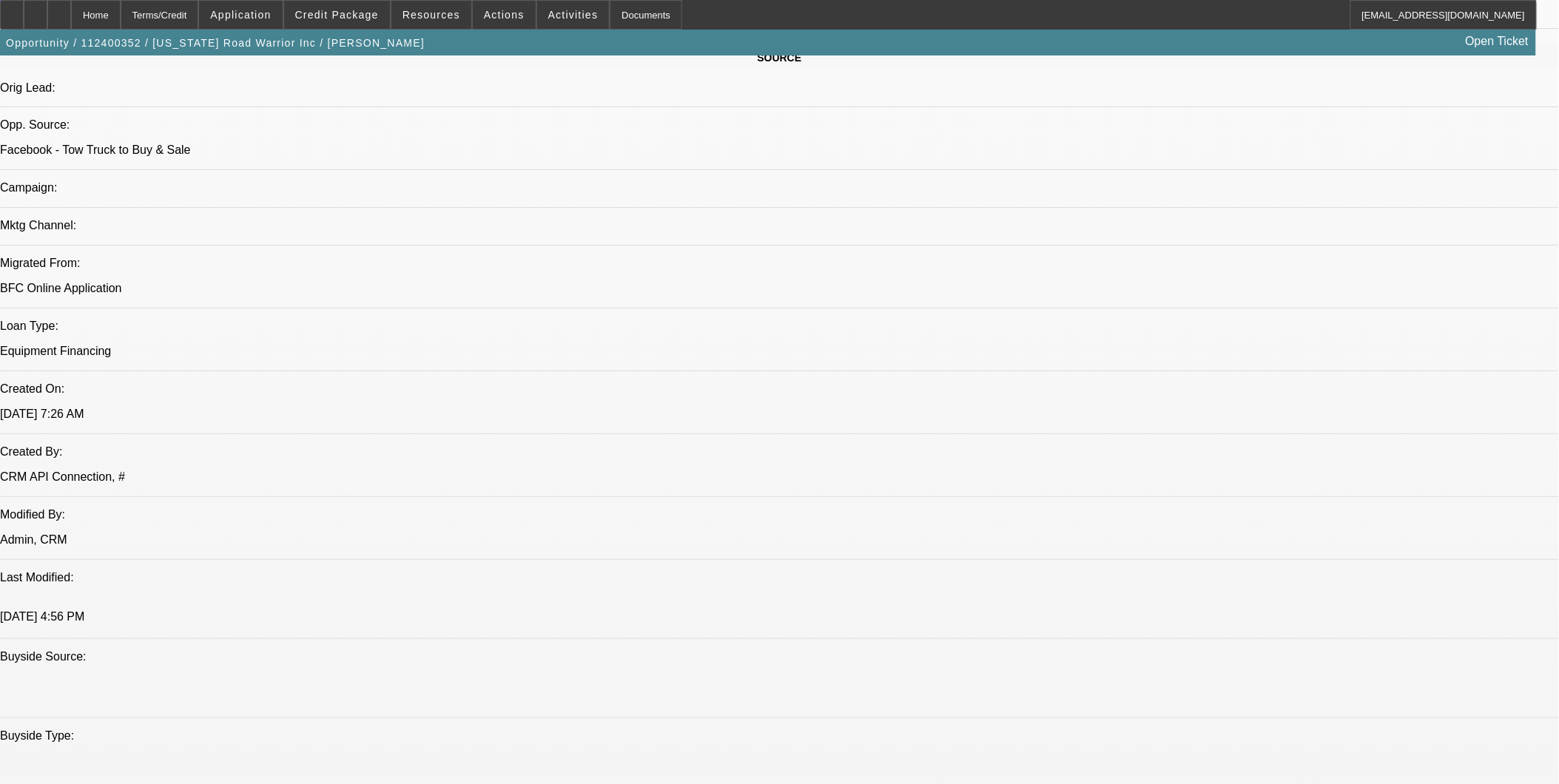
select select "2"
select select "4"
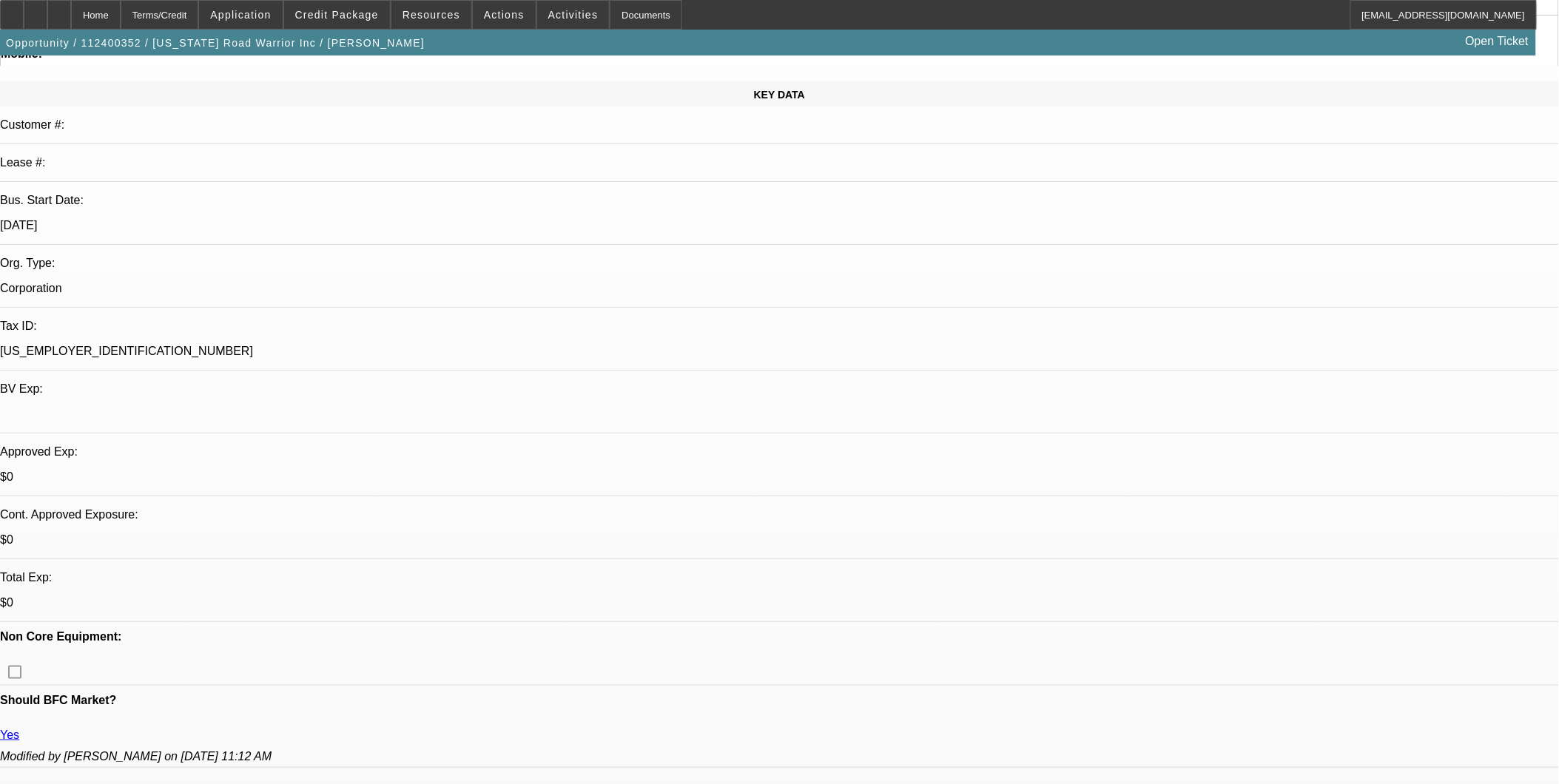
scroll to position [164, 0]
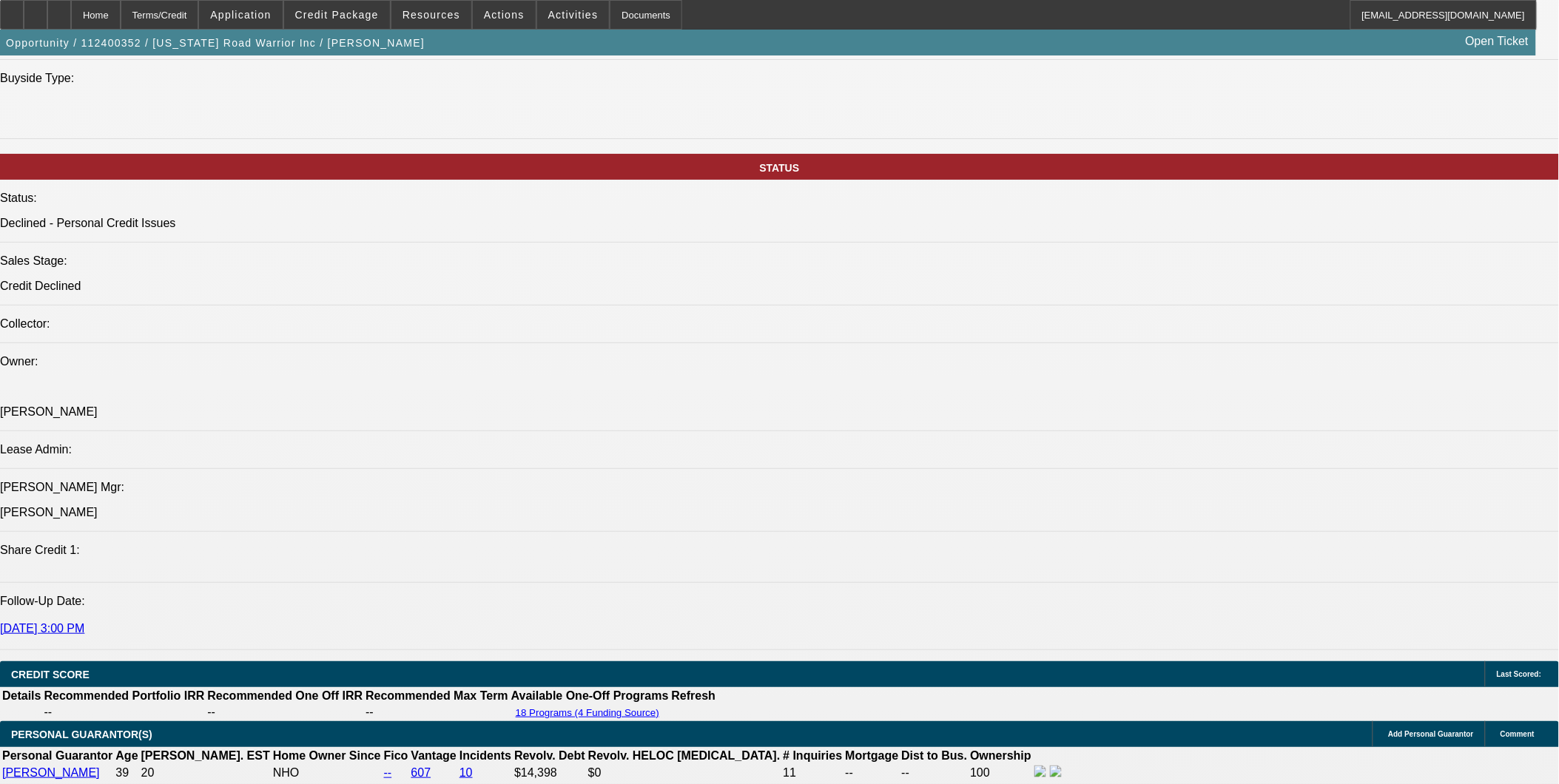
scroll to position [1561, 0]
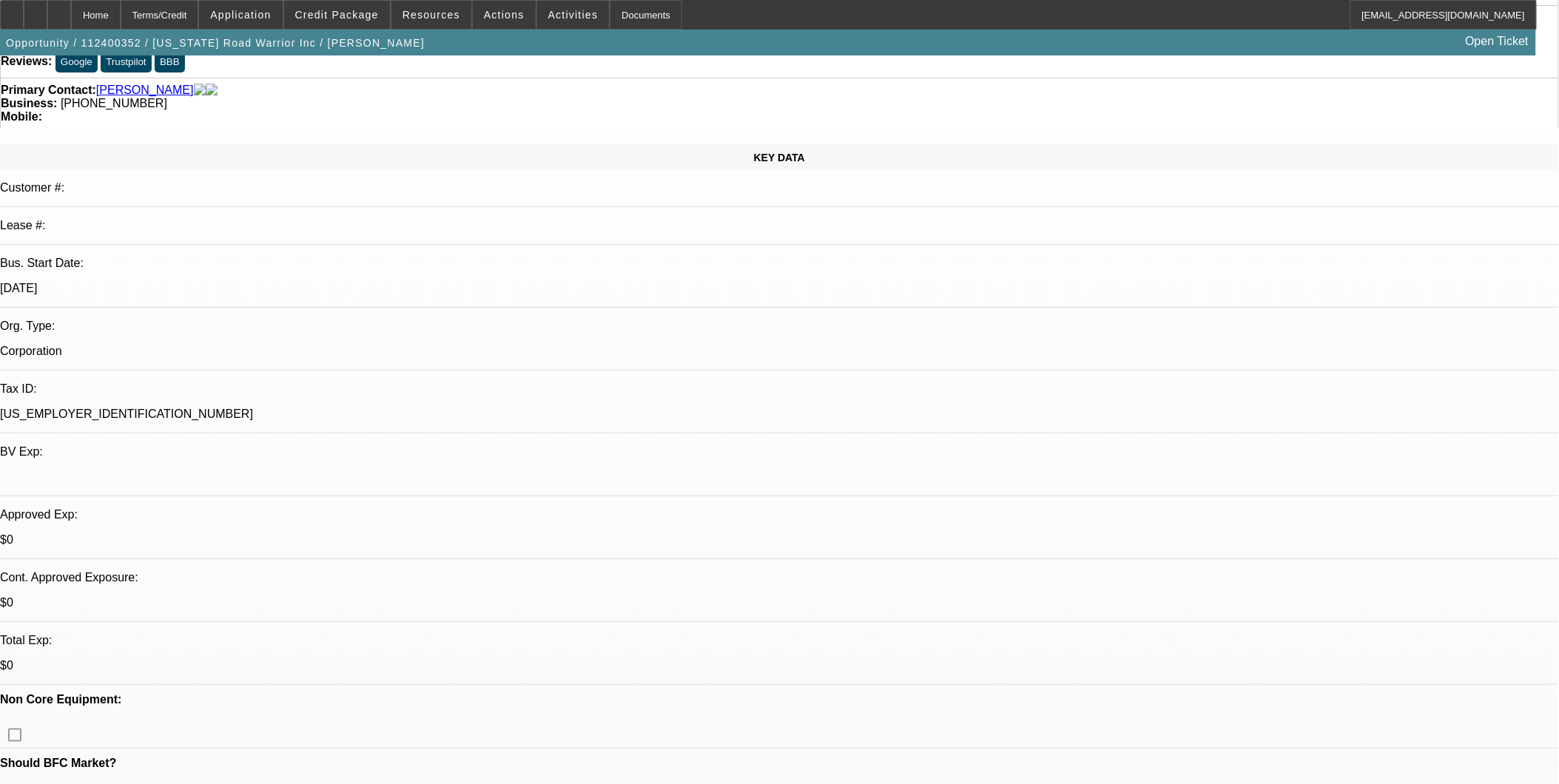
scroll to position [0, 0]
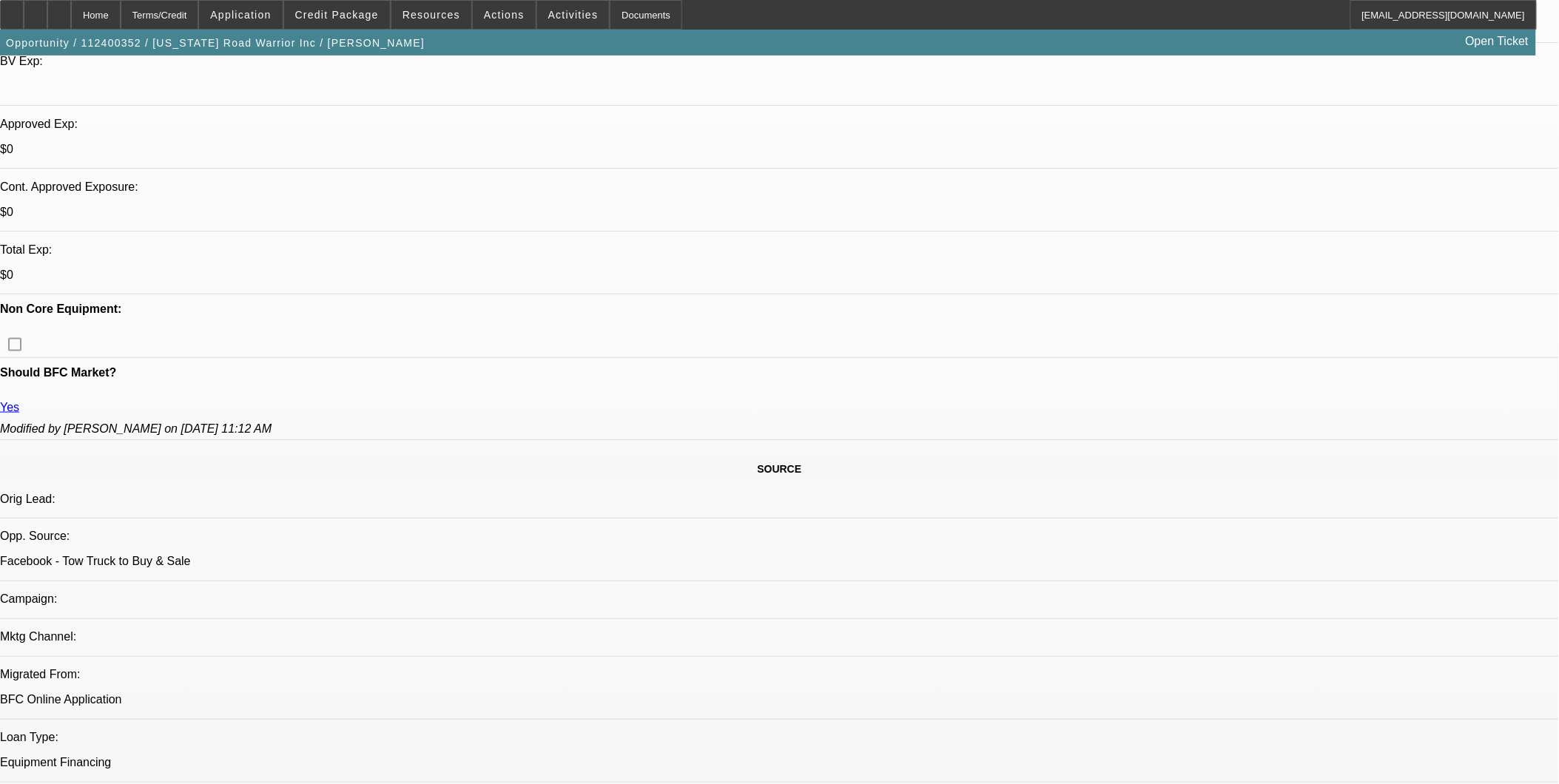
scroll to position [1298, 0]
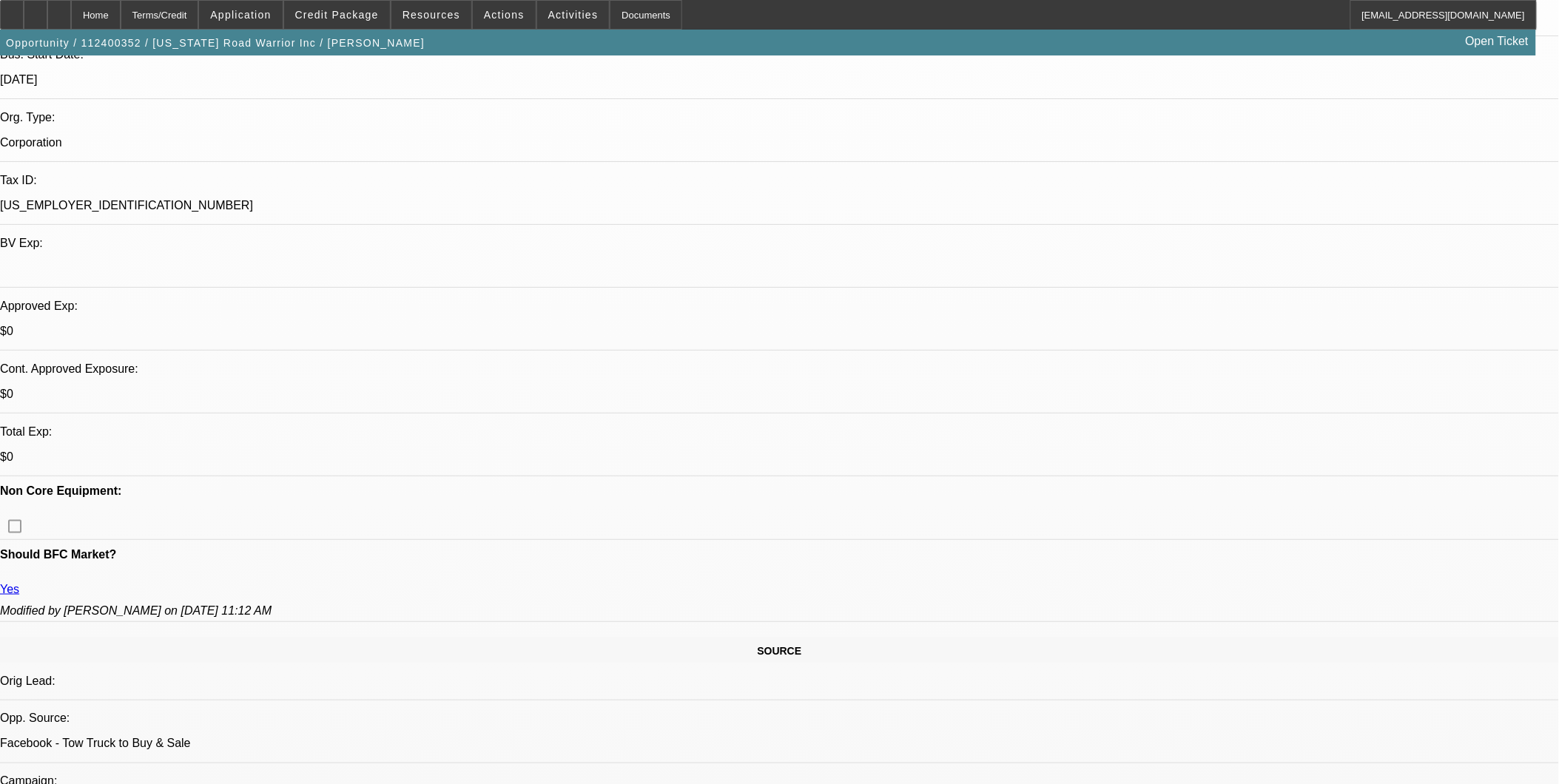
scroll to position [0, 0]
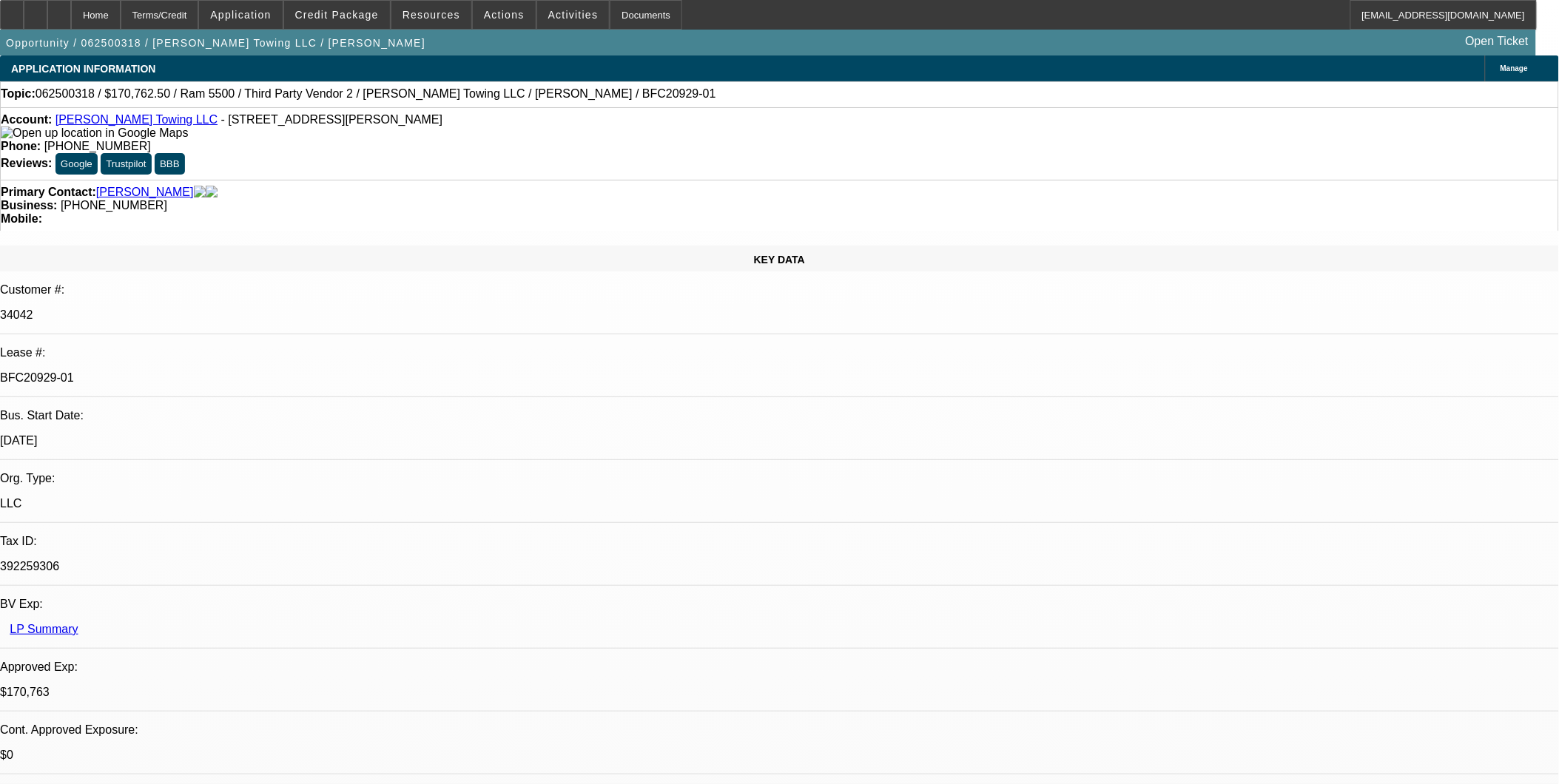
select select "0"
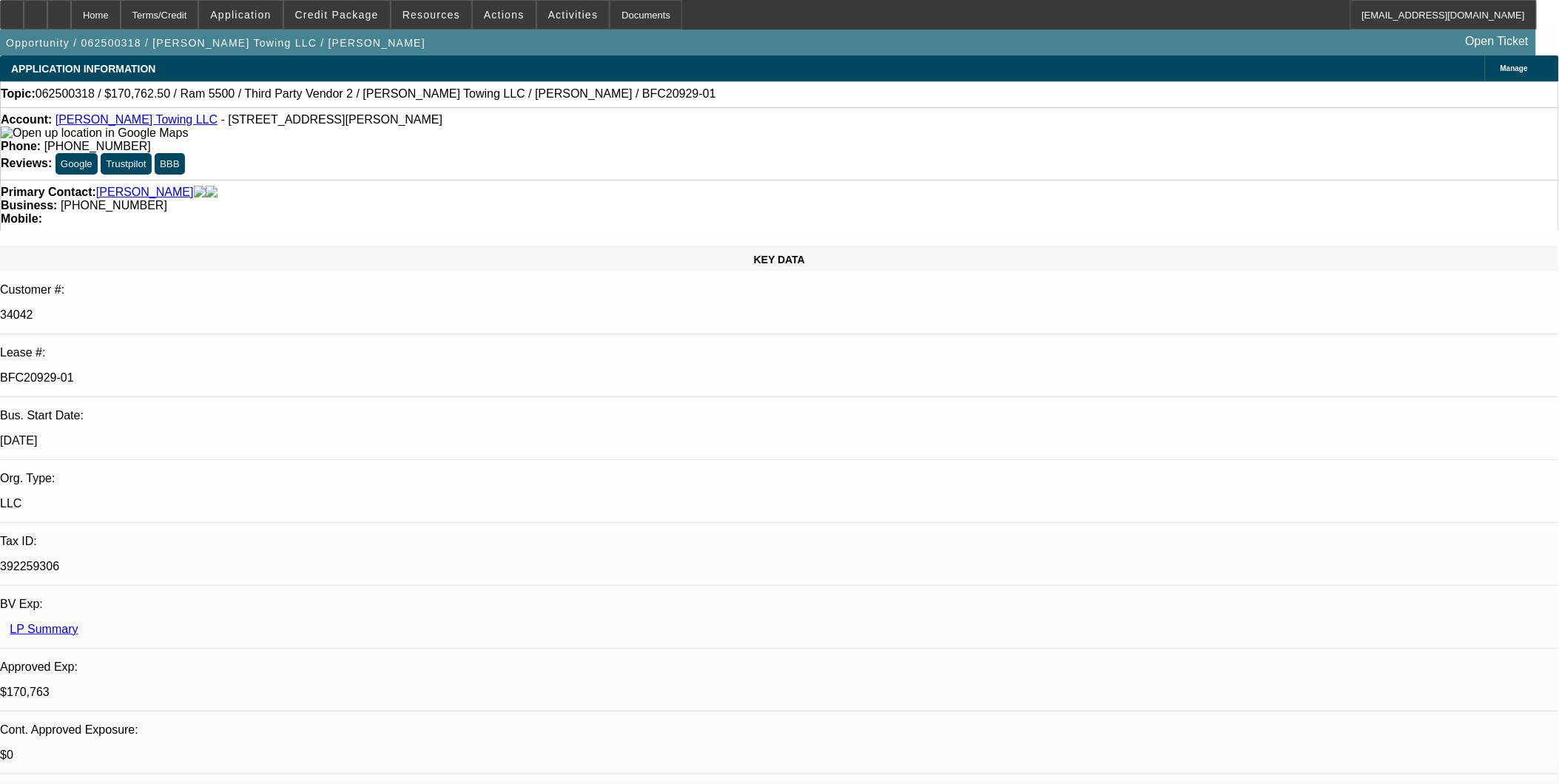
select select "0"
select select "1"
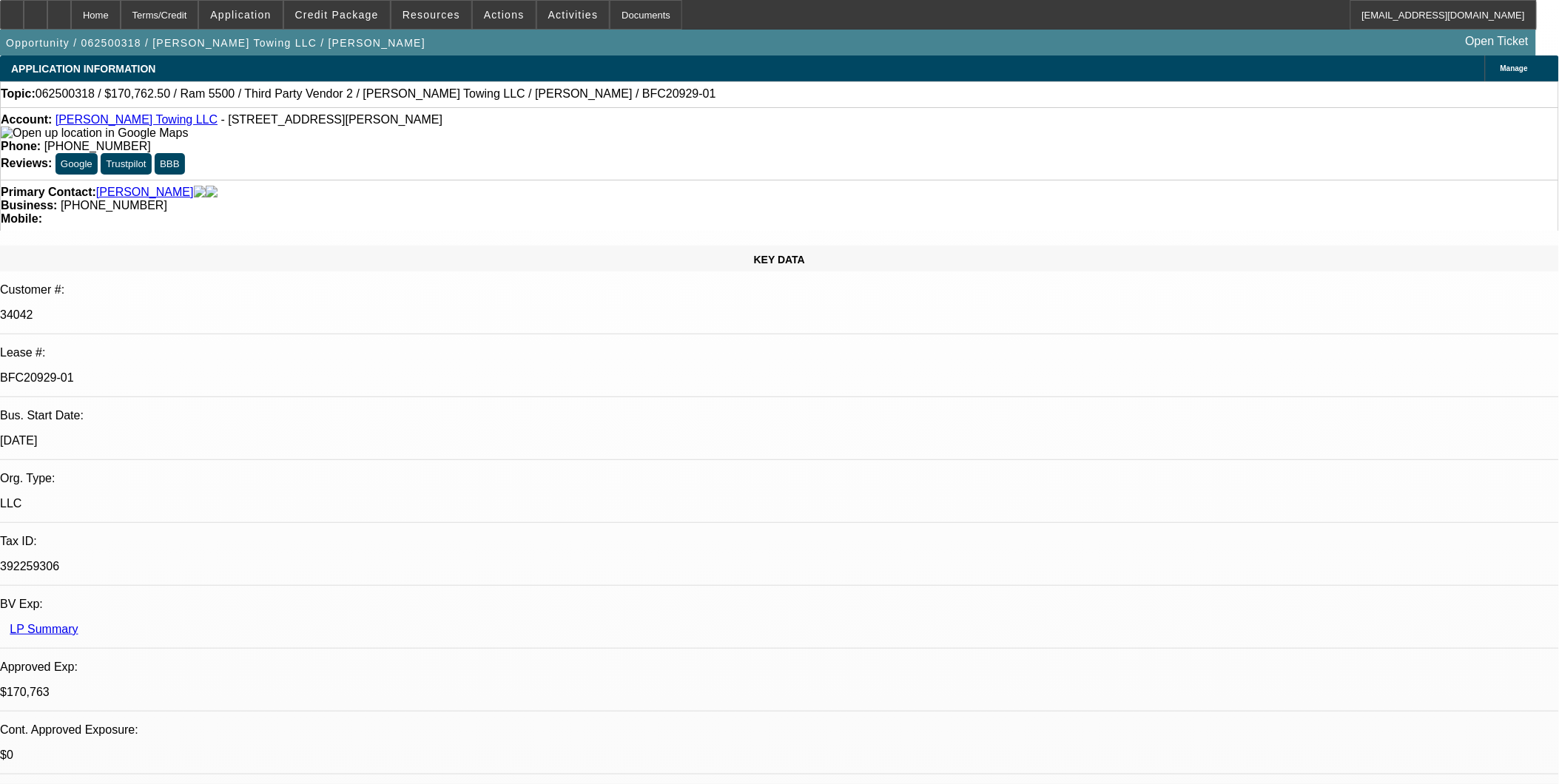
select select "2"
select select "6"
select select "1"
select select "2"
select select "6"
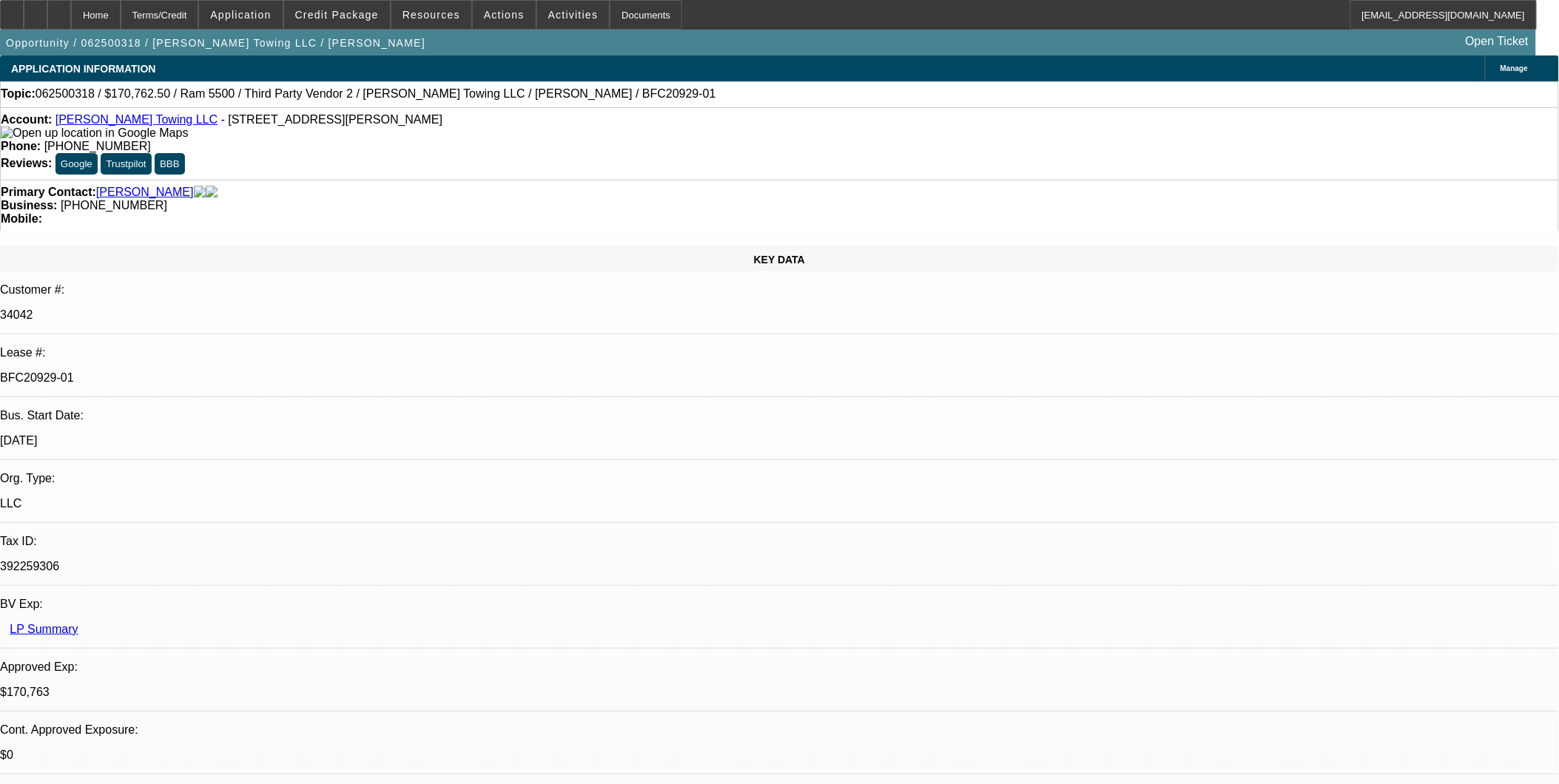
select select "1"
select select "2"
select select "6"
select select "1"
select select "2"
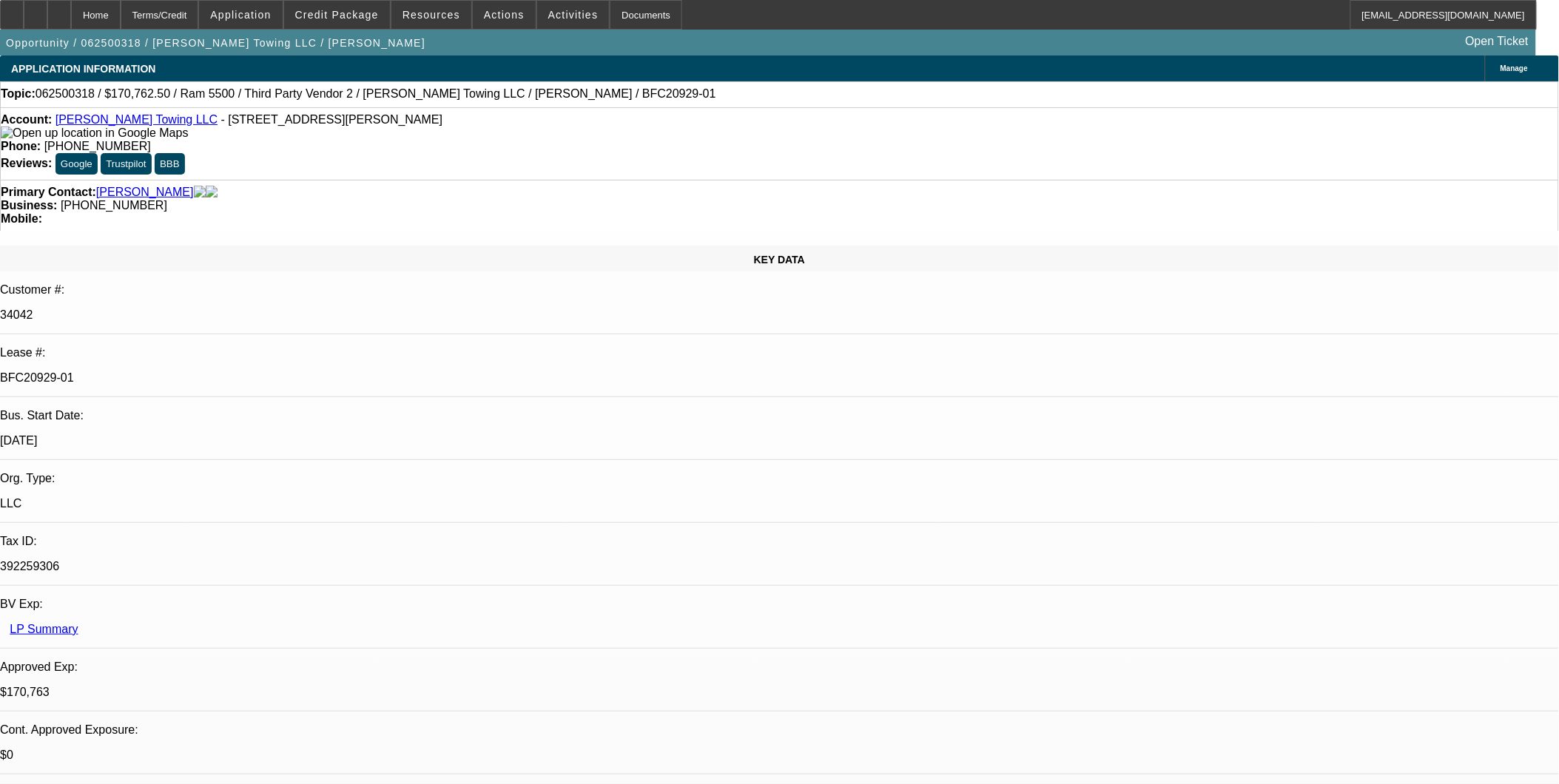
select select "6"
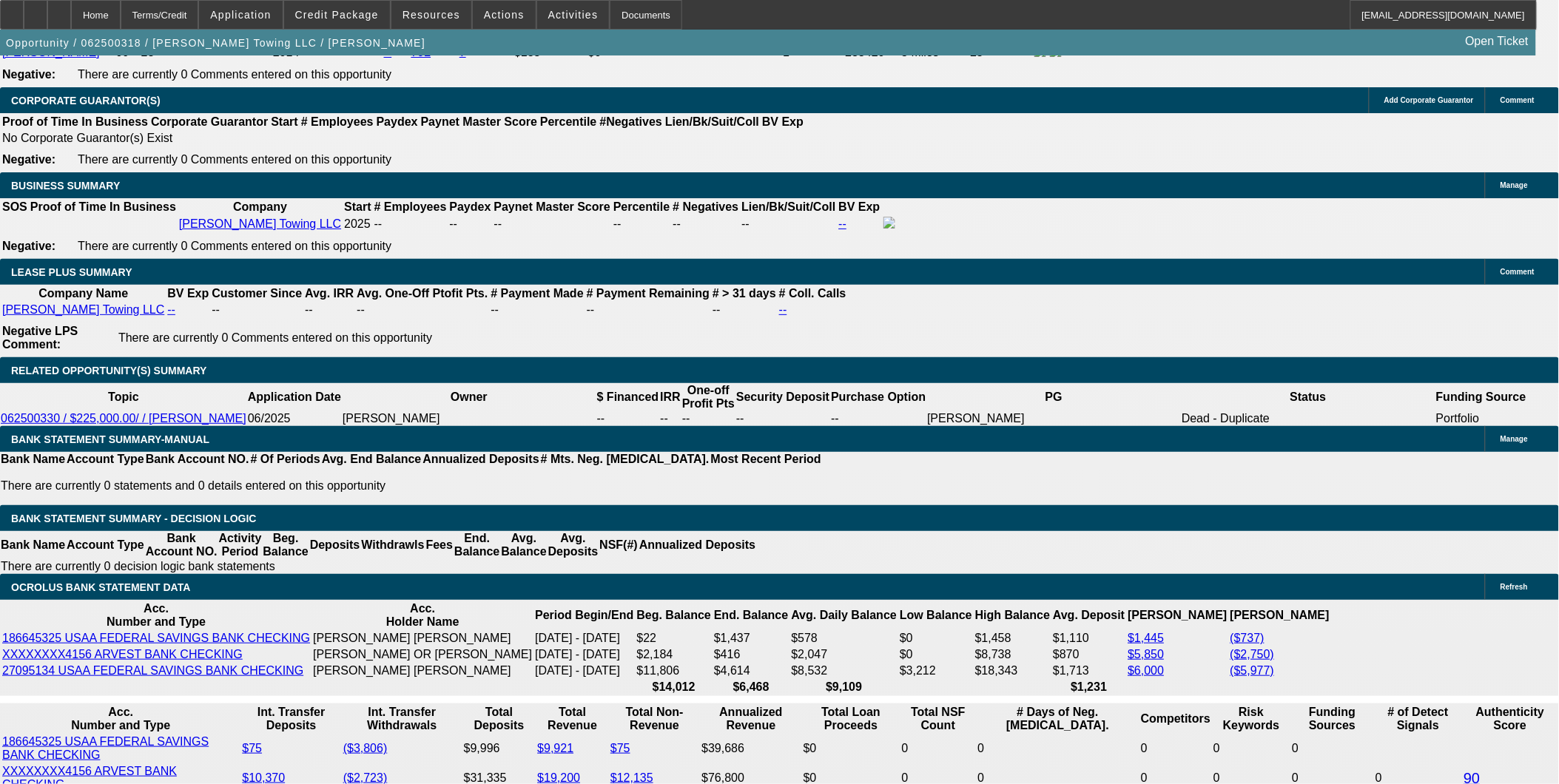
scroll to position [2794, 0]
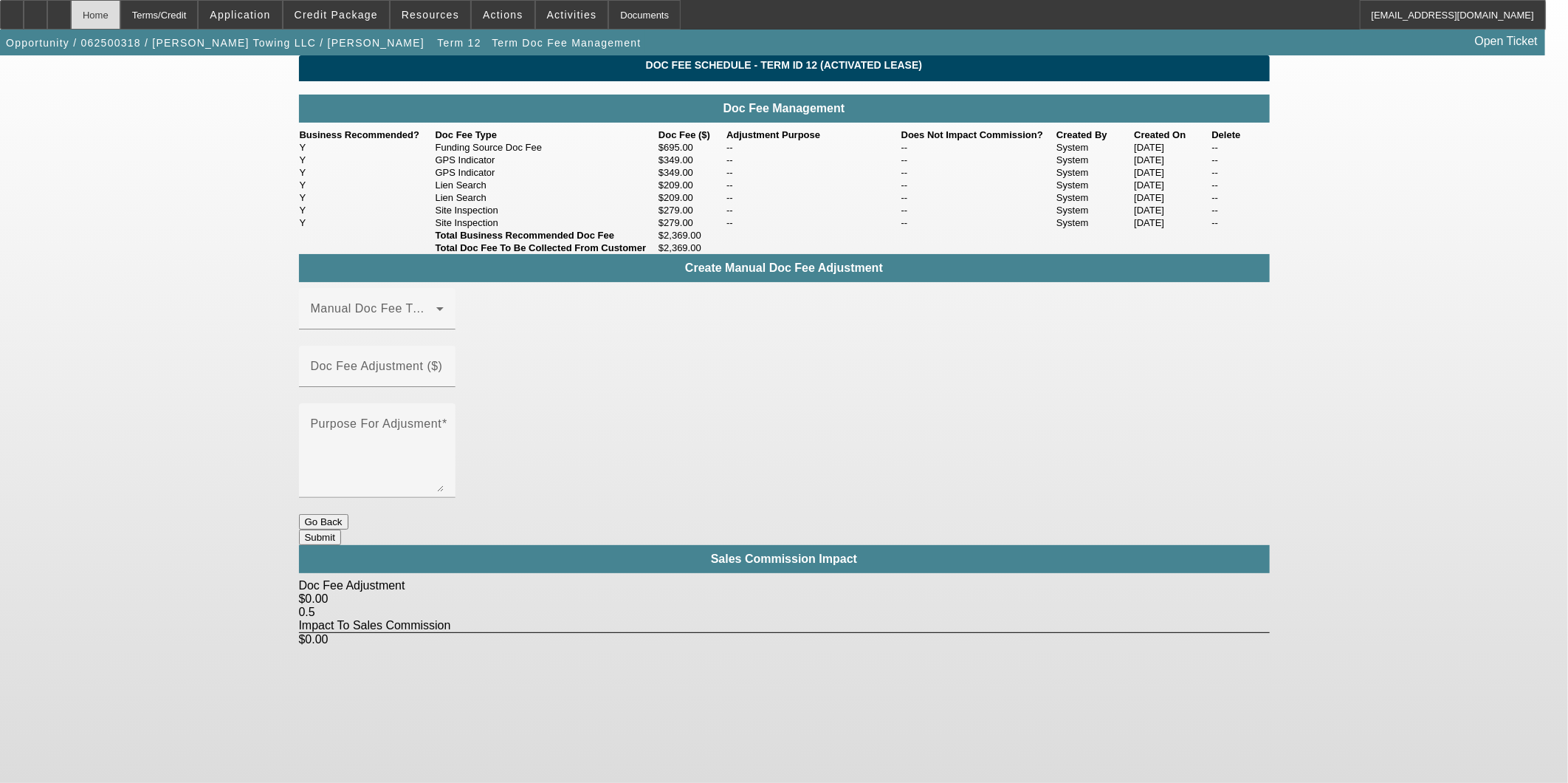
click at [121, 19] on div "Home" at bounding box center [96, 14] width 49 height 29
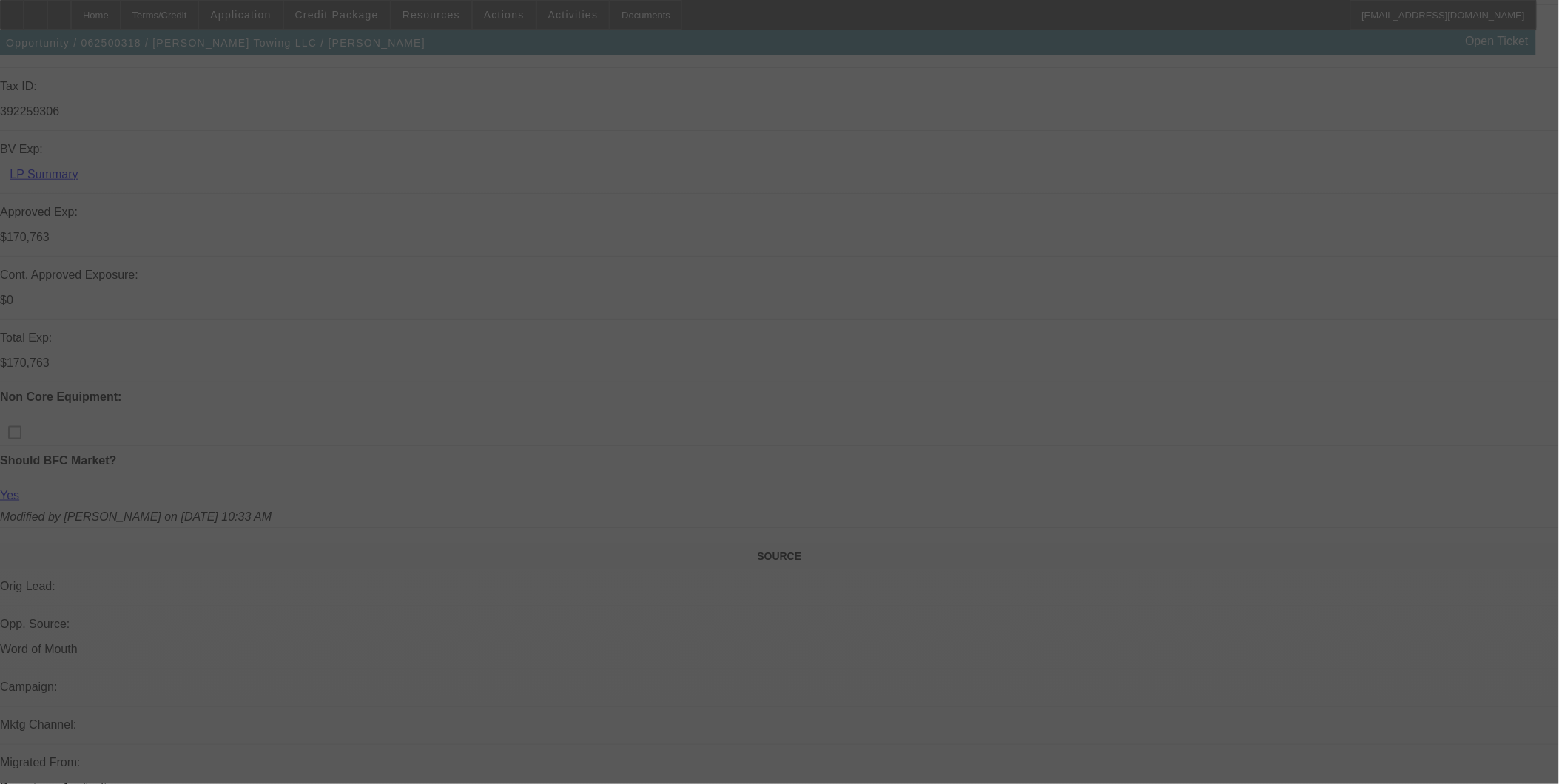
scroll to position [164, 0]
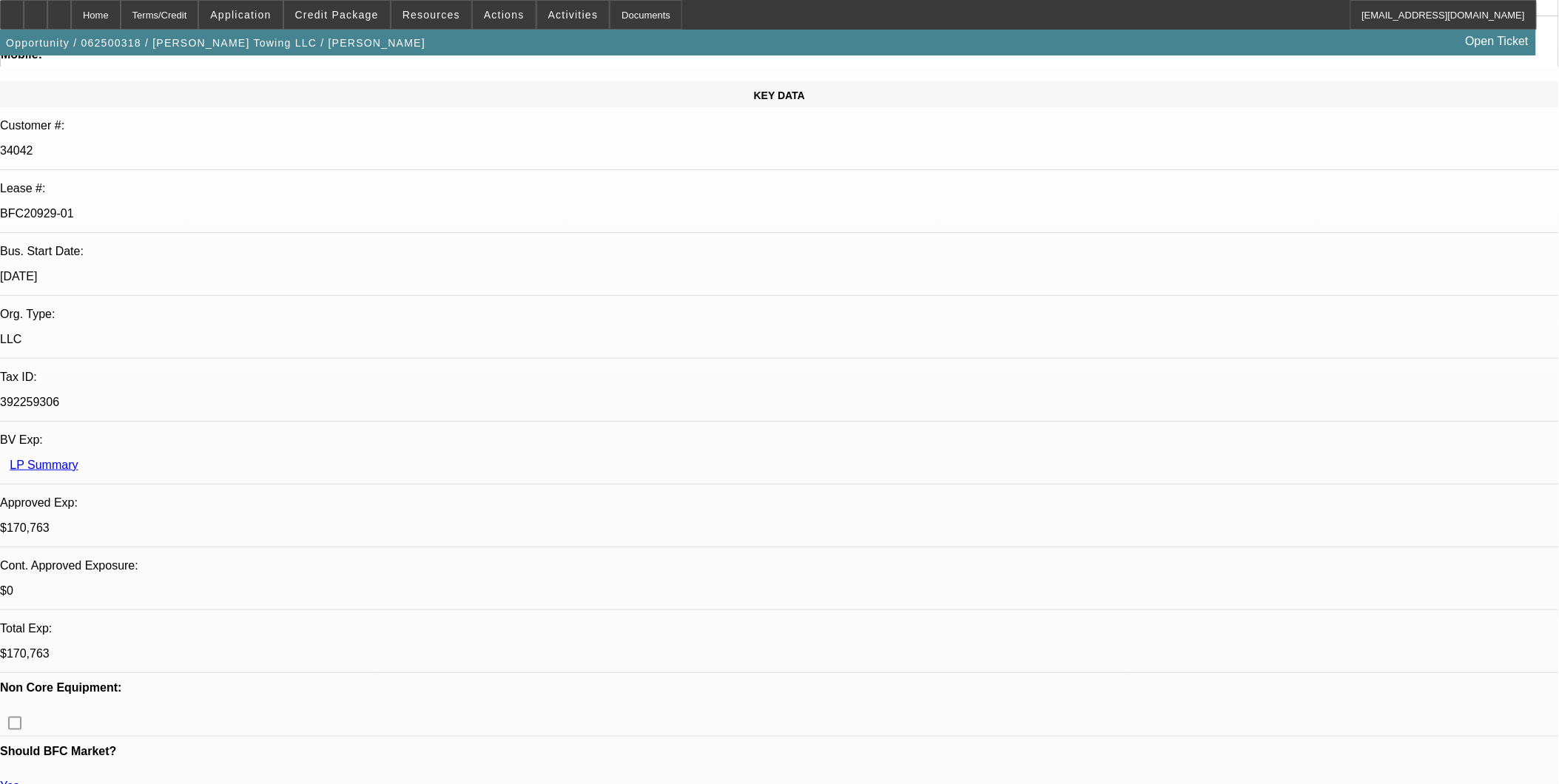
select select "0"
select select "2"
select select "0"
select select "6"
select select "0"
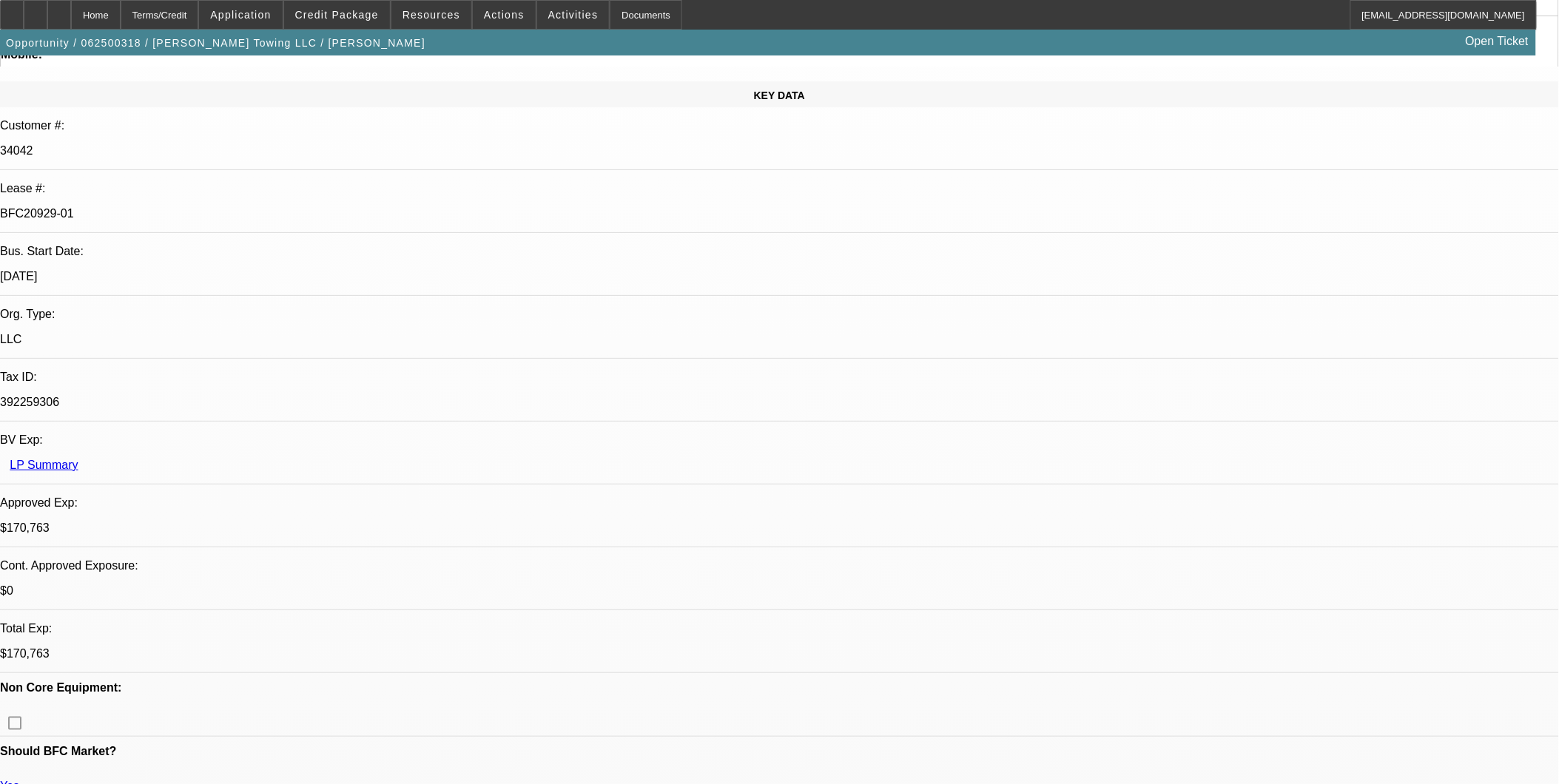
select select "2"
select select "0"
select select "6"
select select "0"
select select "2"
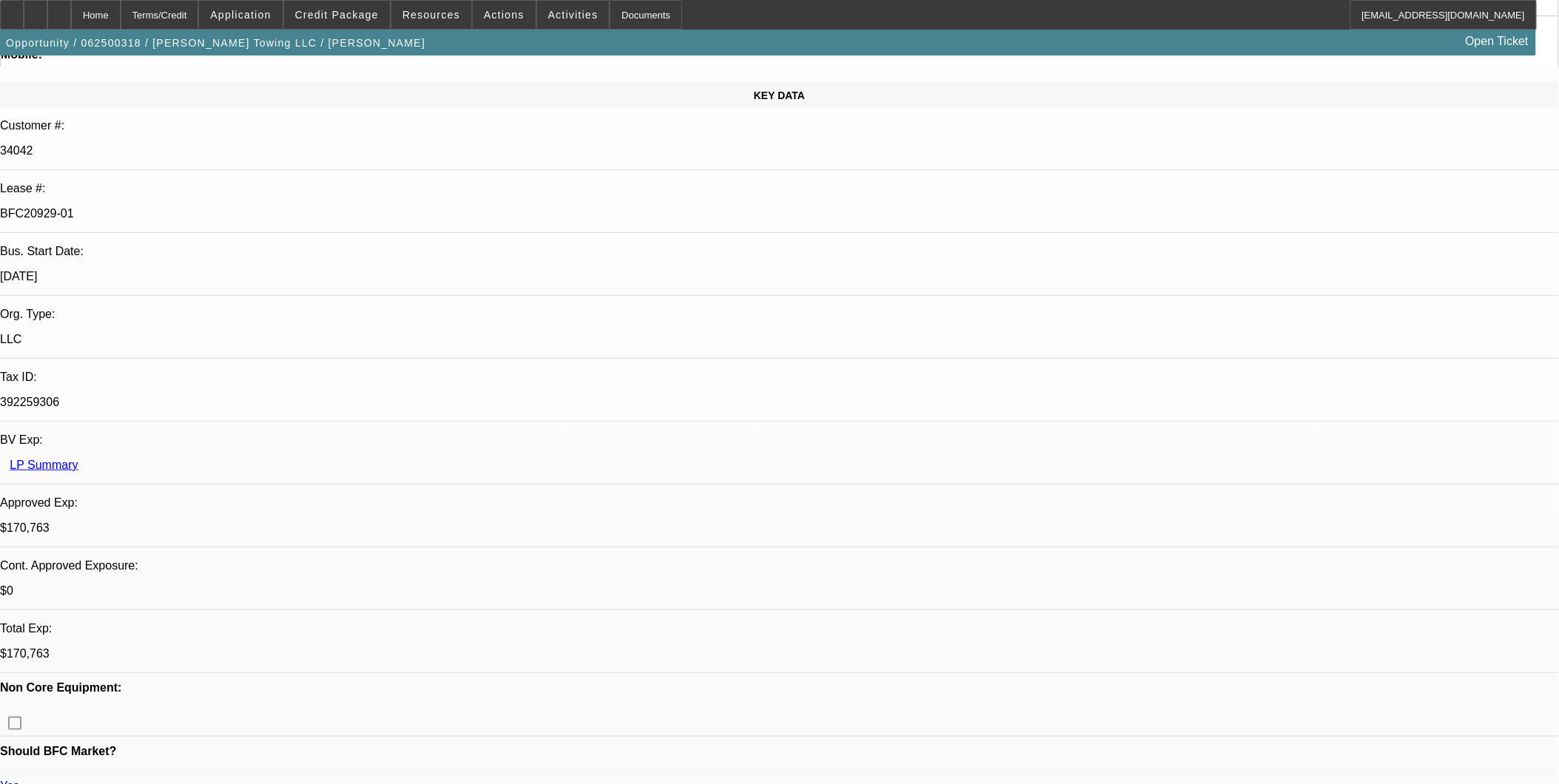
select select "0"
select select "6"
select select "0"
select select "2"
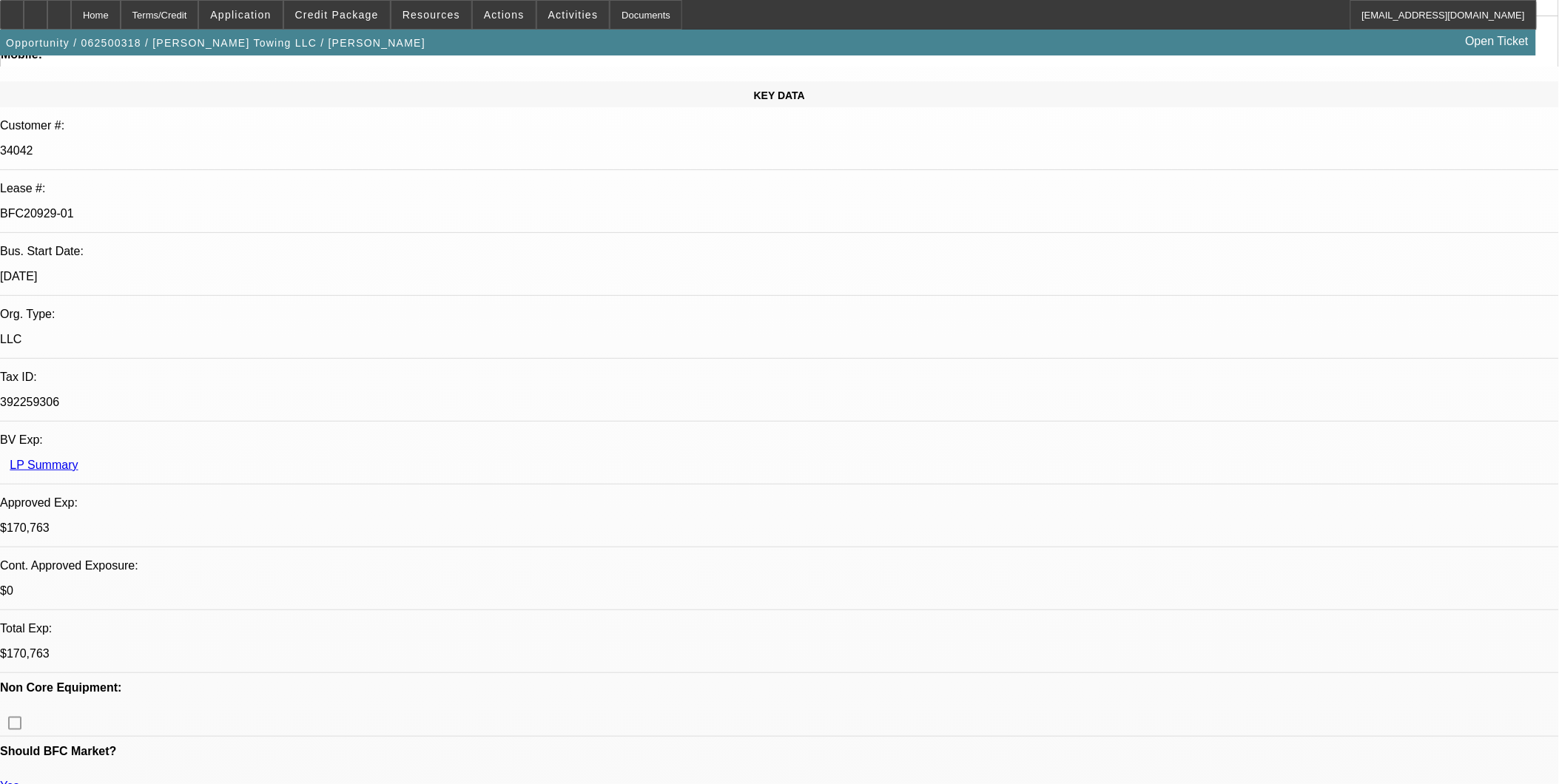
select select "0"
select select "6"
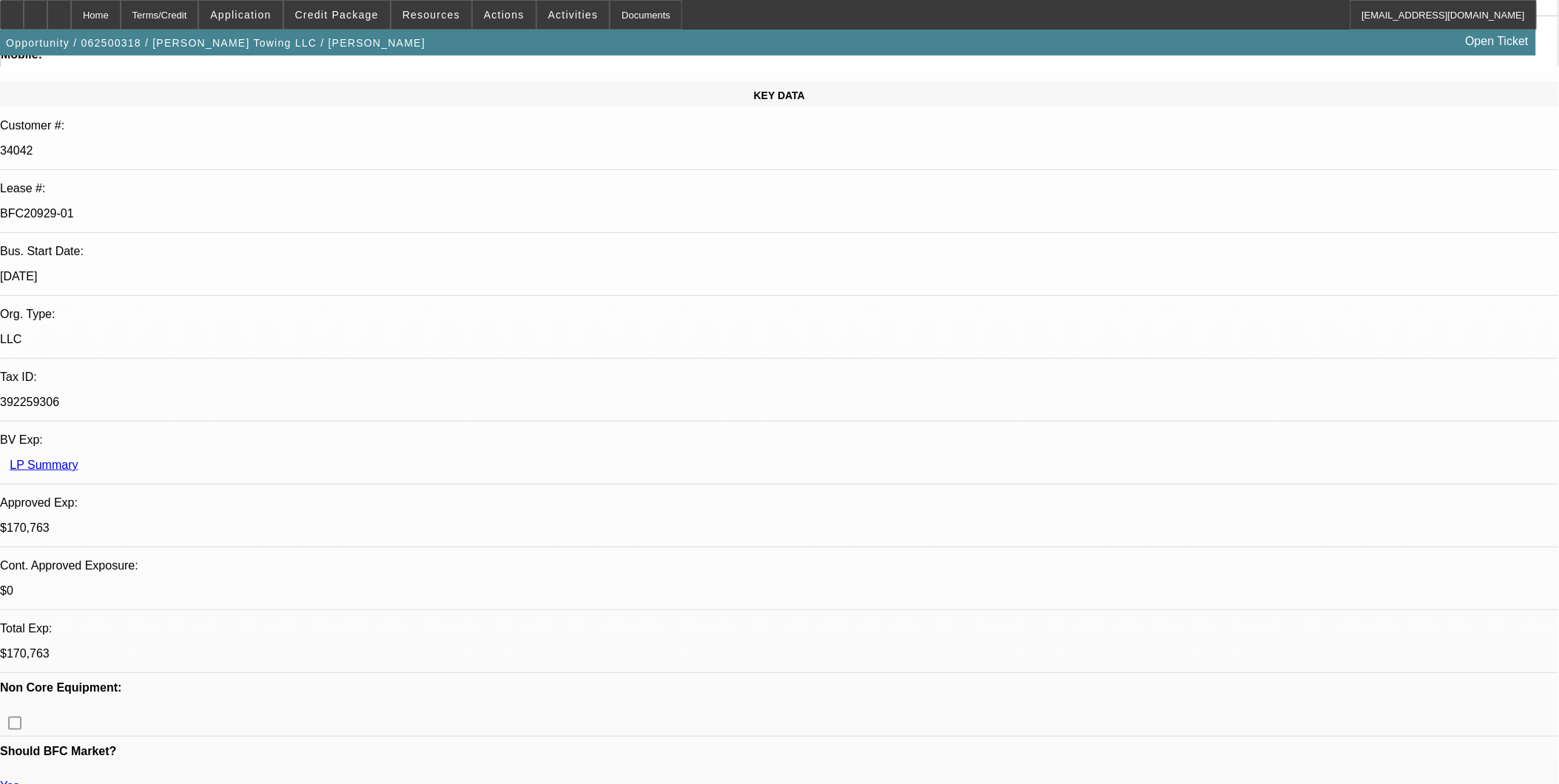
scroll to position [3369, 0]
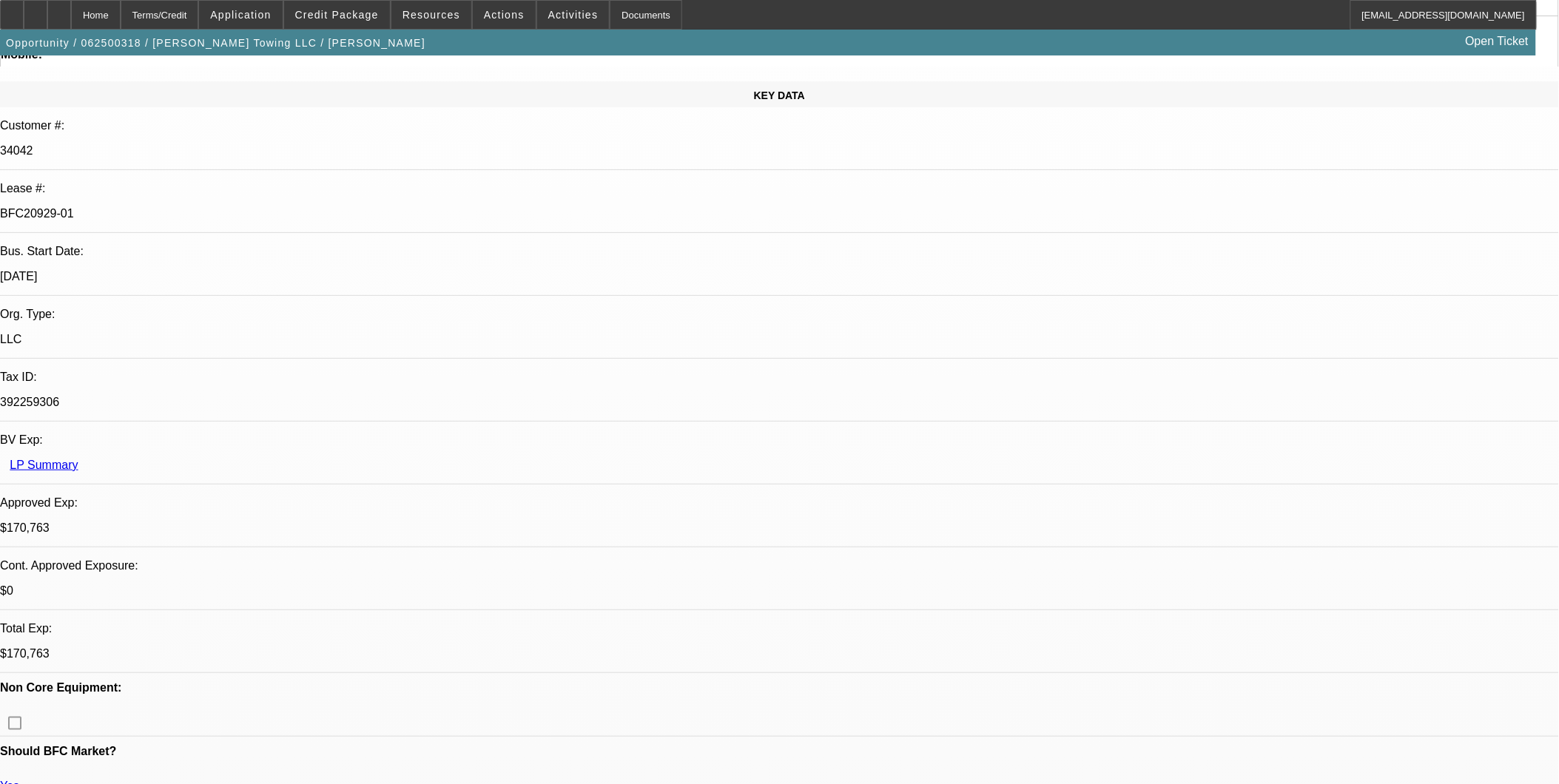
scroll to position [3944, 0]
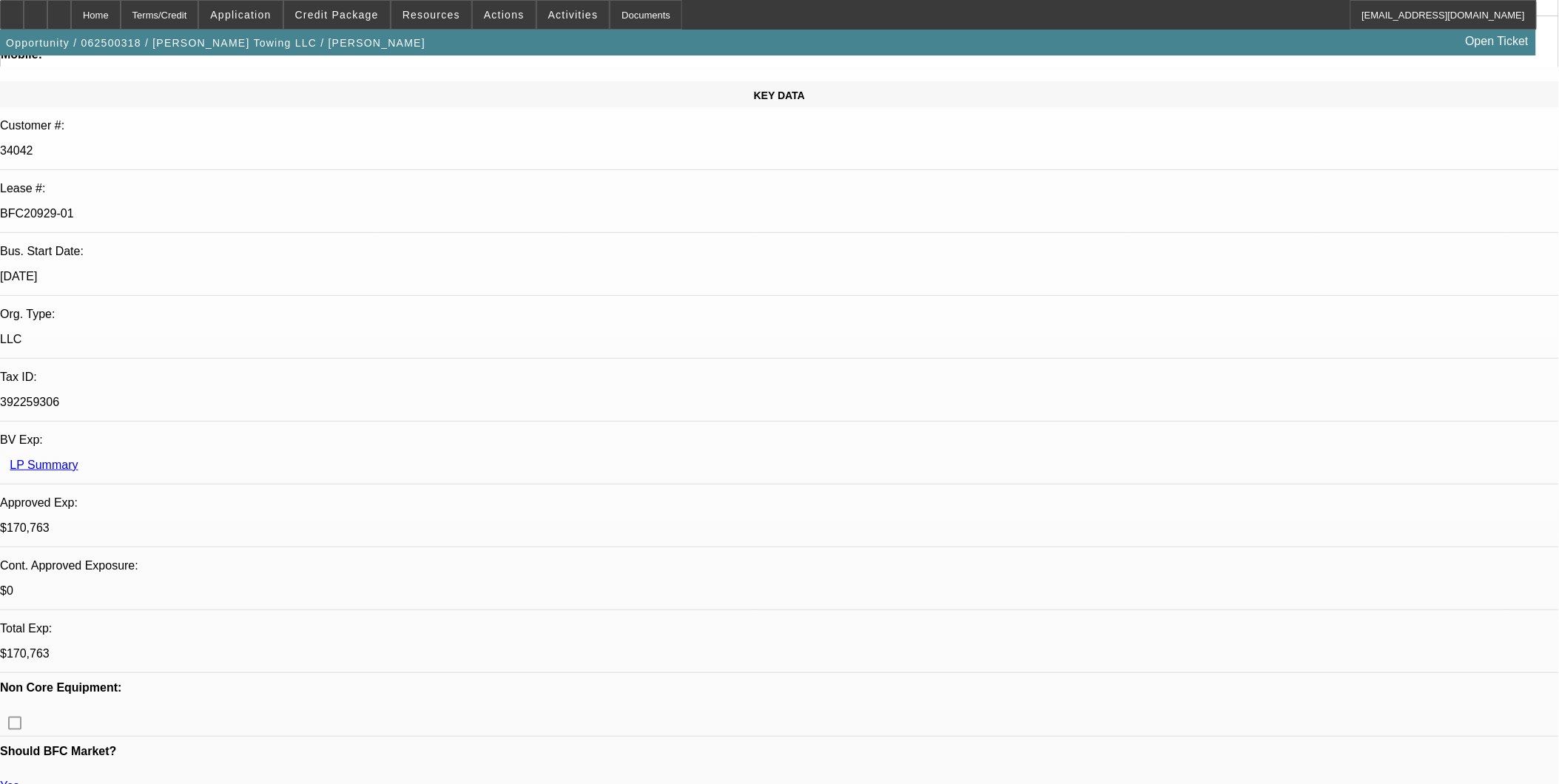
scroll to position [4190, 0]
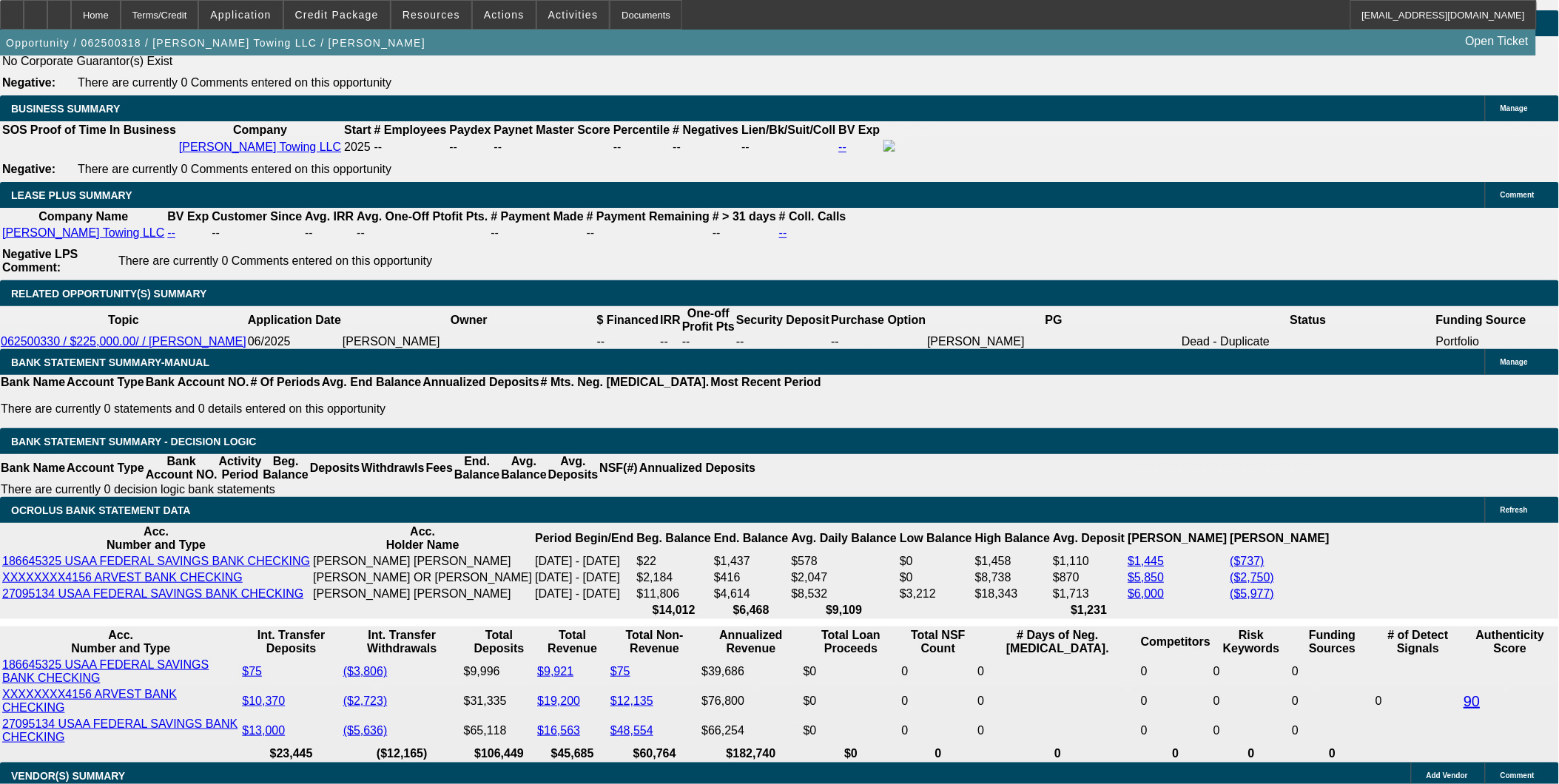
scroll to position [2465, 0]
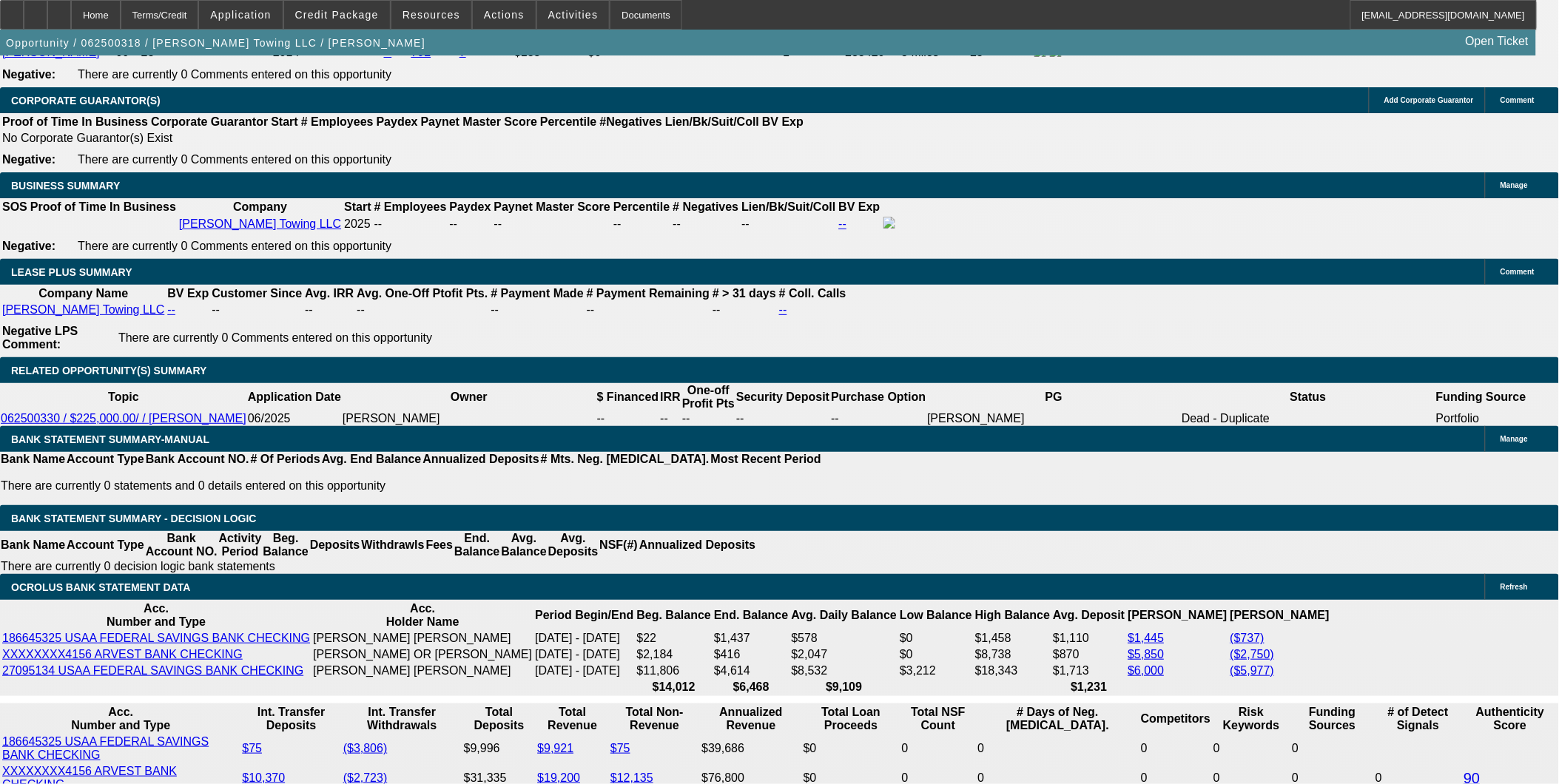
select select "0"
select select "2"
select select "0.1"
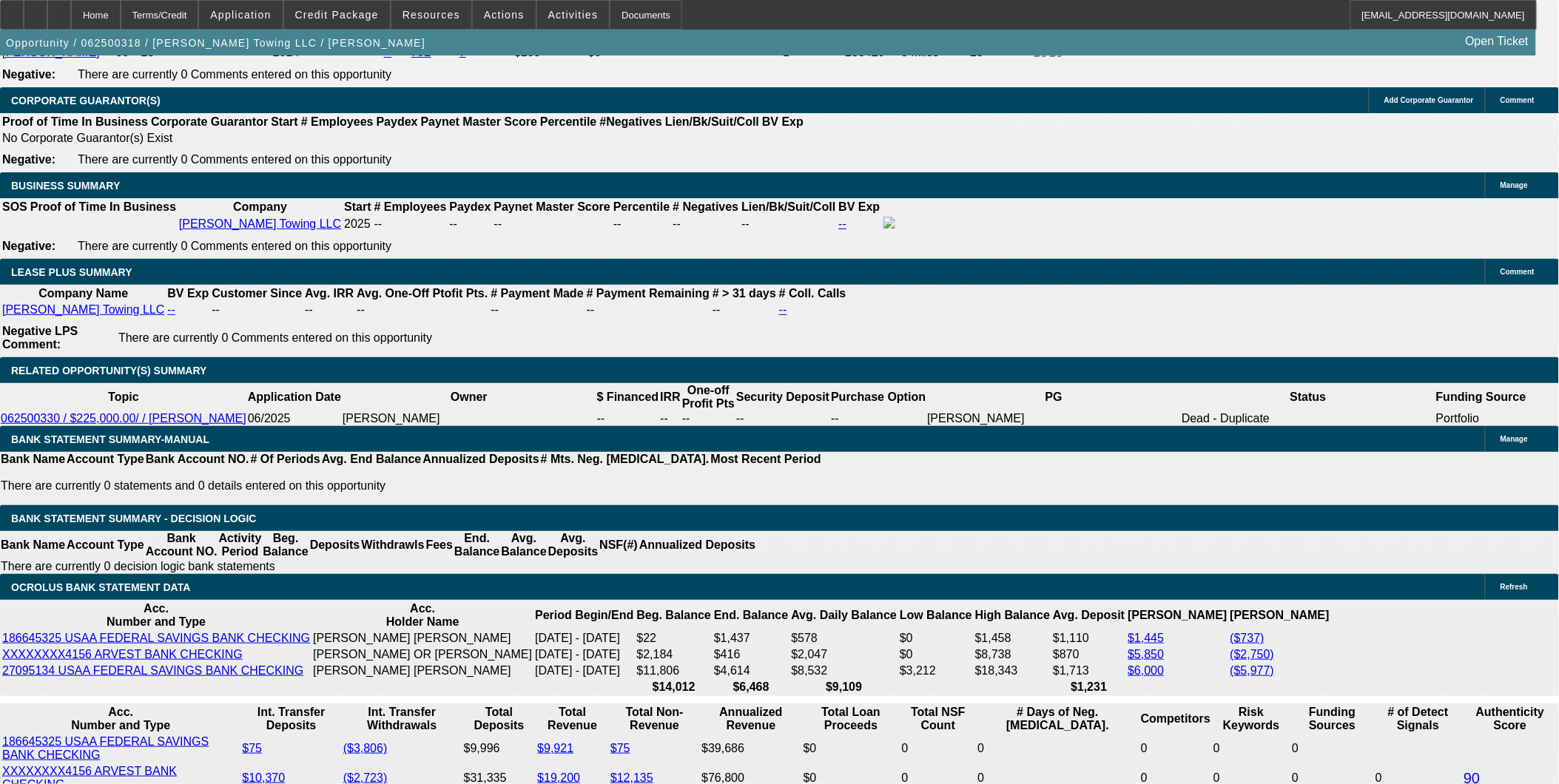
select select "4"
select select "0"
select select "2"
select select "0"
select select "6"
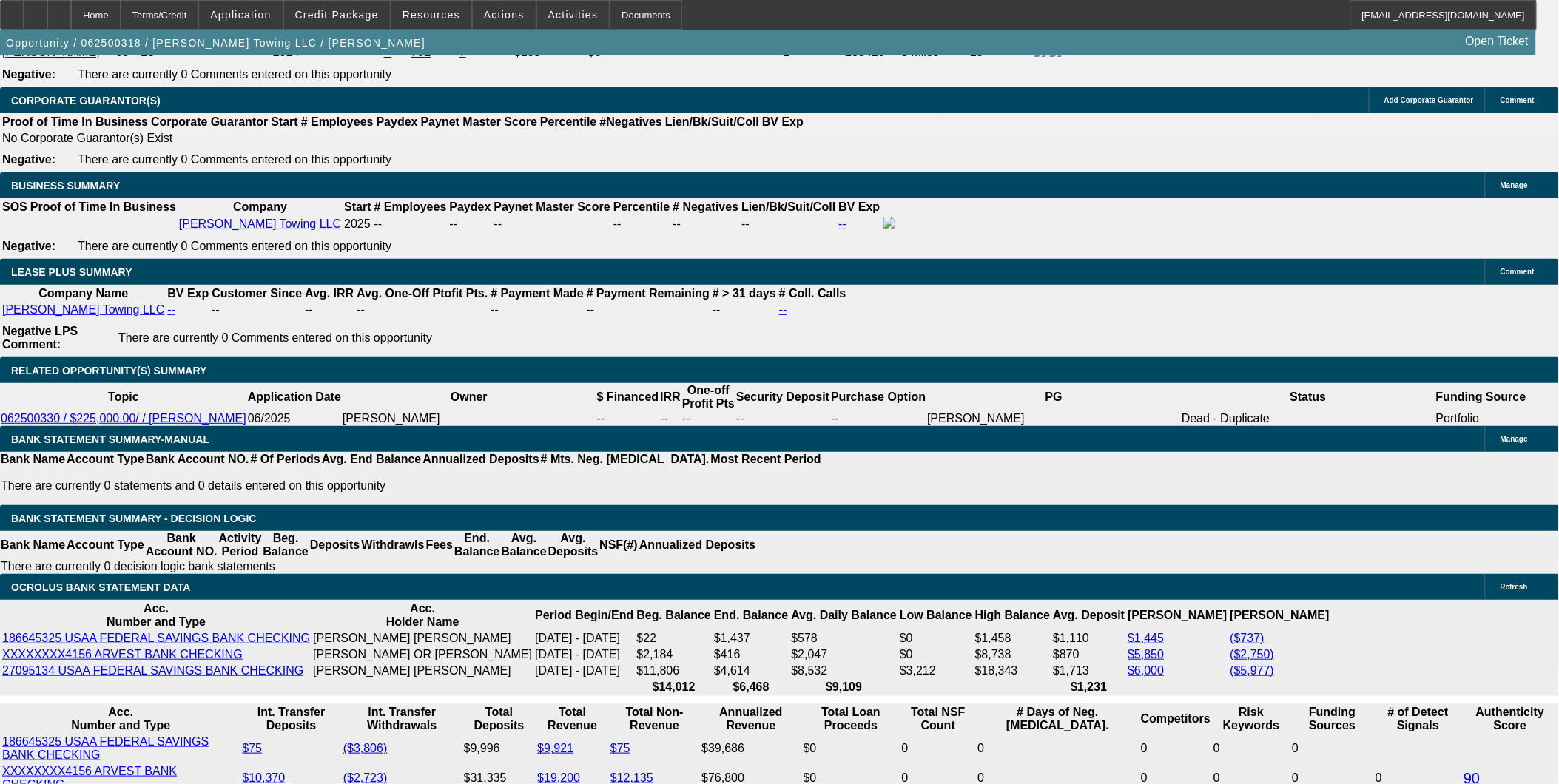
select select "0"
select select "2"
select select "0"
select select "6"
select select "0"
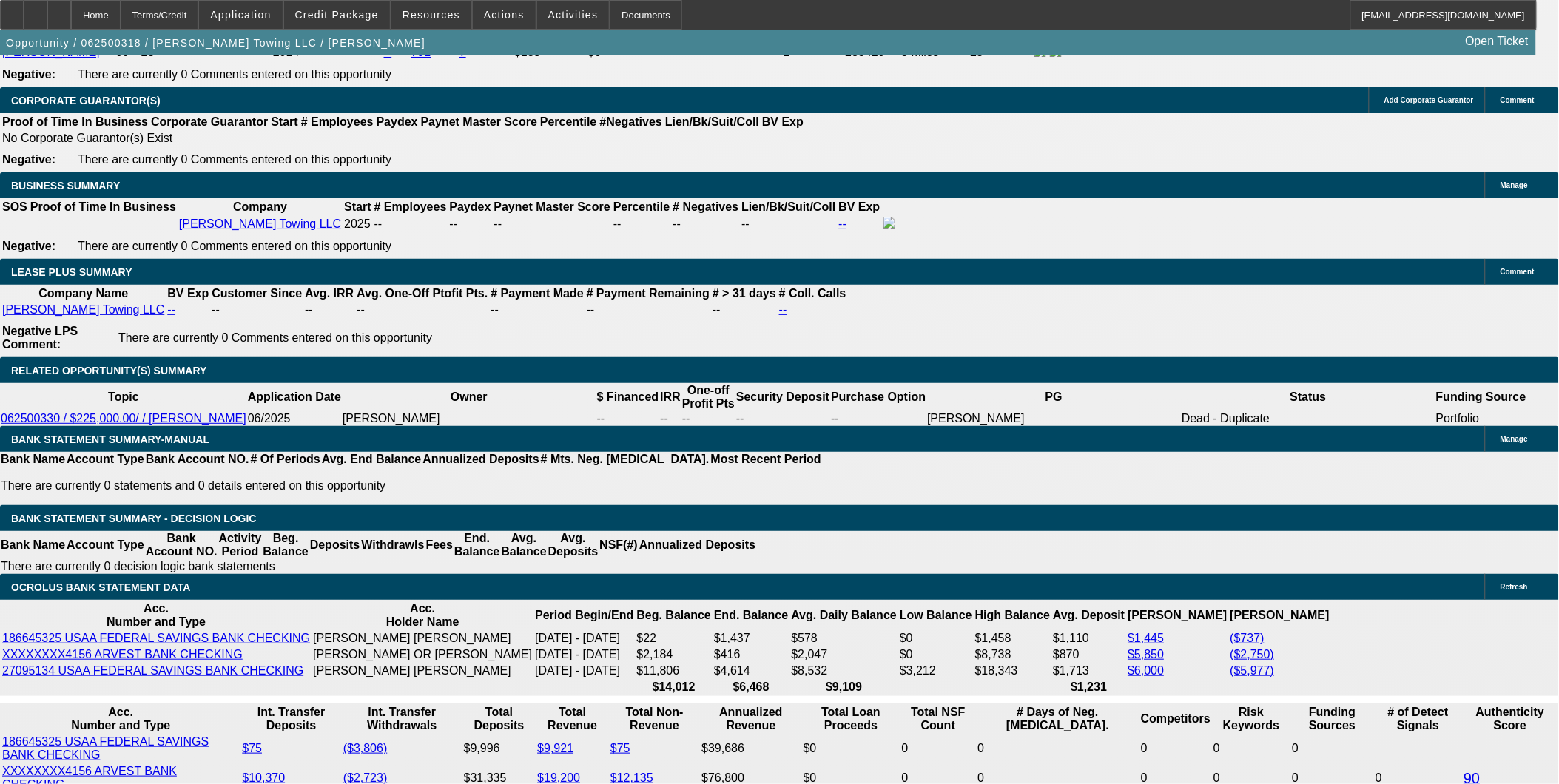
select select "0"
select select "6"
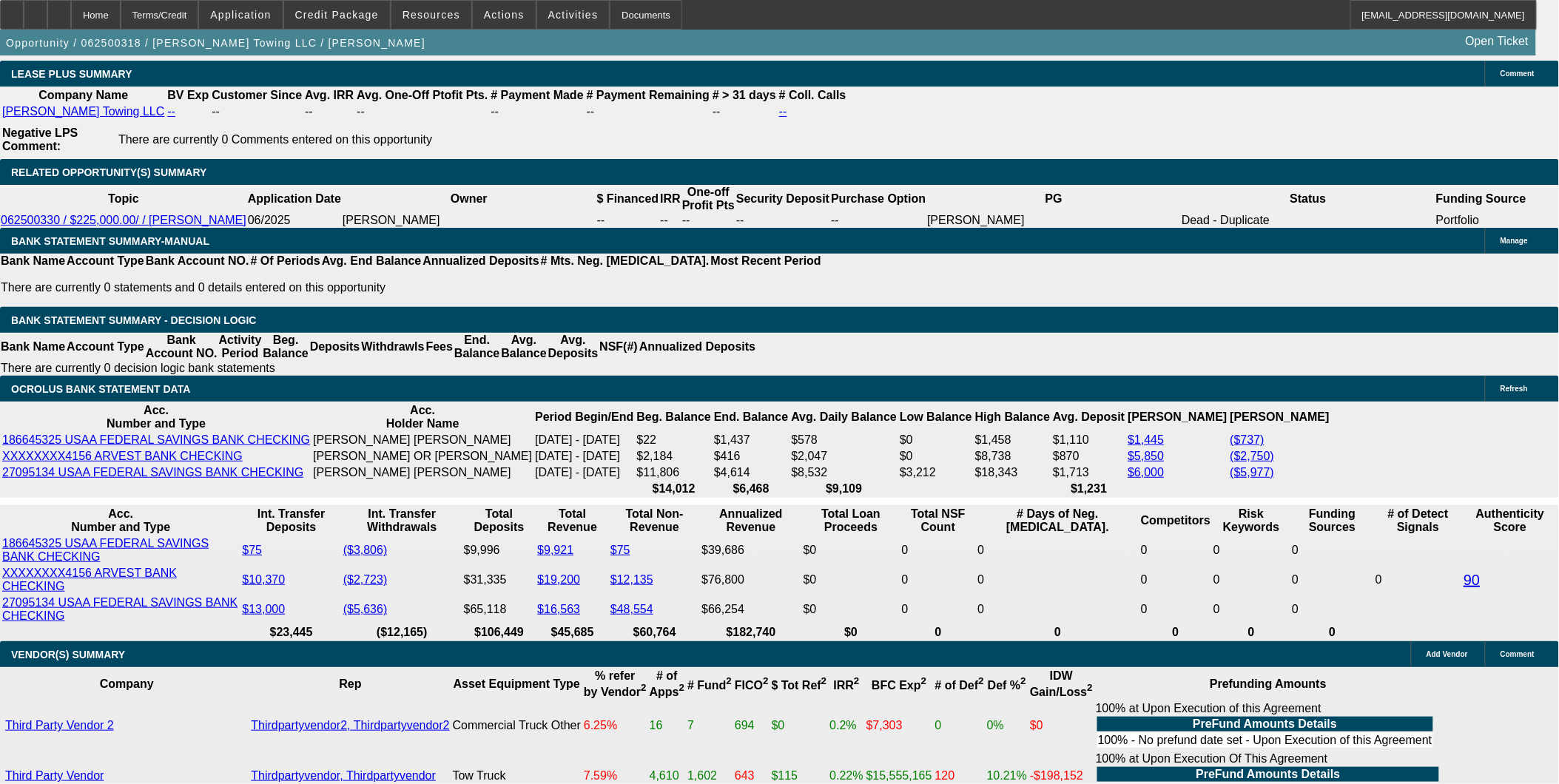
scroll to position [2629, 0]
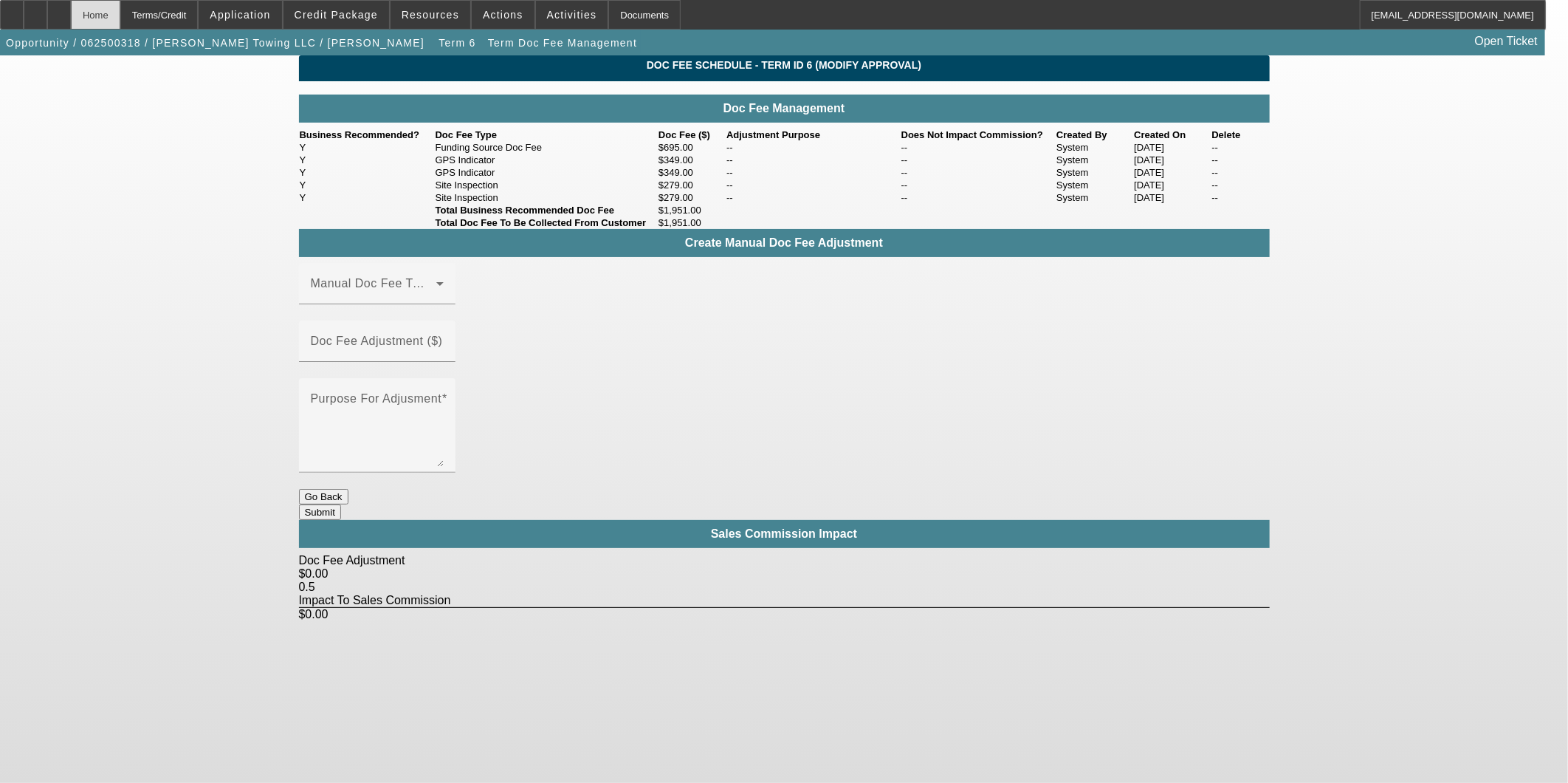
click at [121, 15] on div "Home" at bounding box center [96, 14] width 49 height 29
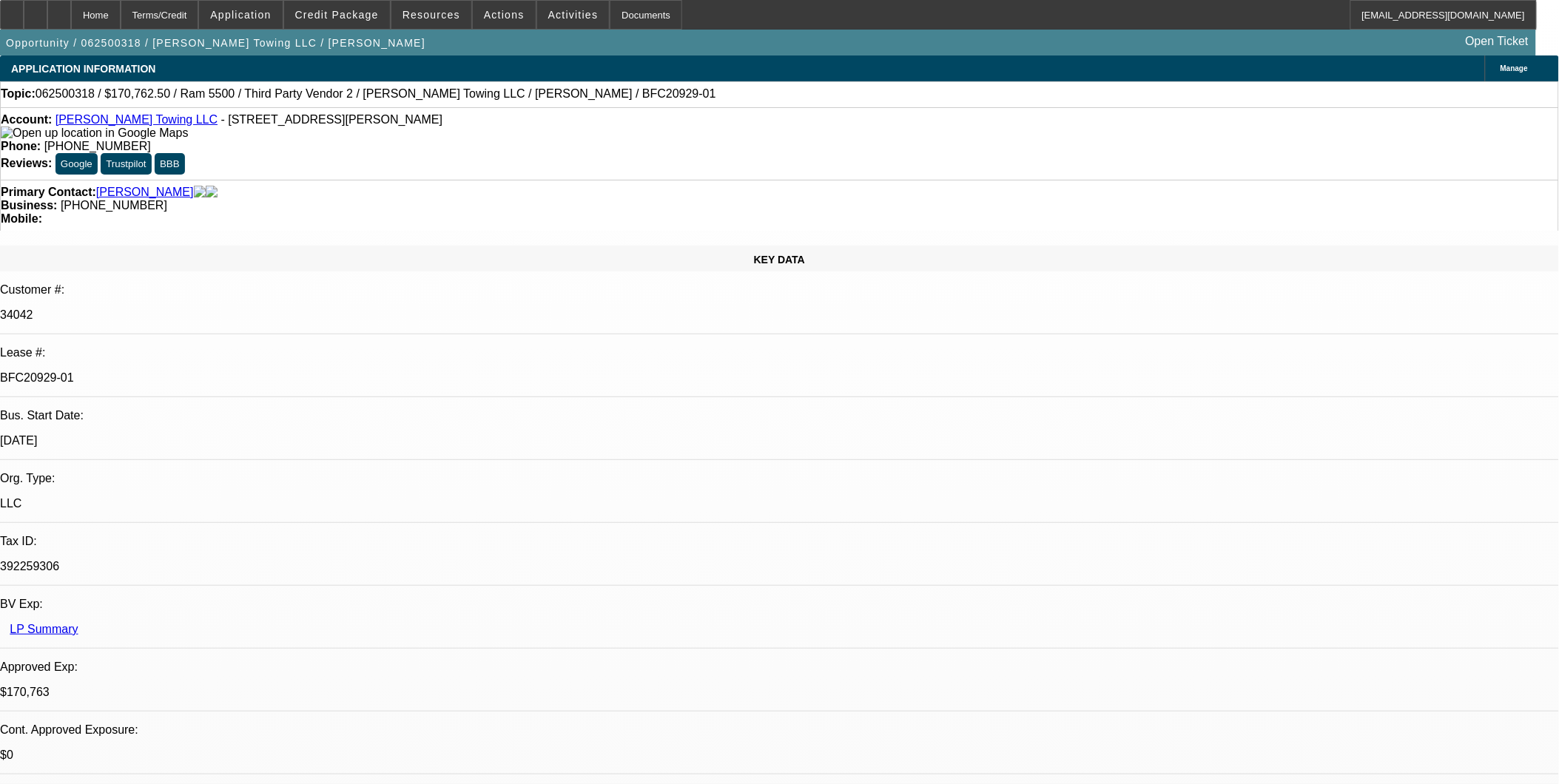
select select "0"
select select "2"
select select "0"
select select "6"
select select "0"
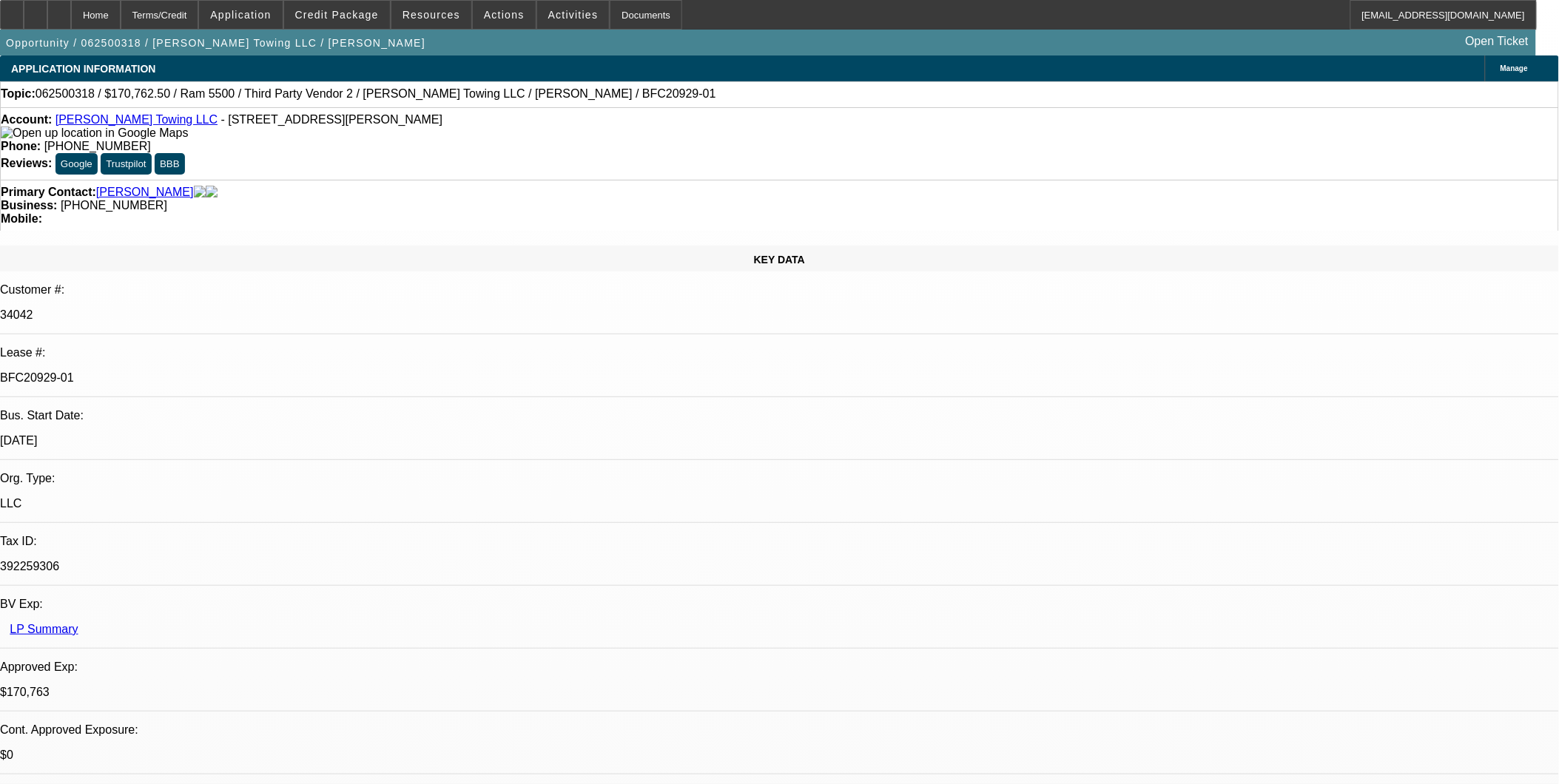
select select "2"
select select "0"
select select "6"
select select "0"
select select "2"
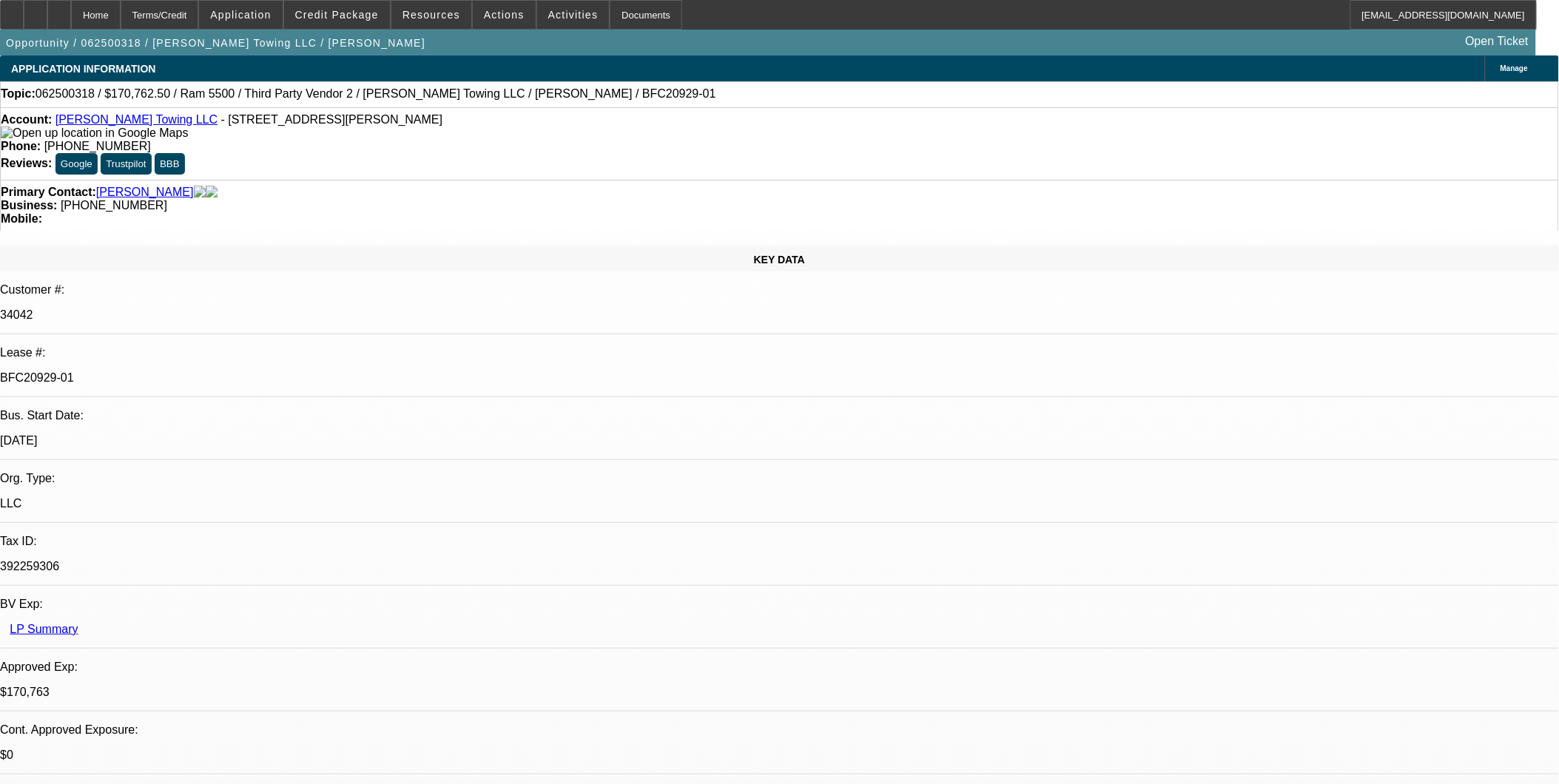
select select "0"
select select "6"
select select "0"
select select "2"
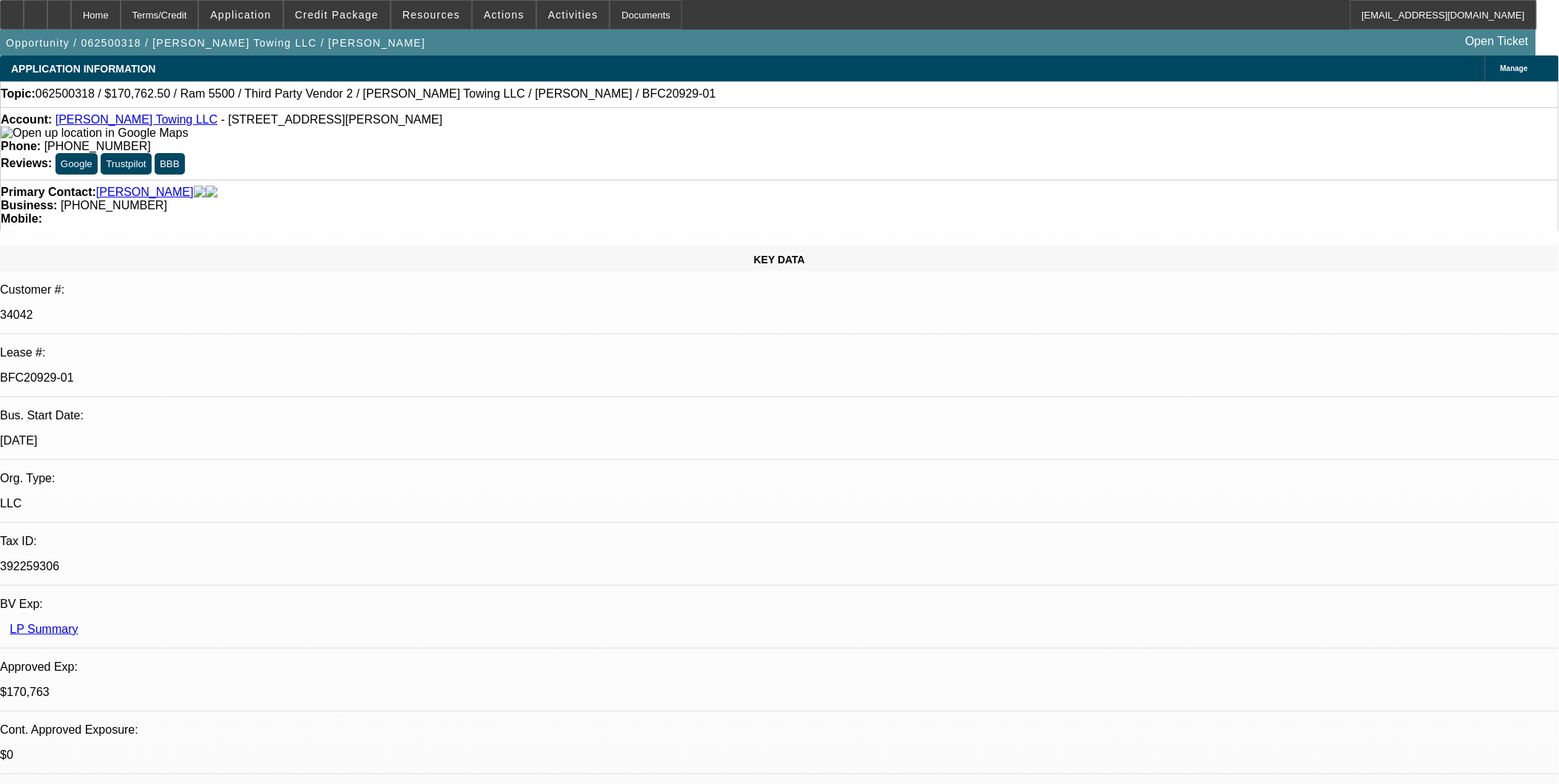
select select "0"
select select "6"
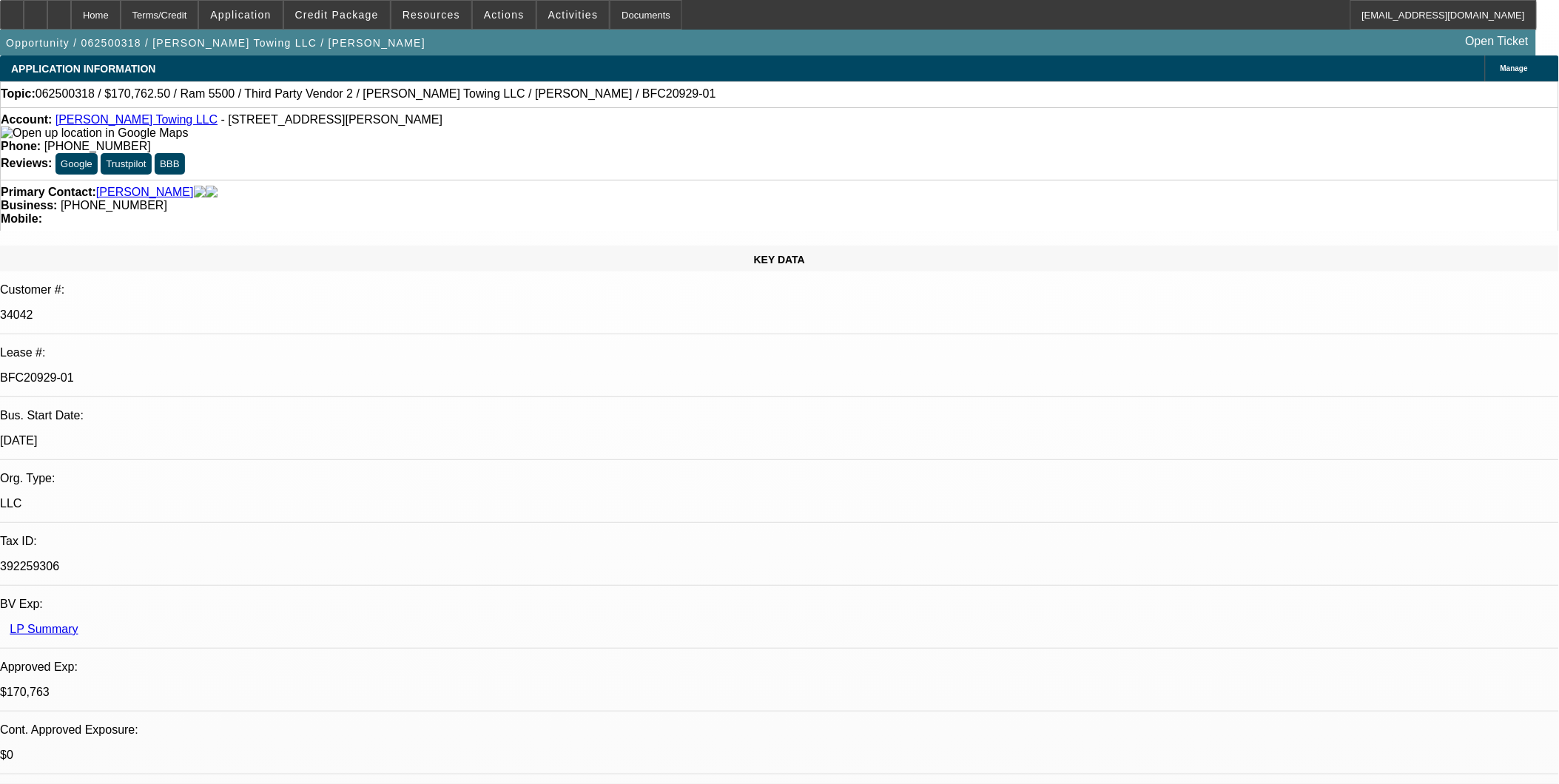
scroll to position [2465, 0]
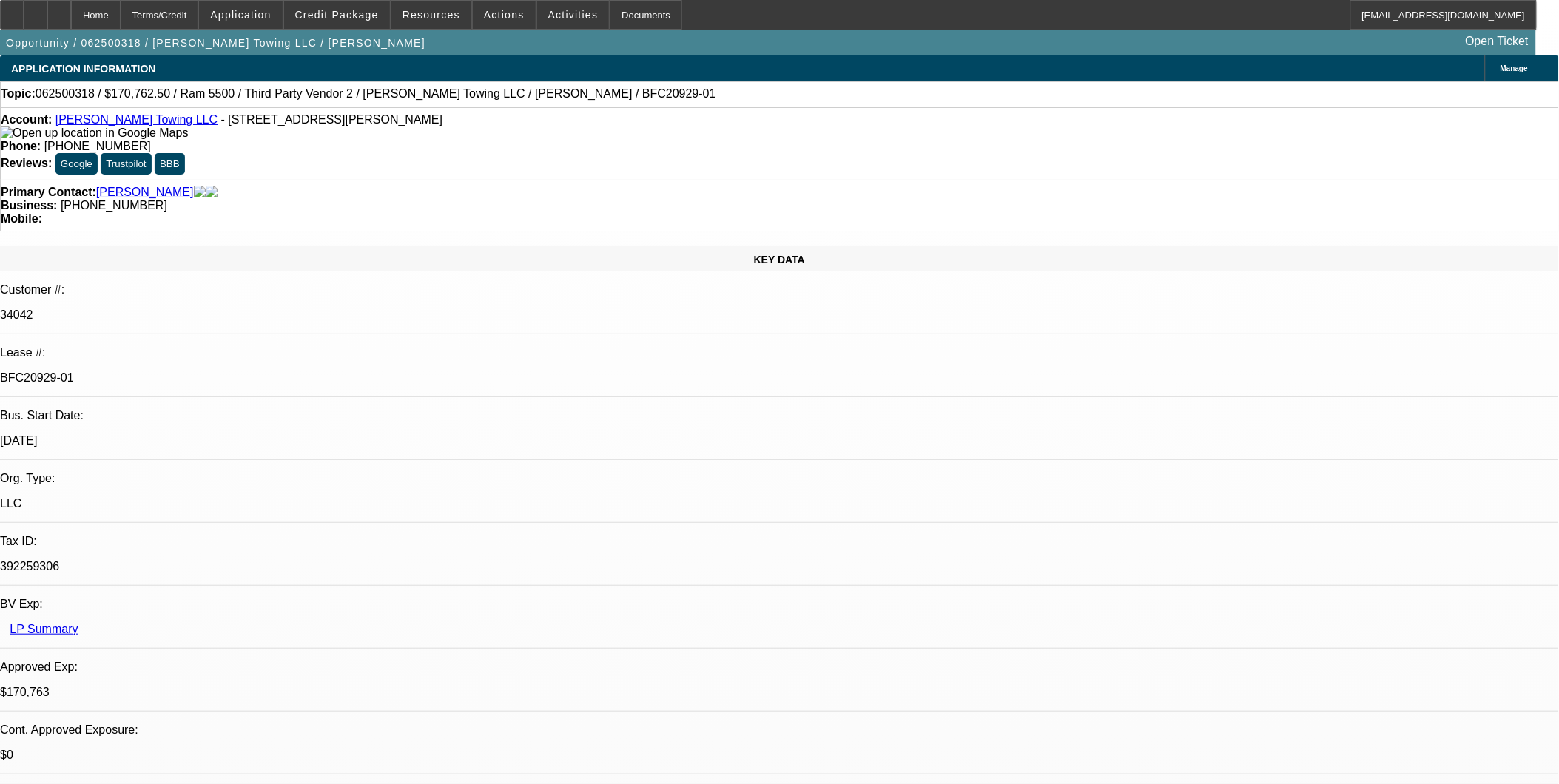
drag, startPoint x: 1209, startPoint y: 570, endPoint x: 1435, endPoint y: 631, distance: 234.1
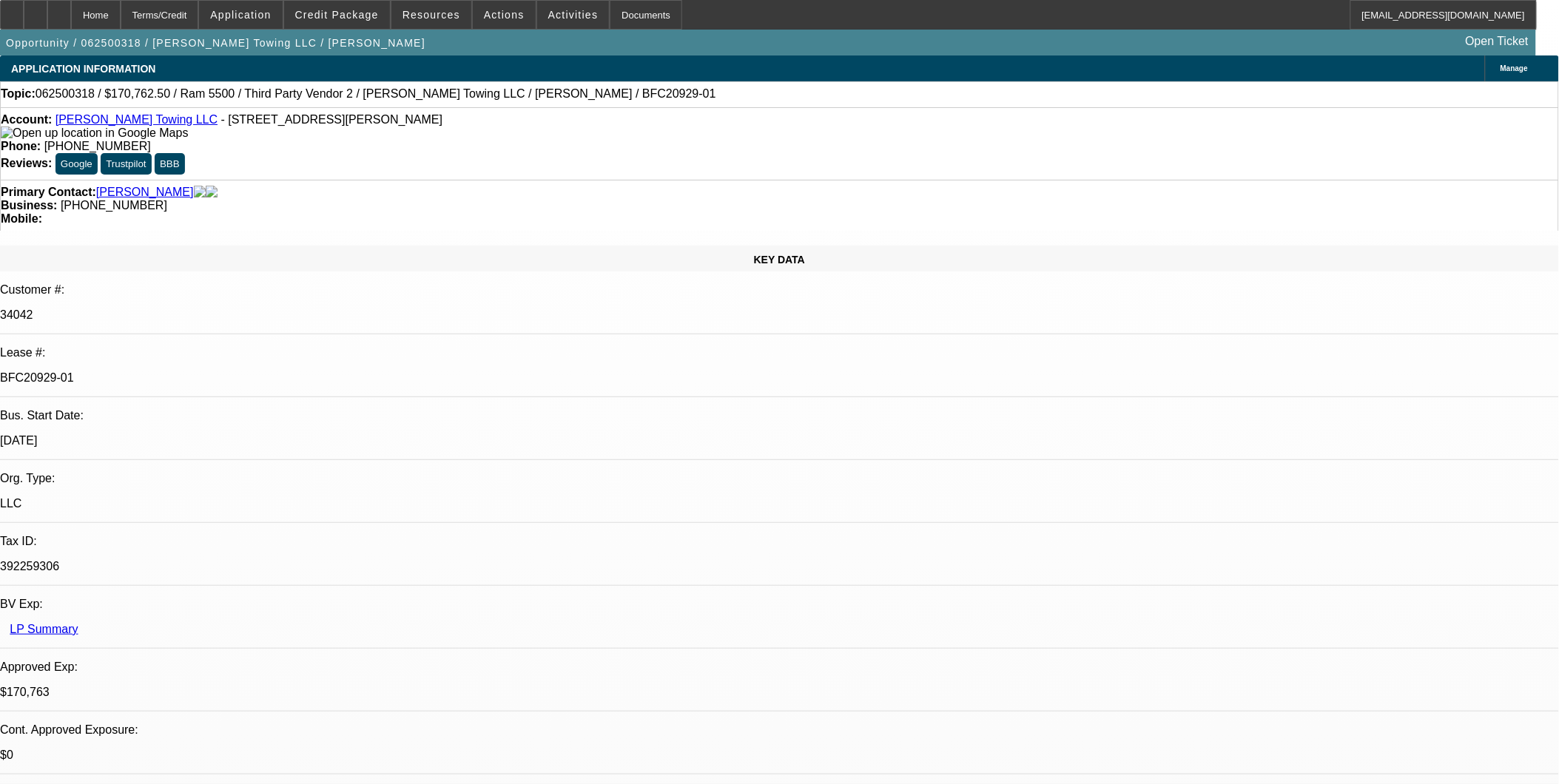
drag, startPoint x: 1434, startPoint y: 629, endPoint x: 1466, endPoint y: 586, distance: 53.6
copy td "(THIS IS NEW AND JUST CAME DOWN FROM [GEOGRAPHIC_DATA], THEY NEED A LIEN SEARCH…"
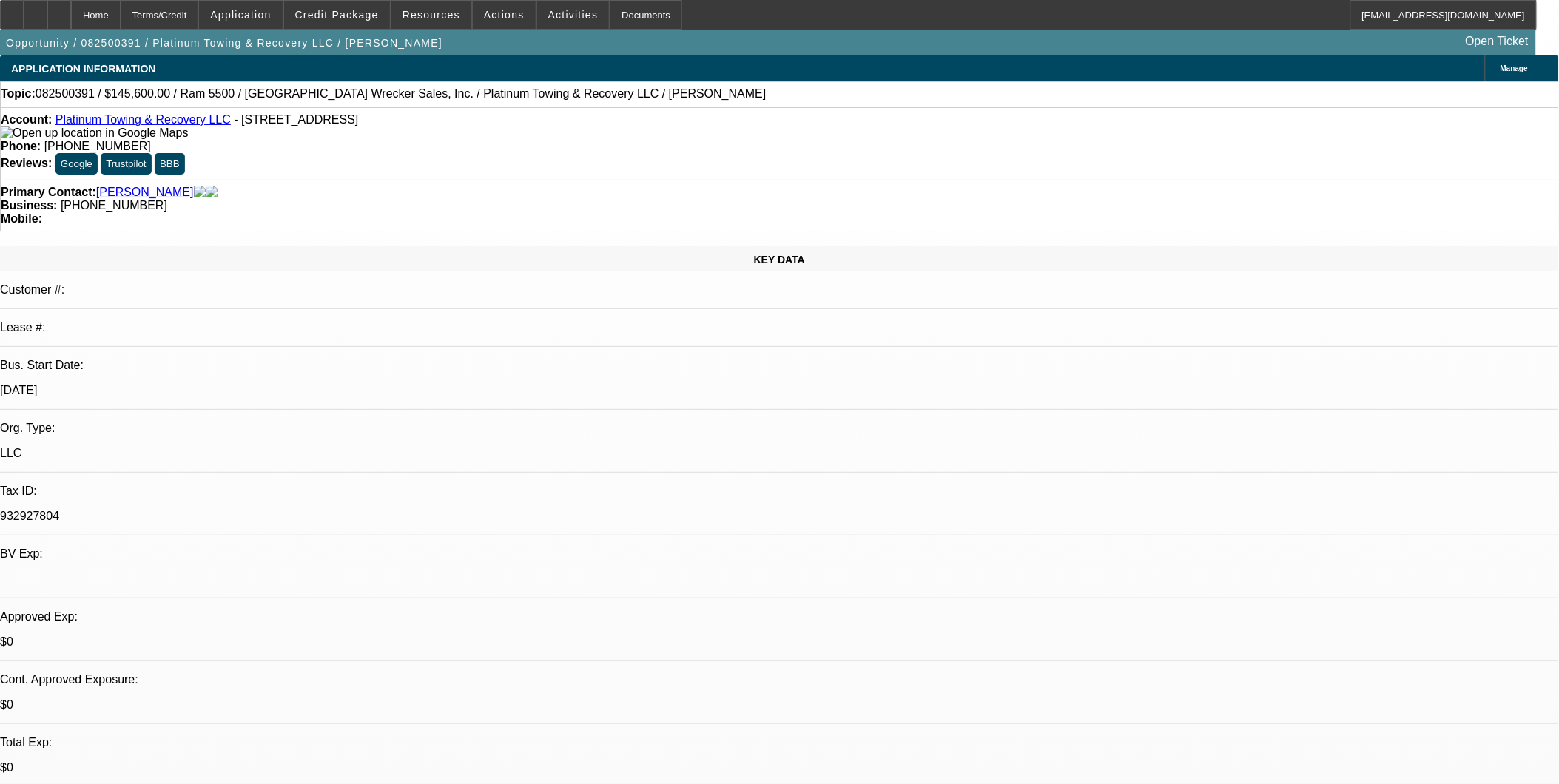
select select "0"
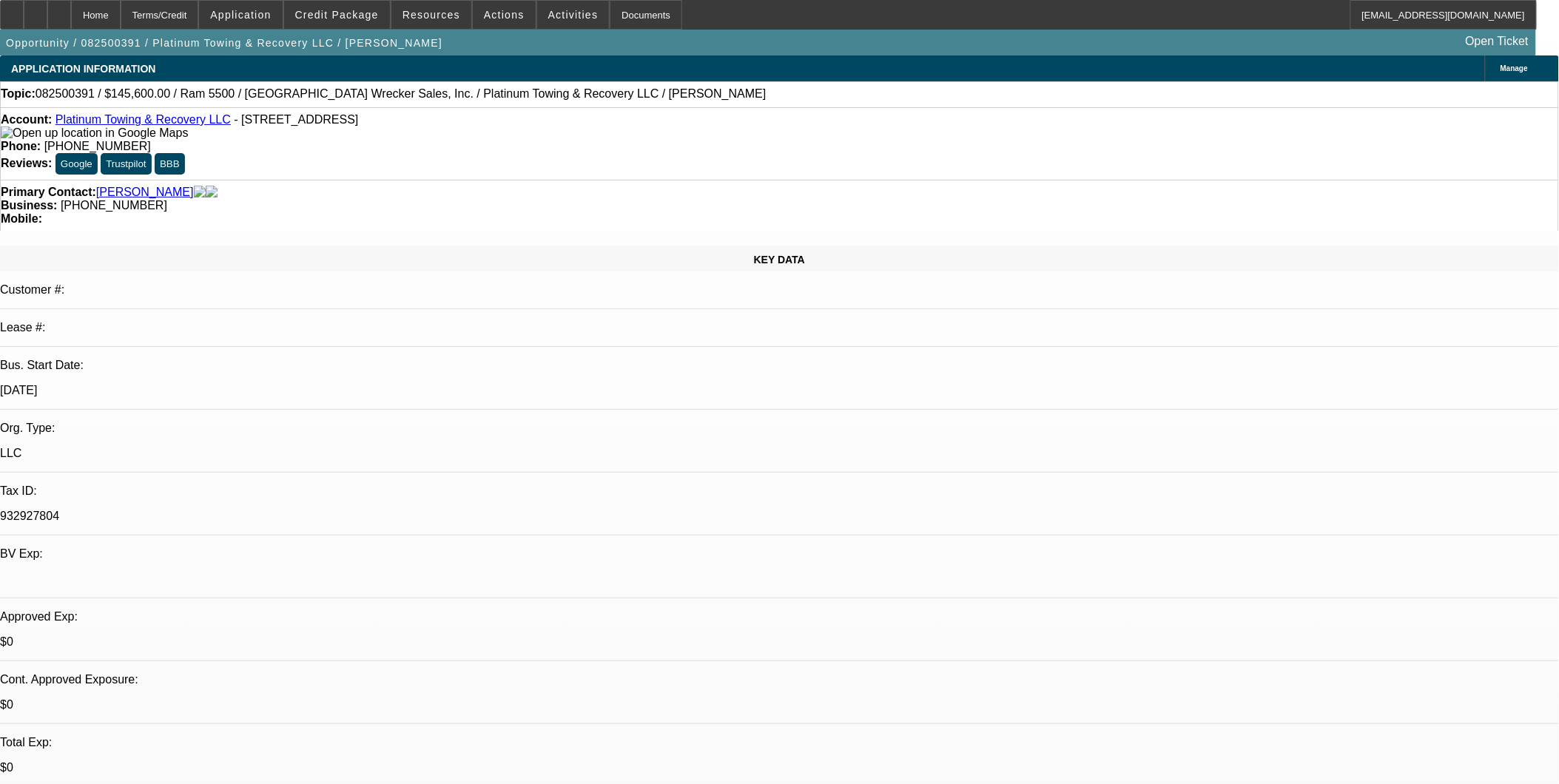
select select "0"
select select "1"
select select "2"
select select "6"
select select "1"
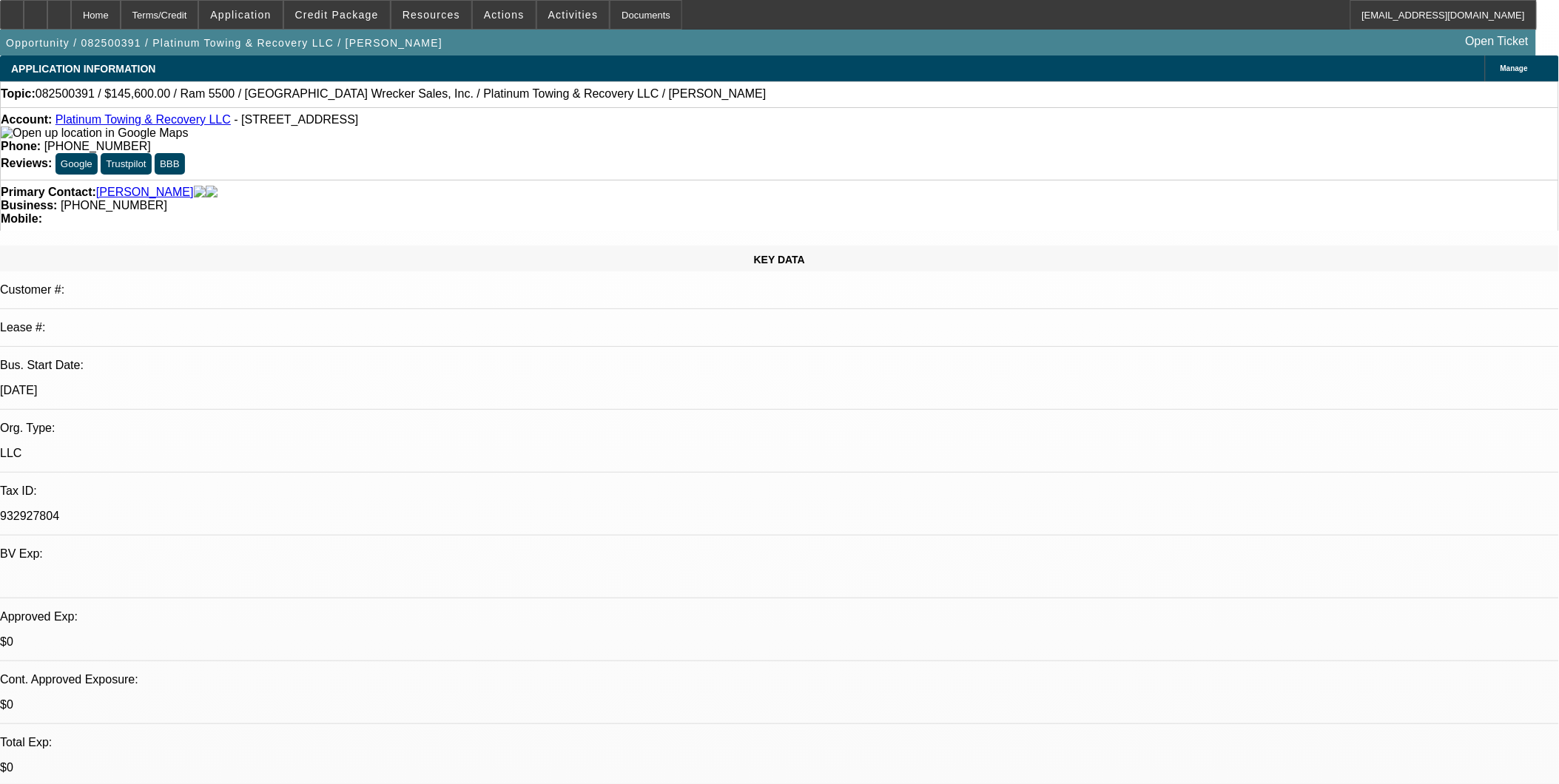
select select "2"
select select "6"
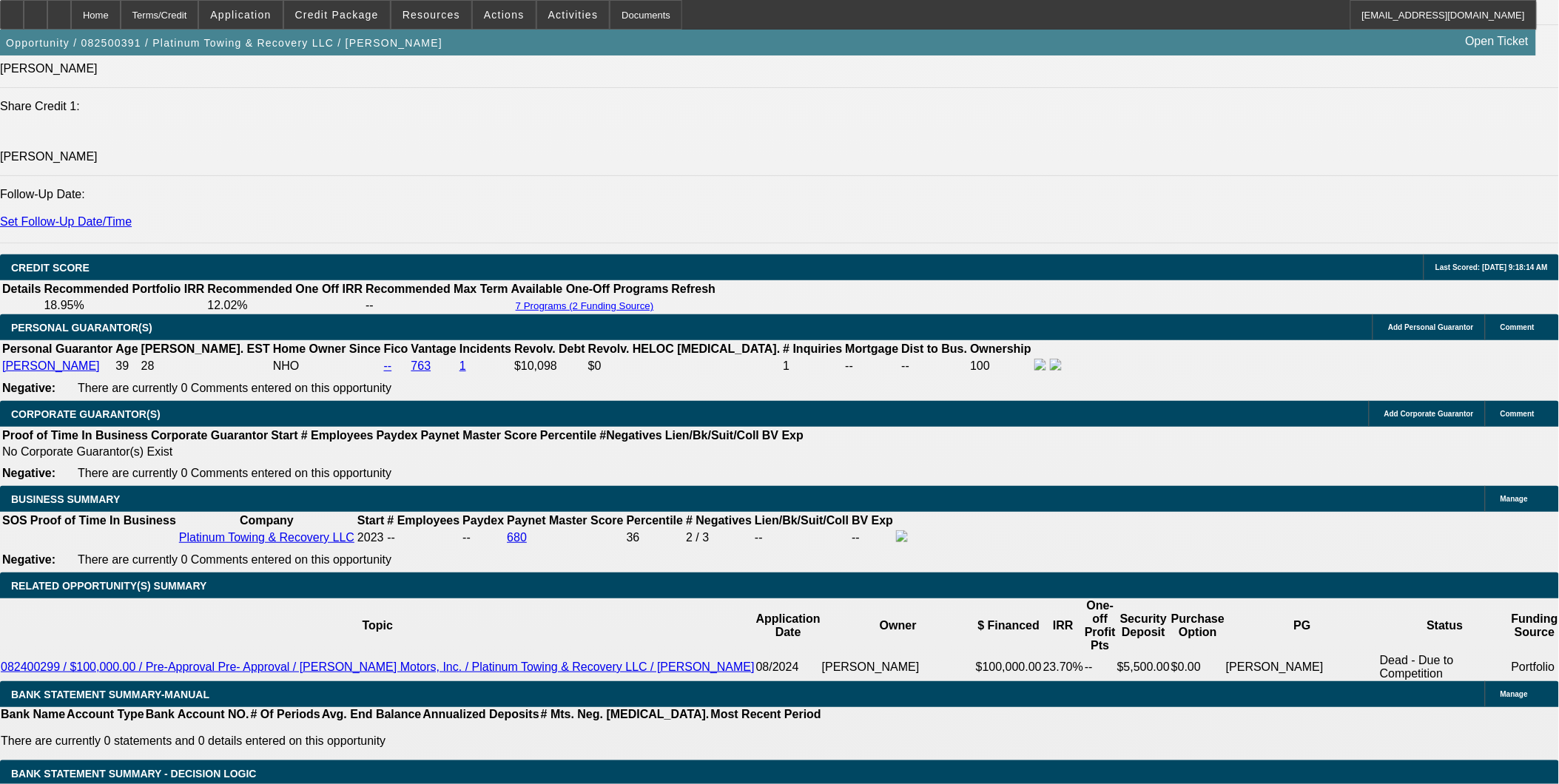
scroll to position [1971, 0]
